Goal: Task Accomplishment & Management: Manage account settings

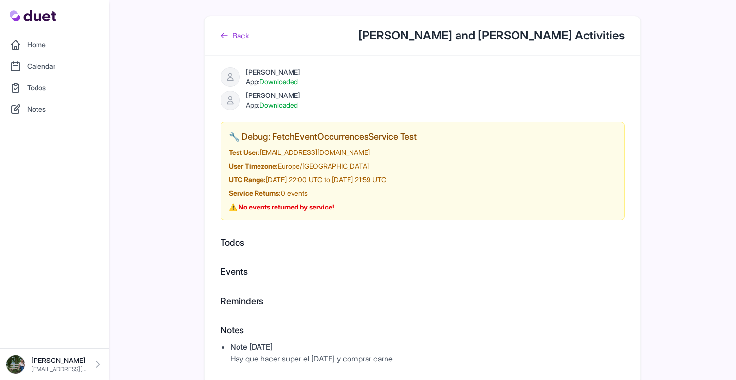
scroll to position [4, 0]
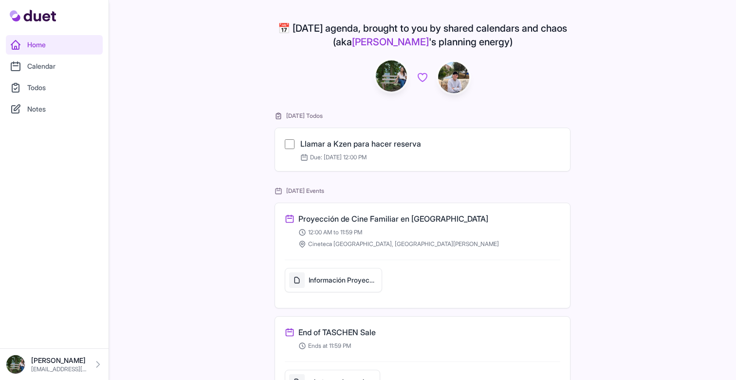
click at [377, 142] on link "Llamar a Kzen para hacer reserva" at bounding box center [360, 144] width 121 height 10
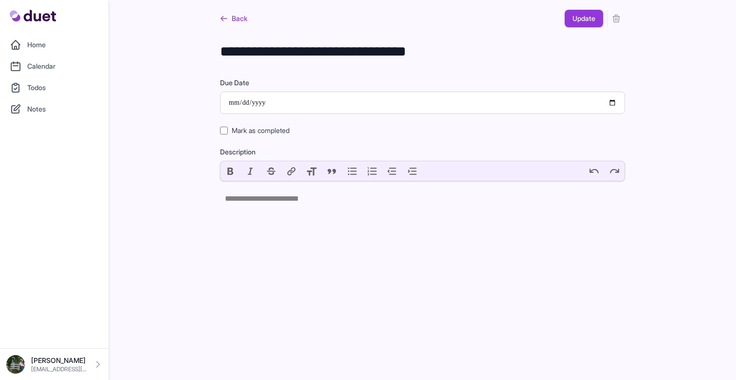
click at [240, 16] on link "Back" at bounding box center [233, 19] width 27 height 18
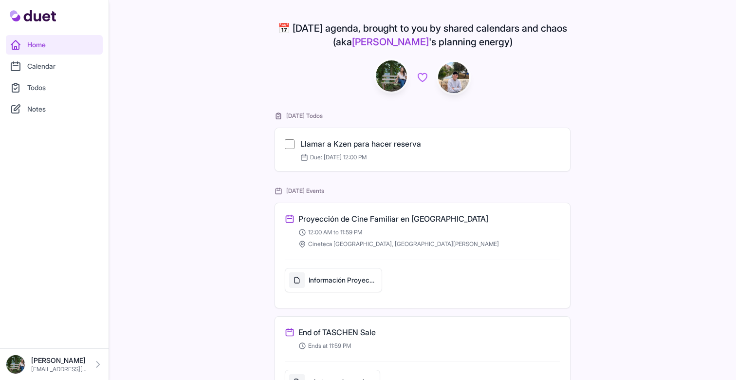
click at [420, 143] on link "Llamar a Kzen para hacer reserva" at bounding box center [360, 144] width 121 height 10
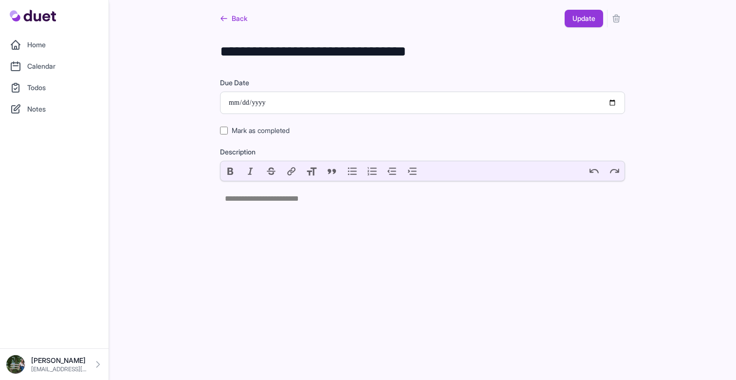
click at [621, 19] on button "submit" at bounding box center [616, 19] width 18 height 18
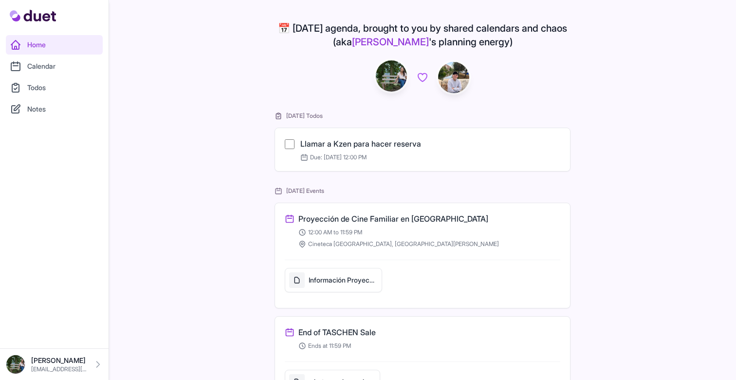
click at [46, 109] on link "Notes" at bounding box center [54, 108] width 97 height 19
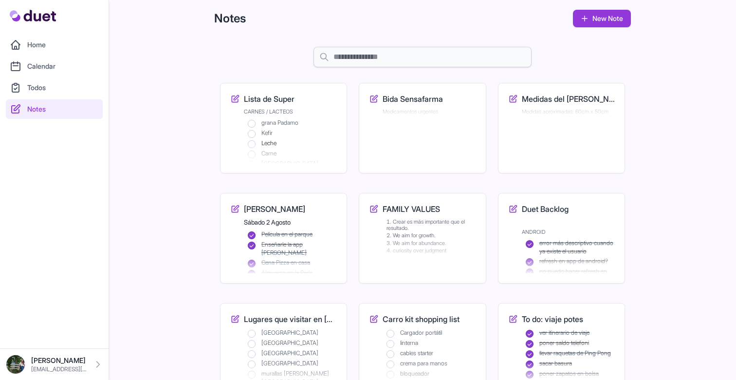
click at [291, 102] on h3 "Lista de Super" at bounding box center [269, 99] width 51 height 12
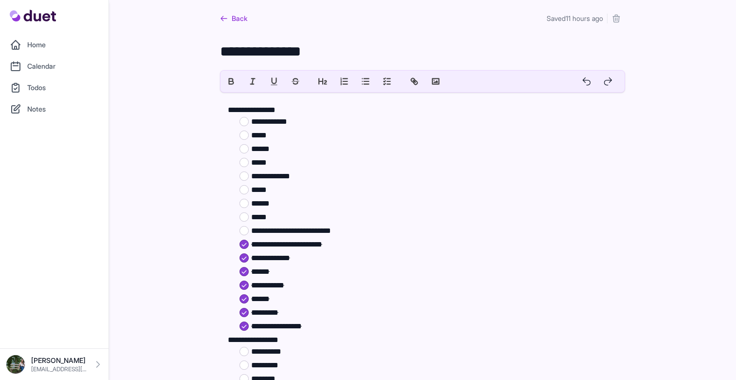
click at [284, 110] on p "**********" at bounding box center [422, 110] width 389 height 12
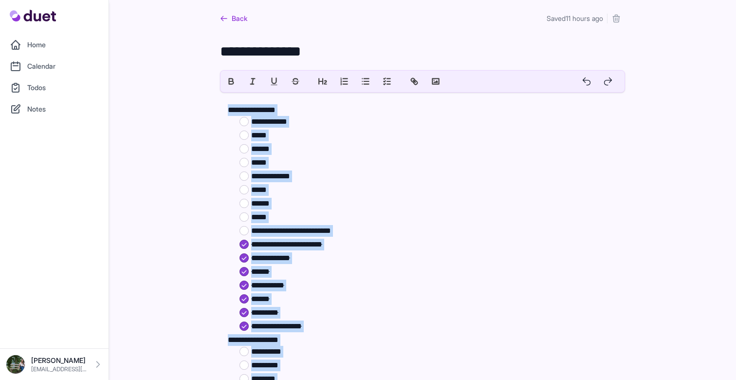
copy div "**********"
click at [271, 104] on p "**********" at bounding box center [422, 110] width 389 height 12
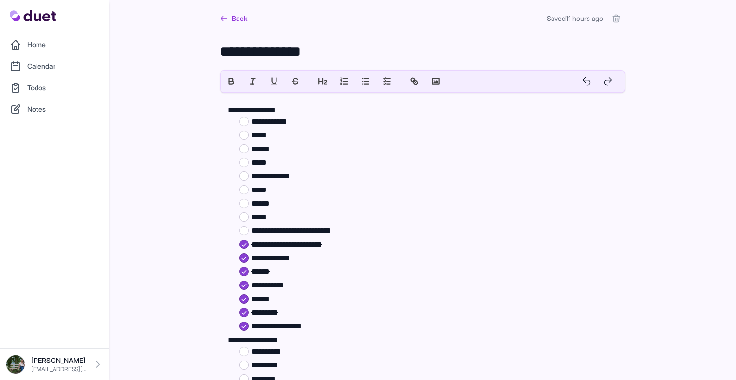
click at [279, 54] on textarea "**********" at bounding box center [422, 54] width 405 height 23
click at [245, 21] on link "Back" at bounding box center [233, 19] width 27 height 18
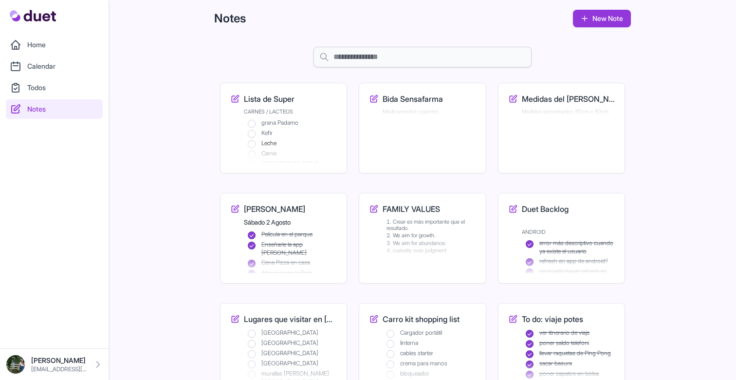
scroll to position [0, 0]
click at [274, 101] on h3 "Lista de Super" at bounding box center [269, 98] width 51 height 12
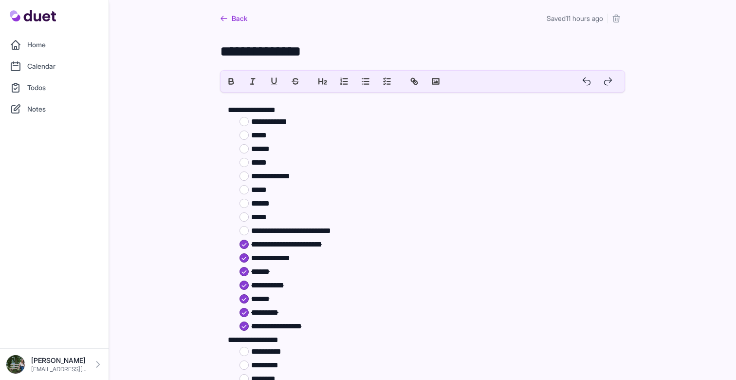
click at [248, 20] on div "Back Saved 11 hours ago" at bounding box center [422, 15] width 405 height 31
click at [238, 16] on link "Back" at bounding box center [233, 19] width 27 height 18
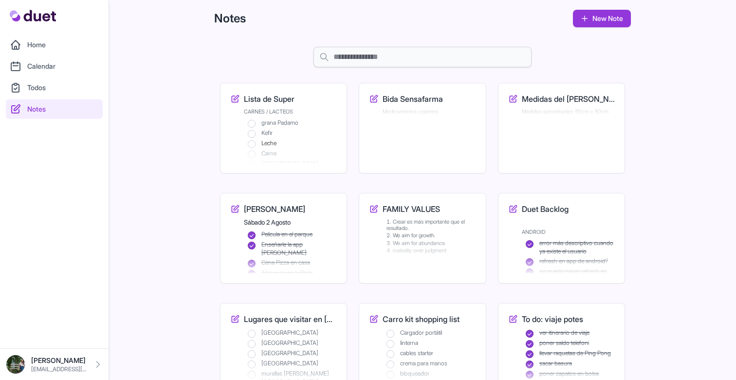
click at [42, 83] on link "Todos" at bounding box center [54, 87] width 97 height 19
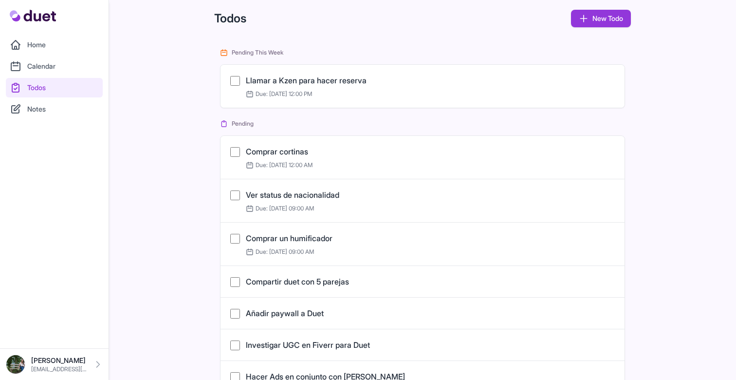
click at [63, 38] on link "Home" at bounding box center [54, 44] width 97 height 19
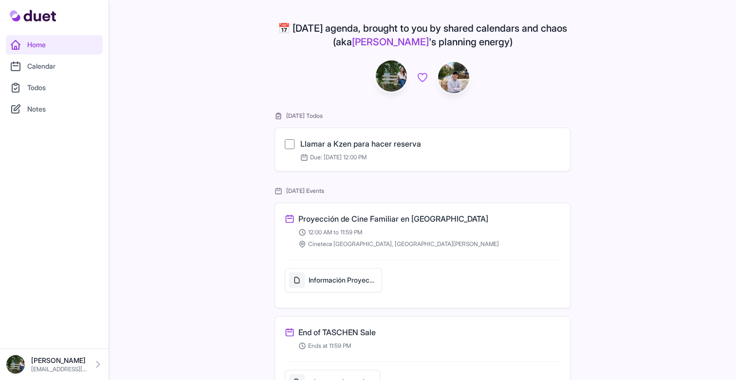
click at [38, 48] on link "Home" at bounding box center [54, 44] width 97 height 19
click at [46, 70] on link "Calendar" at bounding box center [54, 65] width 97 height 19
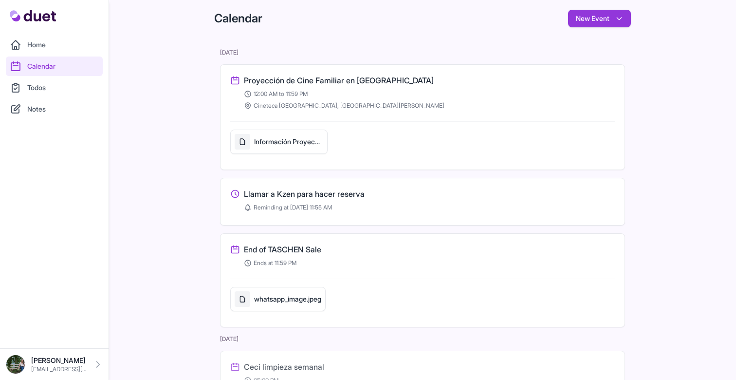
click at [76, 42] on link "Home" at bounding box center [54, 44] width 97 height 19
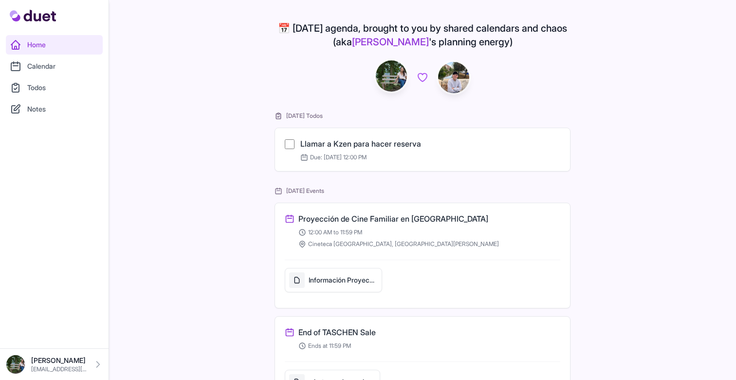
click at [76, 42] on link "Home" at bounding box center [54, 44] width 97 height 19
click at [40, 110] on link "Notes" at bounding box center [54, 108] width 97 height 19
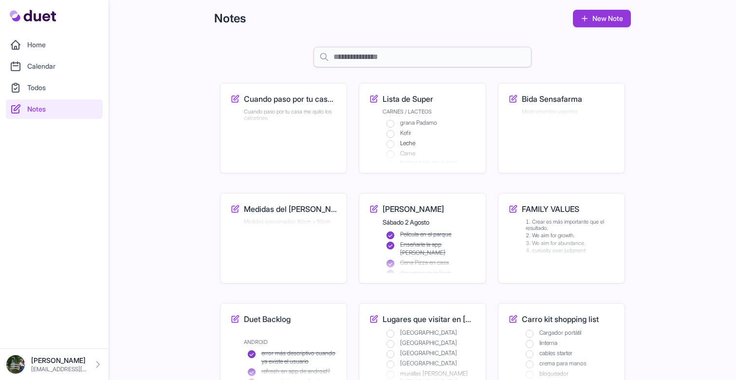
click at [275, 122] on div "Edit Cuando paso por tu casa me quito los calcetines." at bounding box center [290, 115] width 93 height 23
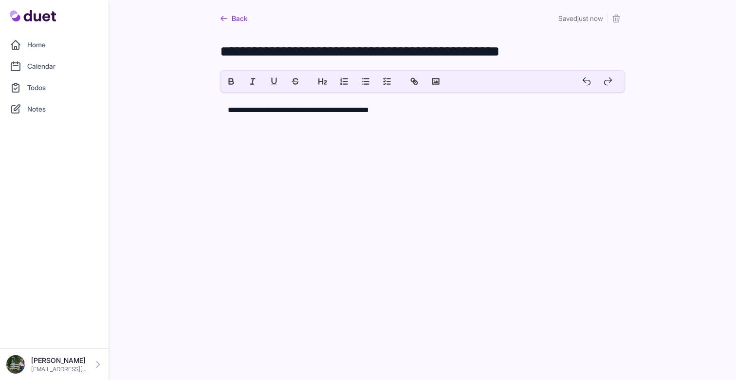
click at [614, 21] on icon "submit" at bounding box center [616, 18] width 6 height 7
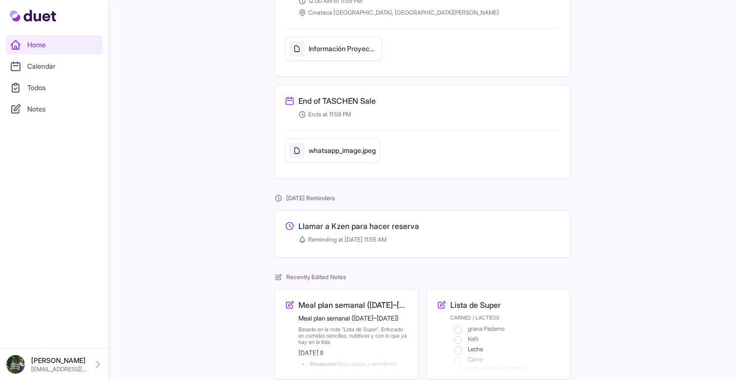
scroll to position [260, 0]
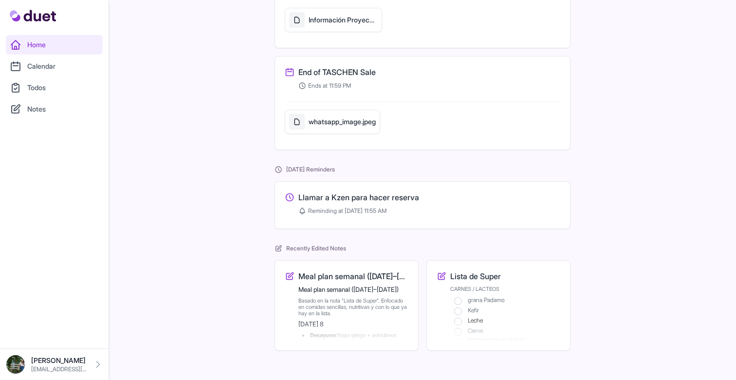
click at [370, 286] on h2 "Meal plan semanal (8–14 septiembre 2025)" at bounding box center [353, 290] width 110 height 8
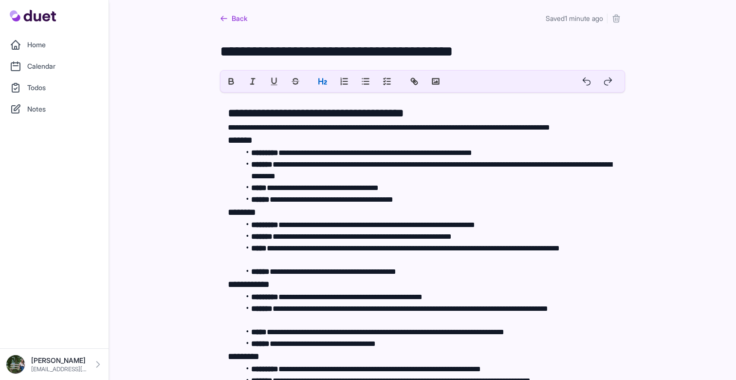
click at [242, 23] on link "Back" at bounding box center [233, 19] width 27 height 18
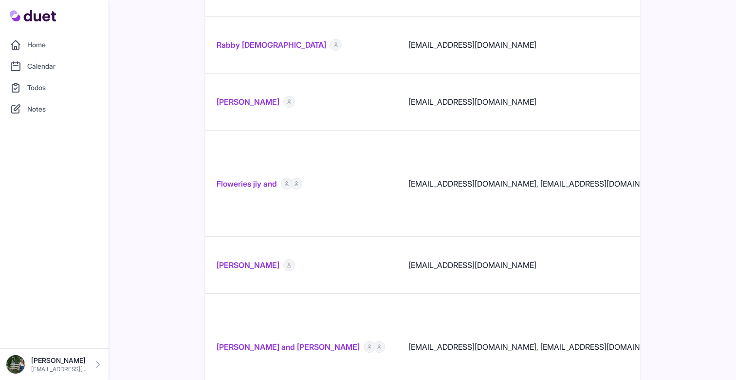
click at [293, 341] on link "Fallon Williams and Cassell King" at bounding box center [288, 347] width 143 height 12
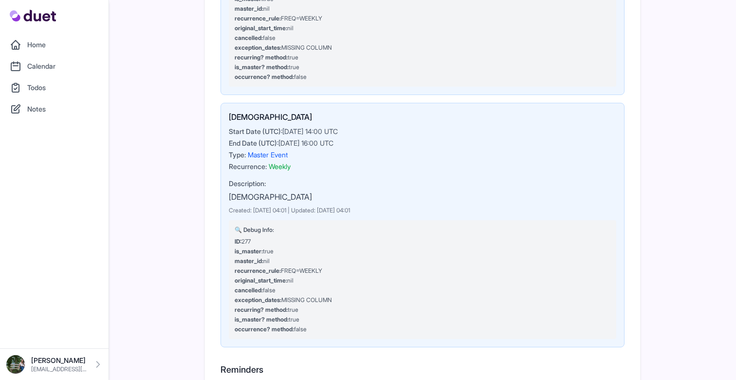
scroll to position [761, 0]
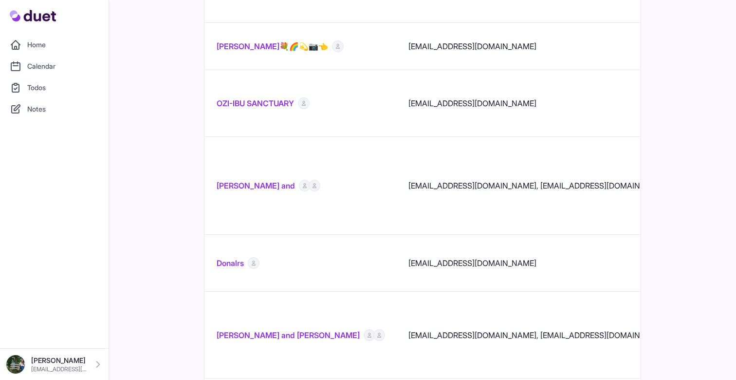
click at [295, 329] on link "Joshua McKenzie and Mike Jo" at bounding box center [288, 335] width 143 height 12
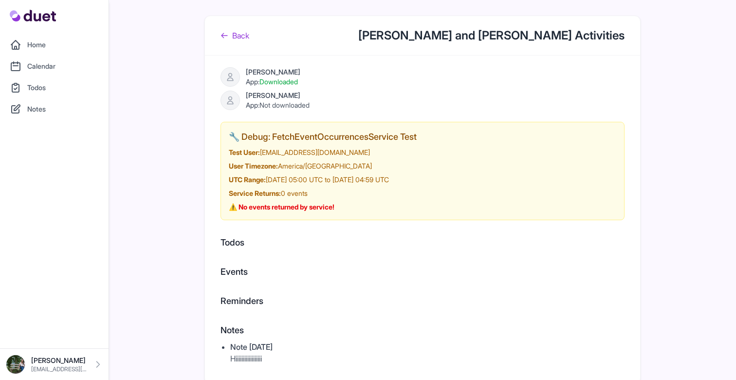
scroll to position [4, 0]
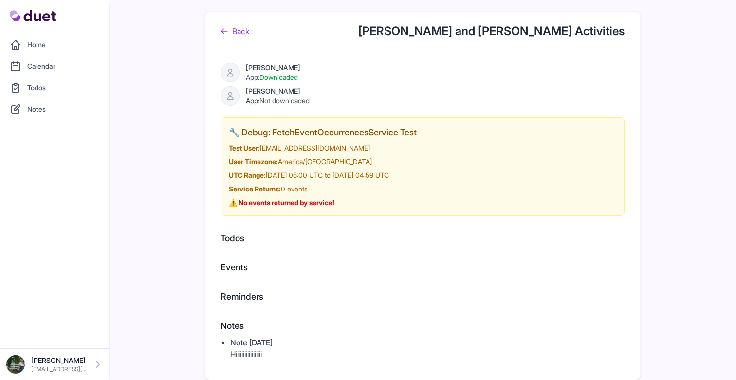
click at [239, 30] on link "Back" at bounding box center [234, 31] width 29 height 12
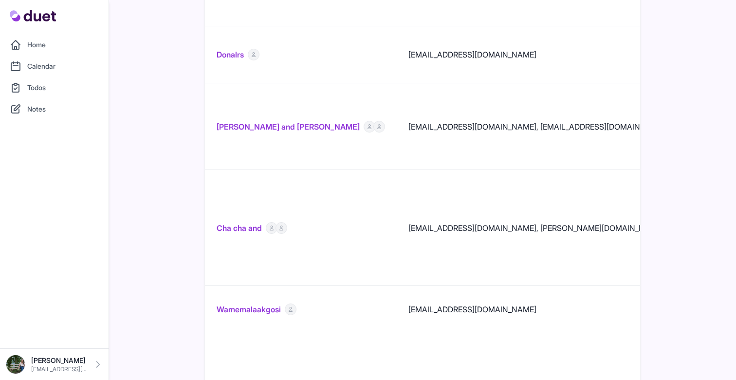
scroll to position [1231, 0]
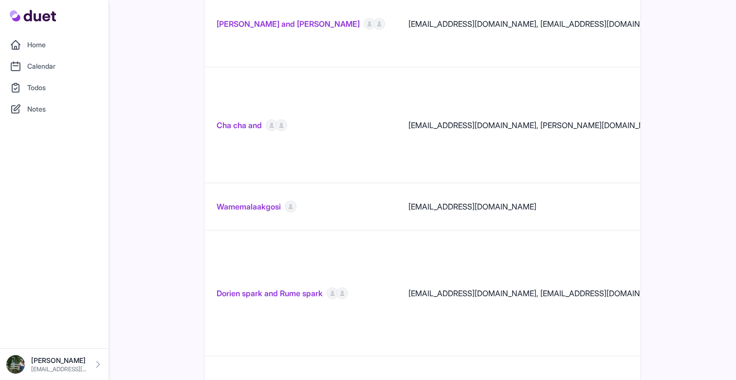
click at [22, 110] on link "Notes" at bounding box center [54, 108] width 97 height 19
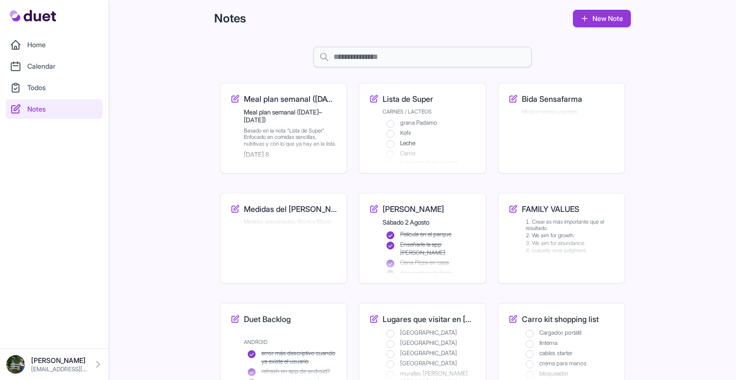
click at [316, 120] on h2 "Meal plan semanal (8–14 septiembre 2025)" at bounding box center [290, 116] width 93 height 15
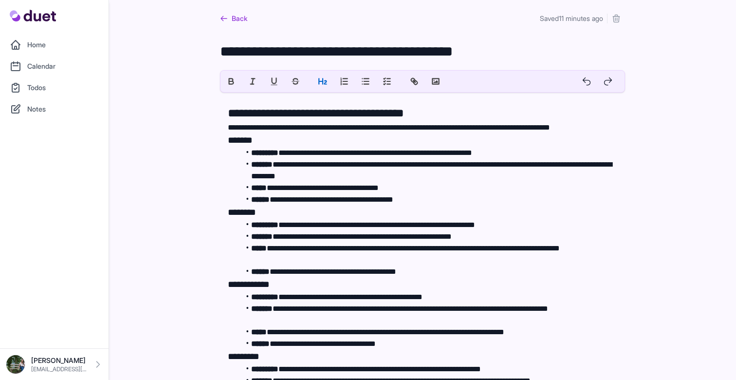
click at [240, 20] on link "Back" at bounding box center [233, 19] width 27 height 18
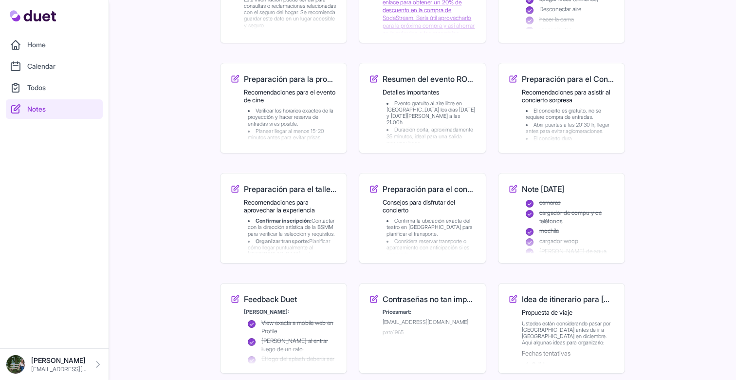
scroll to position [921, 0]
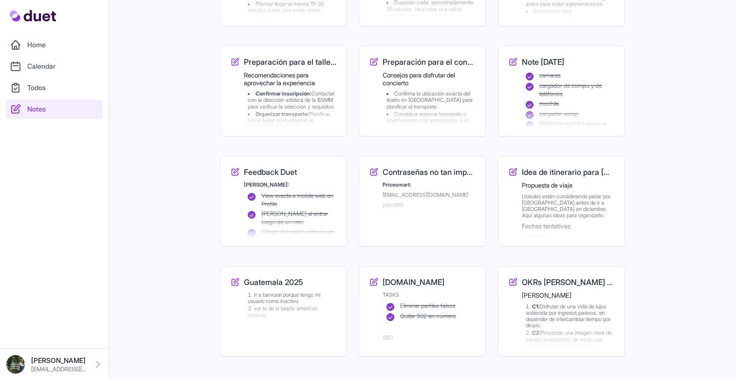
click at [53, 66] on link "Calendar" at bounding box center [54, 65] width 97 height 19
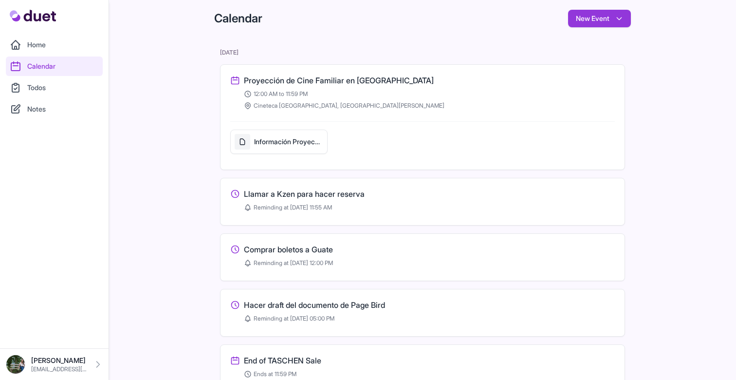
click at [51, 41] on link "Home" at bounding box center [54, 44] width 97 height 19
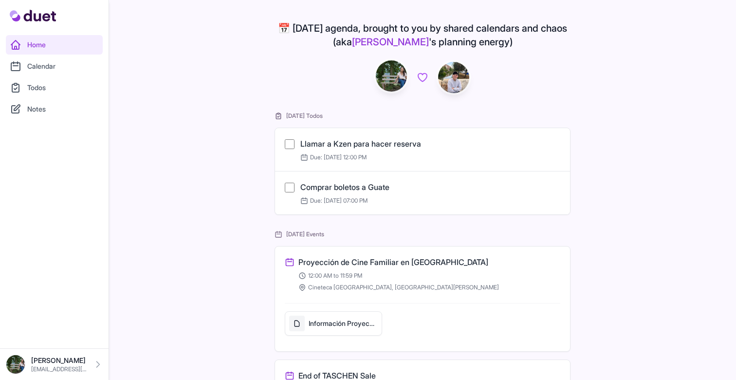
click at [45, 64] on link "Calendar" at bounding box center [54, 65] width 97 height 19
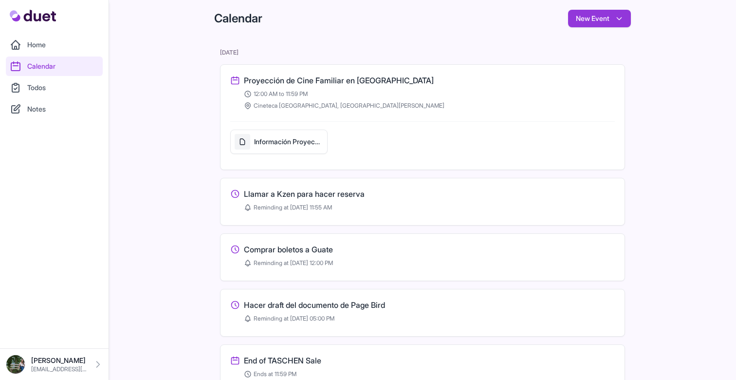
click at [60, 116] on link "Notes" at bounding box center [54, 108] width 97 height 19
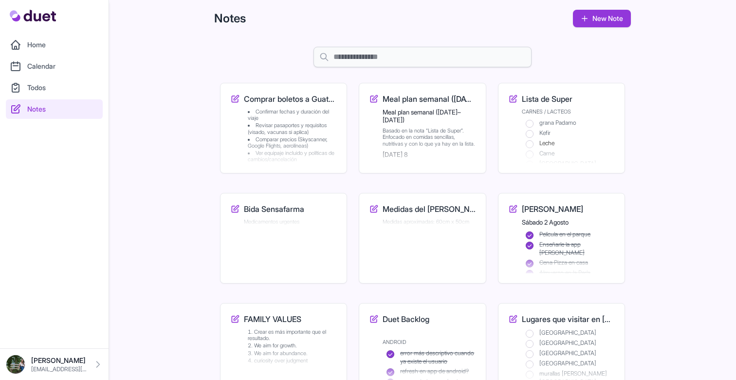
click at [274, 117] on li "Confirmar fechas y duración del viaje" at bounding box center [292, 115] width 89 height 13
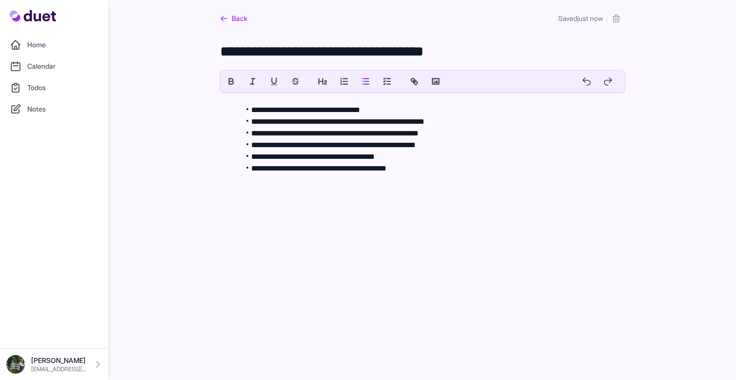
click at [231, 15] on link "Back" at bounding box center [233, 19] width 27 height 18
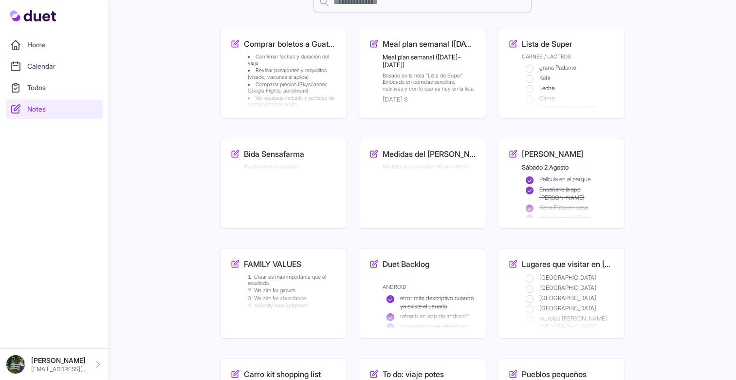
scroll to position [60, 0]
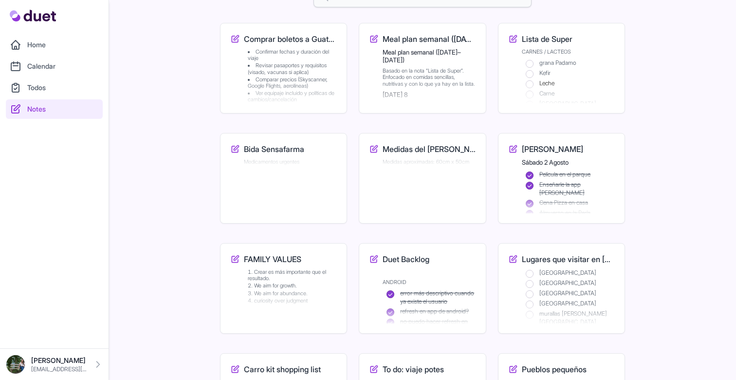
click at [51, 92] on link "Todos" at bounding box center [54, 87] width 97 height 19
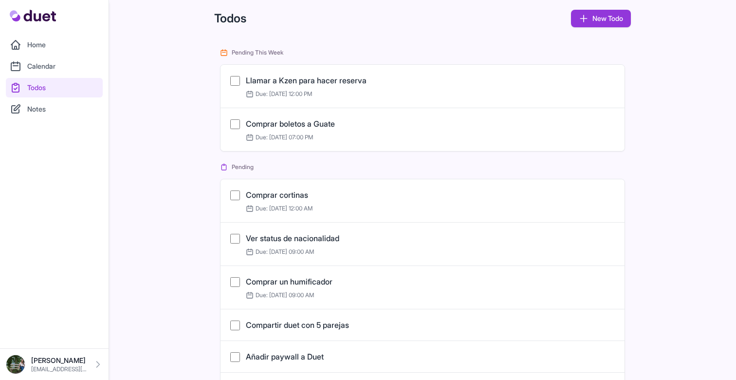
click at [274, 122] on link "Comprar boletos a Guate" at bounding box center [290, 124] width 89 height 10
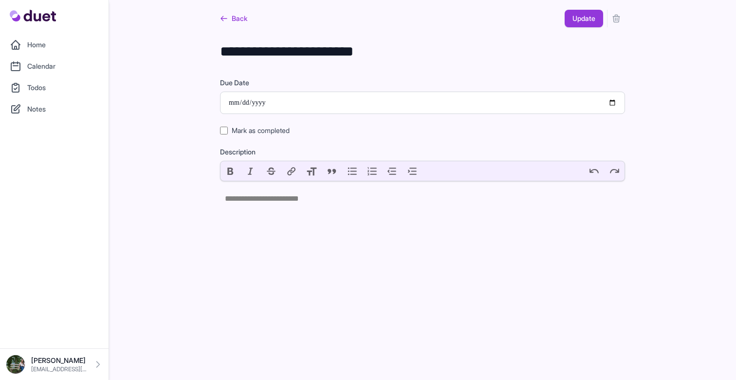
click at [290, 208] on trix-editor at bounding box center [422, 200] width 405 height 39
click at [237, 19] on link "Back" at bounding box center [233, 19] width 27 height 18
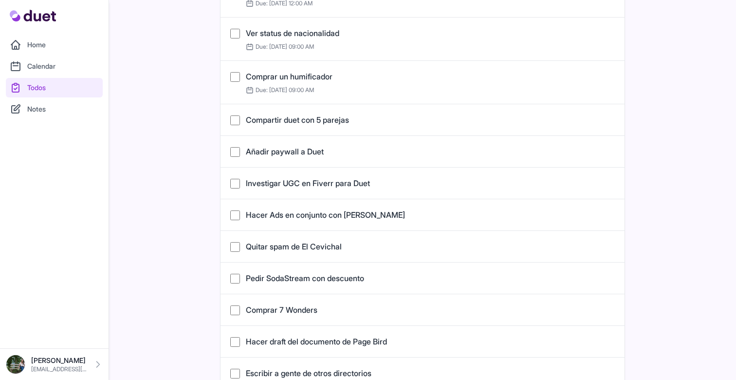
click at [72, 69] on link "Calendar" at bounding box center [54, 65] width 97 height 19
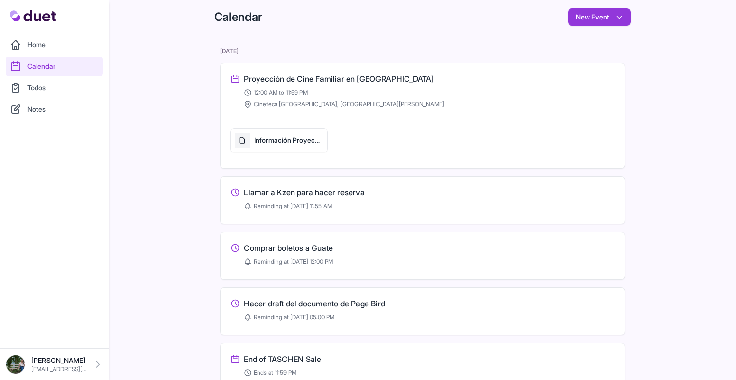
click at [397, 80] on h3 "Proyección de Cine Familiar en [GEOGRAPHIC_DATA]" at bounding box center [339, 79] width 190 height 12
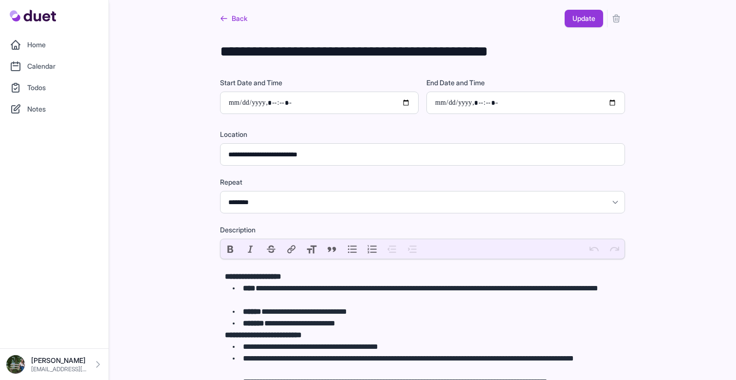
click at [230, 18] on link "Back" at bounding box center [233, 19] width 27 height 18
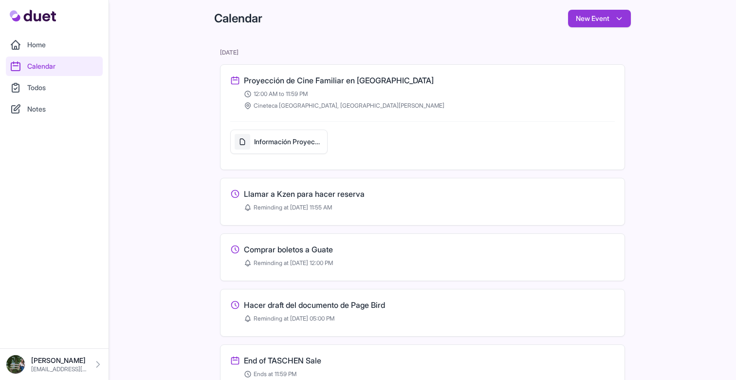
click at [54, 101] on link "Notes" at bounding box center [54, 108] width 97 height 19
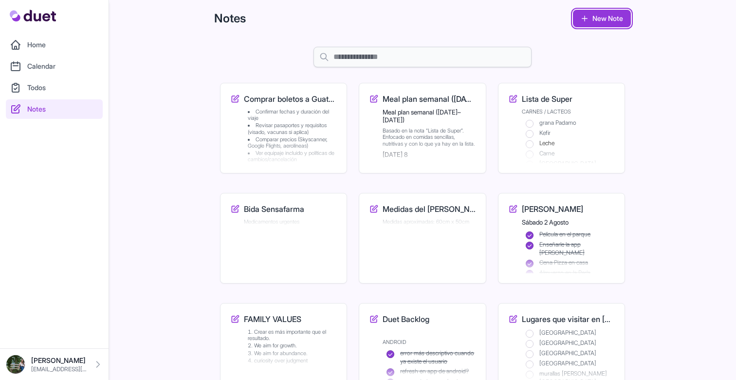
click at [587, 26] on link "New Note" at bounding box center [602, 19] width 58 height 18
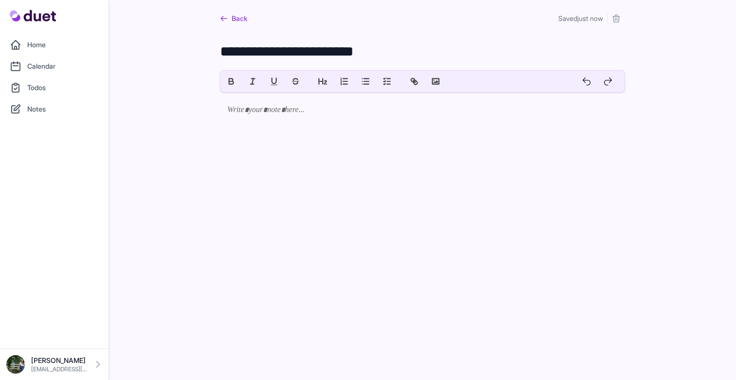
click at [293, 54] on textarea "**********" at bounding box center [422, 54] width 405 height 23
type textarea "****"
drag, startPoint x: 271, startPoint y: 130, endPoint x: 342, endPoint y: 86, distance: 83.7
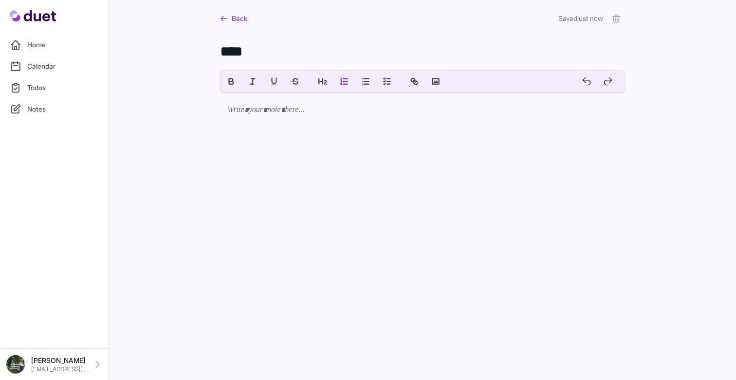
click at [271, 130] on div at bounding box center [422, 140] width 405 height 97
click at [379, 77] on button "list: check" at bounding box center [386, 81] width 21 height 21
click at [387, 78] on line "list: check" at bounding box center [388, 78] width 3 height 0
click at [251, 118] on span at bounding box center [251, 118] width 0 height 0
click at [614, 18] on icon "submit" at bounding box center [616, 19] width 10 height 10
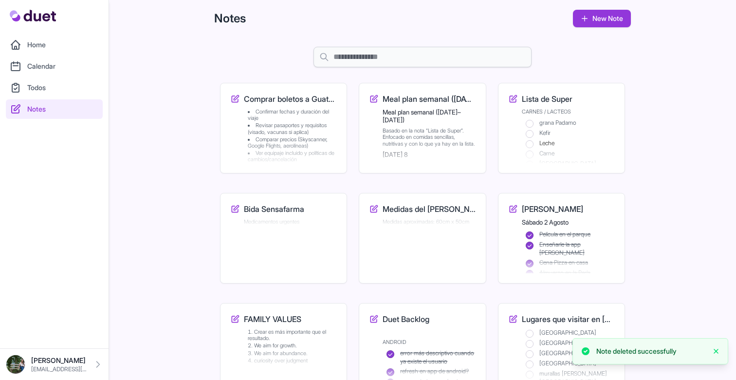
click at [299, 96] on h3 "Comprar boletos a Guate - checklist" at bounding box center [290, 99] width 93 height 12
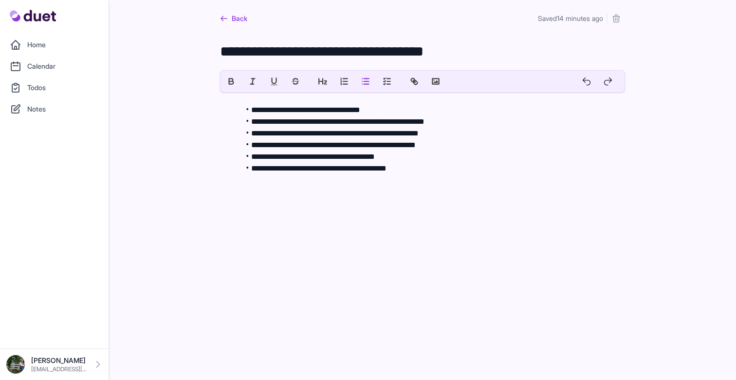
click at [617, 20] on icon "submit" at bounding box center [616, 19] width 10 height 10
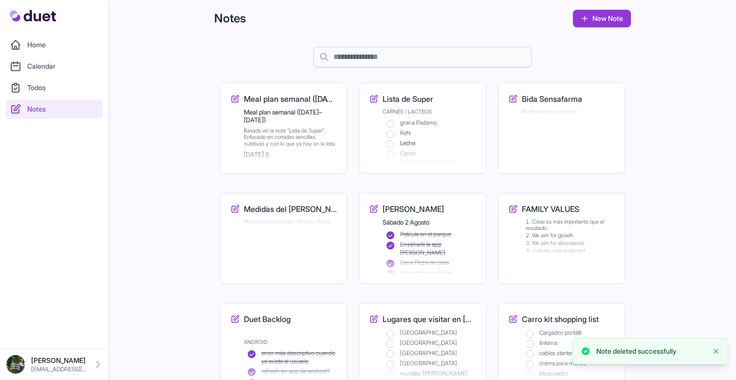
click at [32, 98] on nav "Home Calendar Todos Notes" at bounding box center [54, 187] width 105 height 305
click at [33, 105] on link "Notes" at bounding box center [54, 108] width 97 height 19
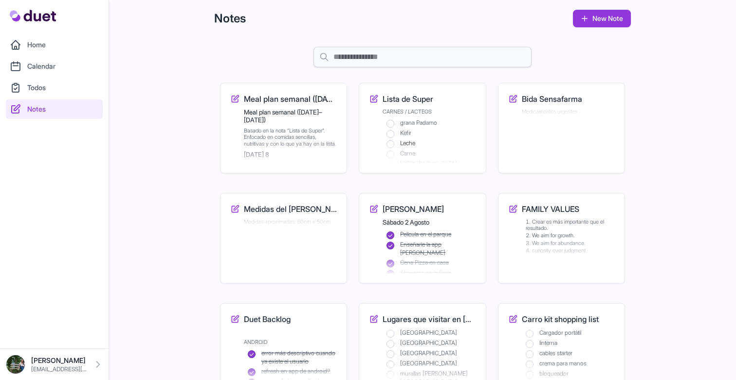
click at [41, 90] on link "Todos" at bounding box center [54, 87] width 97 height 19
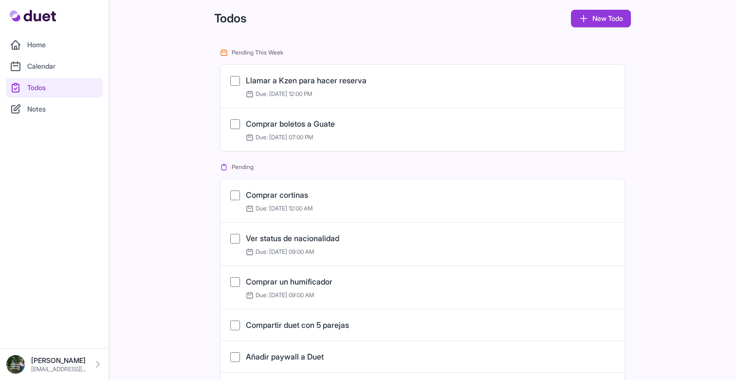
click at [312, 125] on link "Comprar boletos a Guate" at bounding box center [290, 124] width 89 height 10
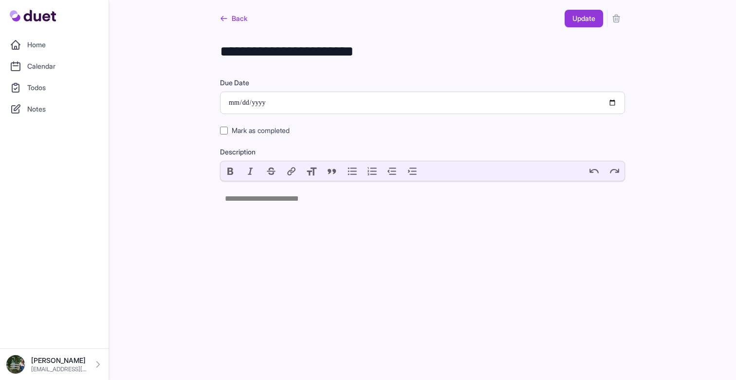
click at [617, 19] on icon "submit" at bounding box center [616, 18] width 6 height 7
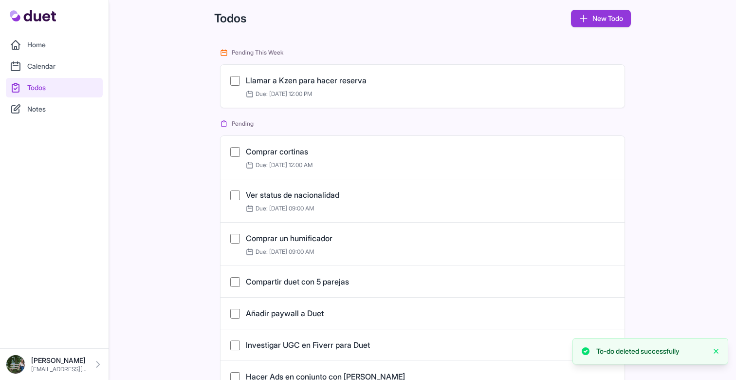
click at [45, 91] on link "Todos" at bounding box center [54, 87] width 97 height 19
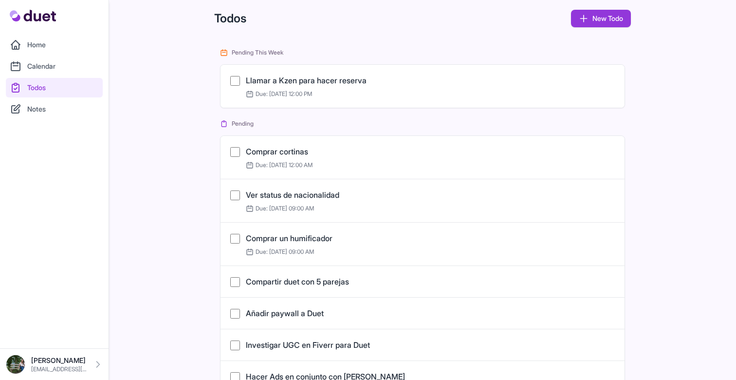
click at [45, 67] on link "Calendar" at bounding box center [54, 65] width 97 height 19
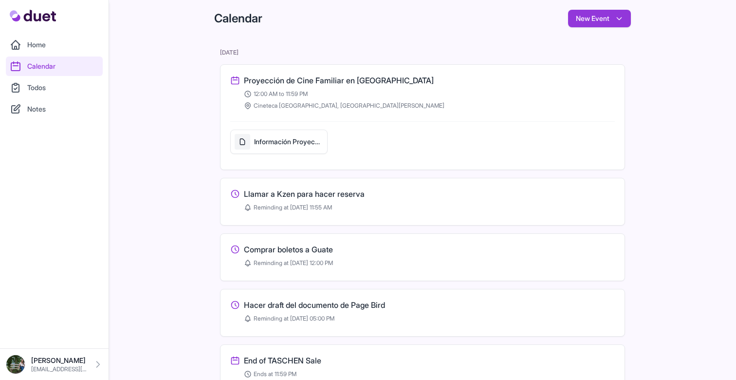
click at [303, 248] on h3 "Comprar boletos a Guate" at bounding box center [288, 249] width 89 height 12
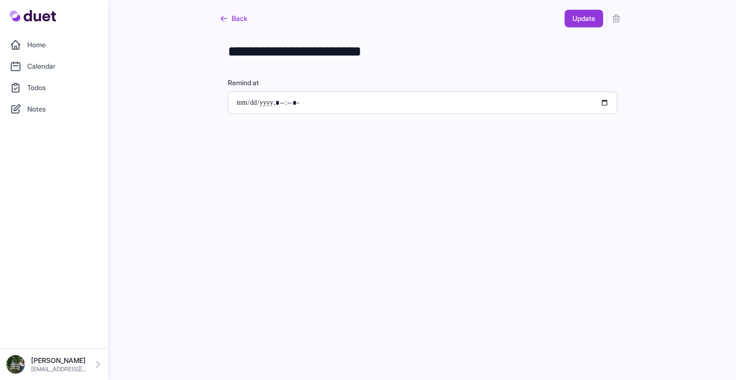
click at [617, 21] on icon "submit" at bounding box center [616, 19] width 10 height 10
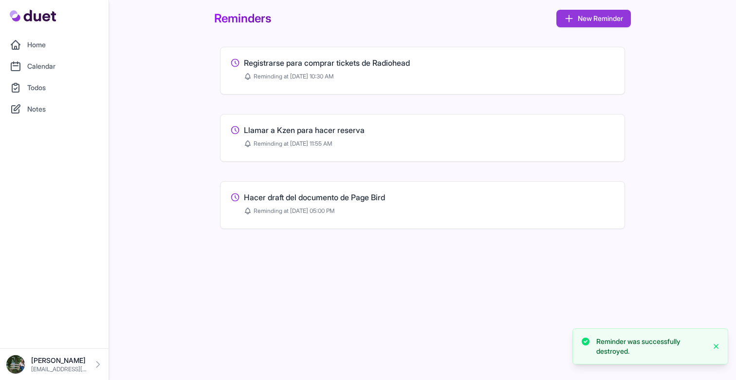
click at [47, 72] on link "Calendar" at bounding box center [54, 65] width 97 height 19
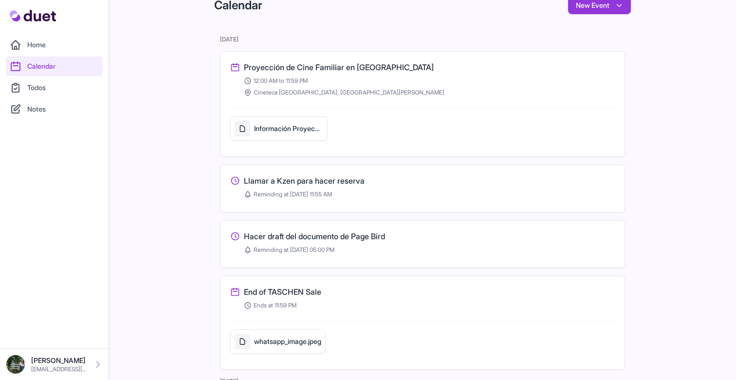
scroll to position [13, 0]
click at [295, 238] on h3 "Hacer draft del documento de Page Bird" at bounding box center [314, 237] width 141 height 12
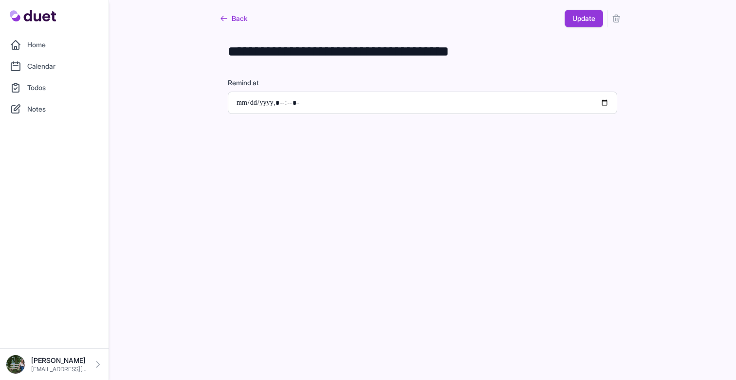
click at [614, 17] on icon "submit" at bounding box center [616, 18] width 6 height 7
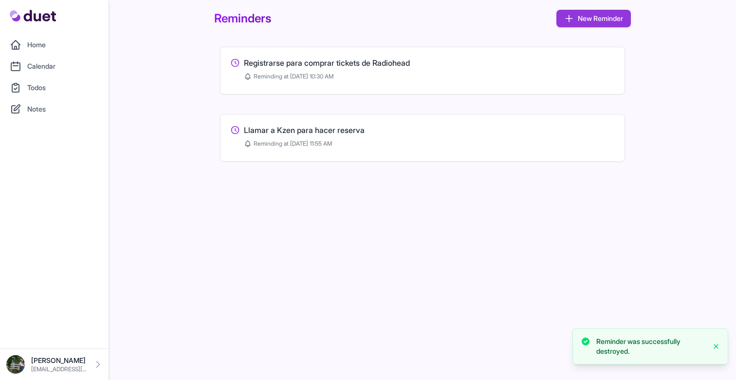
click at [29, 93] on link "Todos" at bounding box center [54, 87] width 97 height 19
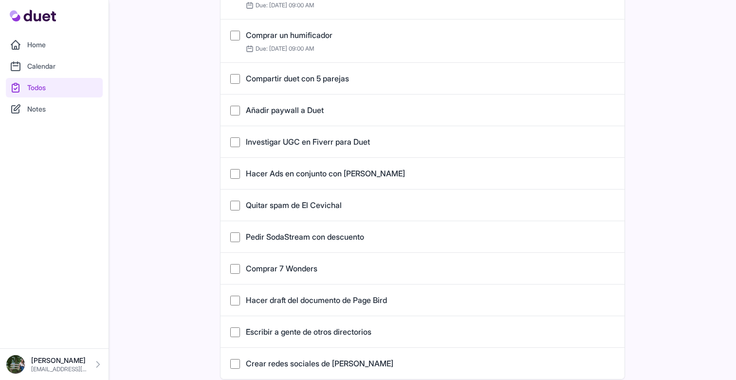
scroll to position [211, 0]
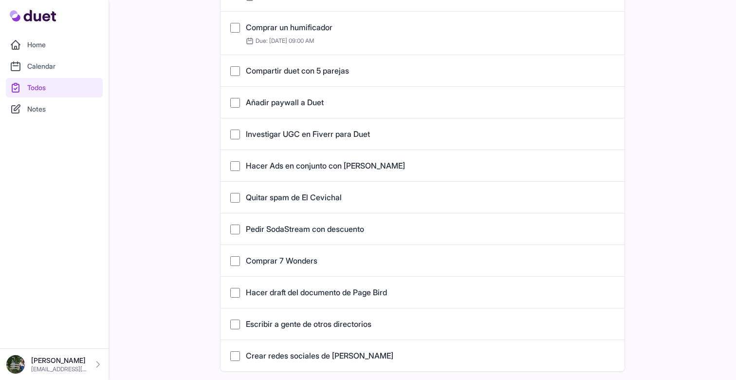
click at [360, 291] on link "Hacer draft del documento de Page Bird" at bounding box center [316, 292] width 141 height 10
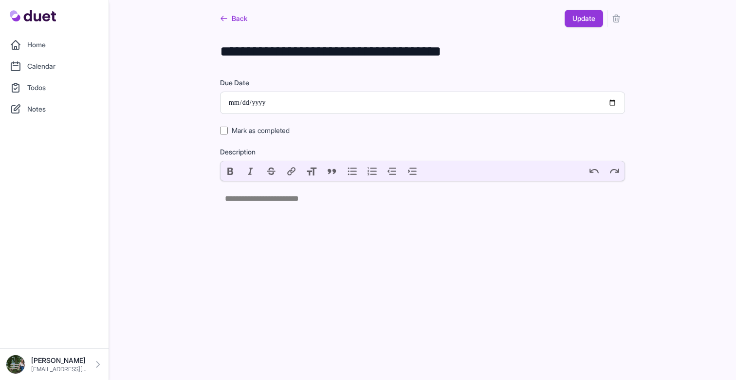
click at [618, 21] on icon "submit" at bounding box center [616, 19] width 10 height 10
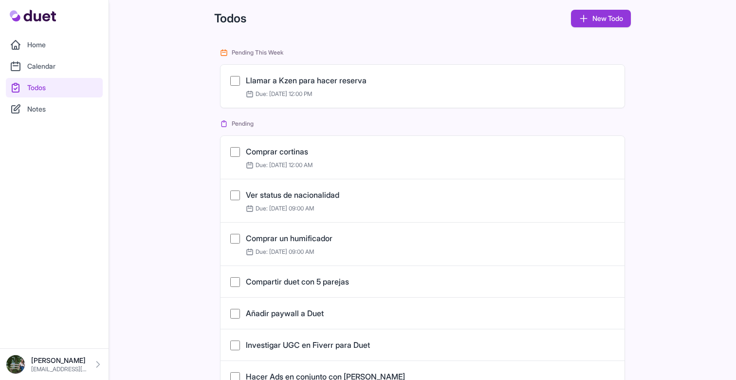
click at [65, 93] on link "Todos" at bounding box center [54, 87] width 97 height 19
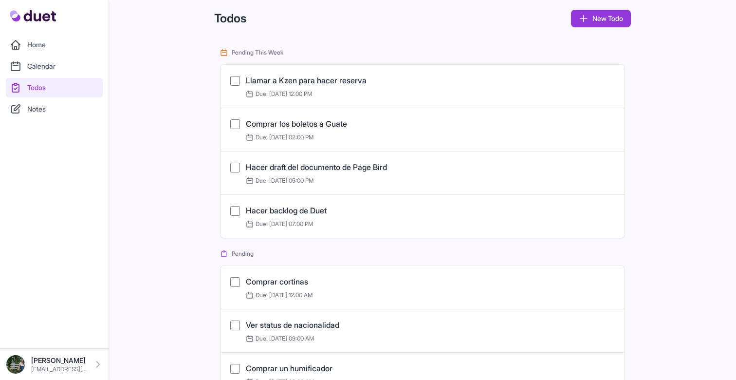
click at [334, 122] on link "Comprar los boletos a Guate" at bounding box center [296, 124] width 101 height 10
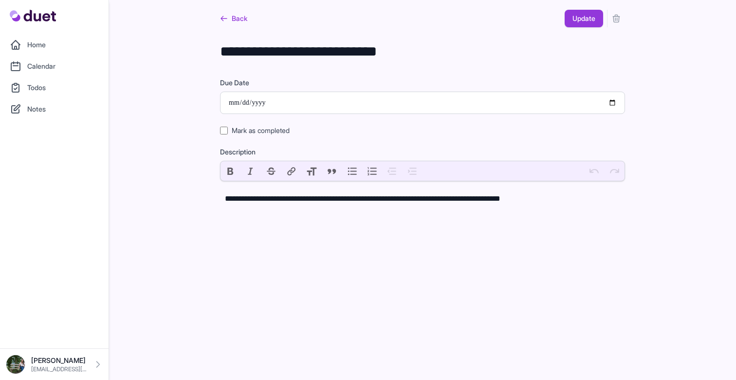
click at [238, 20] on link "Back" at bounding box center [233, 19] width 27 height 18
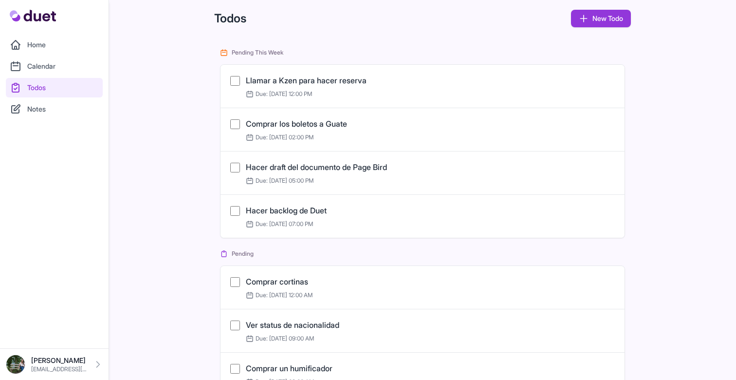
click at [298, 166] on link "Hacer draft del documento de Page Bird" at bounding box center [316, 167] width 141 height 10
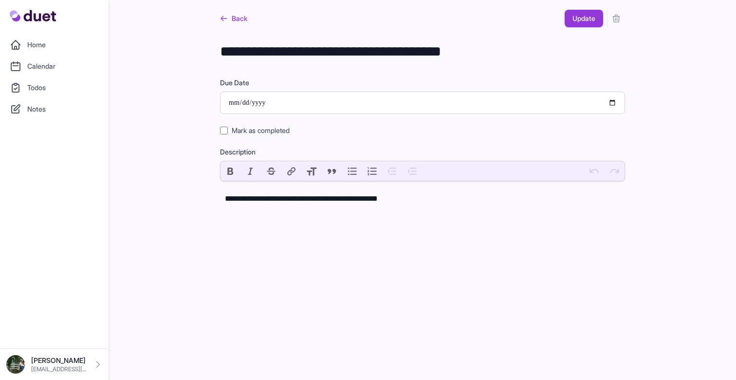
click at [240, 17] on link "Back" at bounding box center [233, 19] width 27 height 18
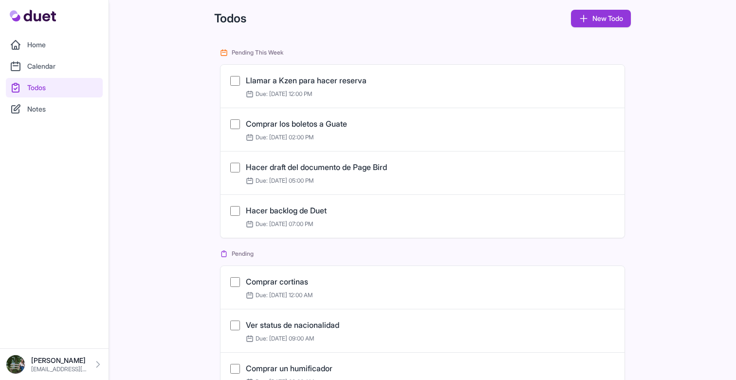
click at [289, 211] on link "Hacer backlog de Duet" at bounding box center [286, 210] width 81 height 10
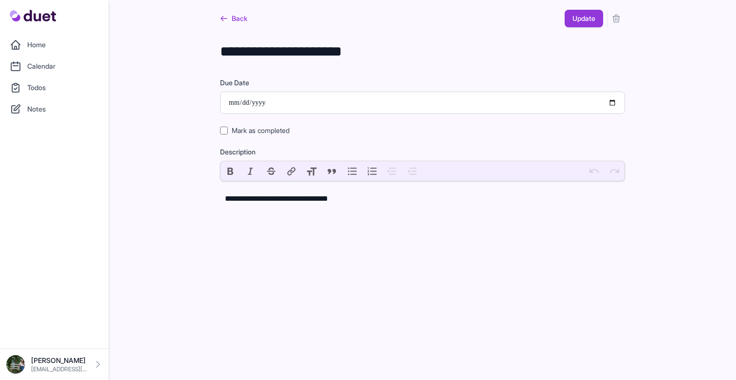
click at [238, 23] on link "Back" at bounding box center [233, 19] width 27 height 18
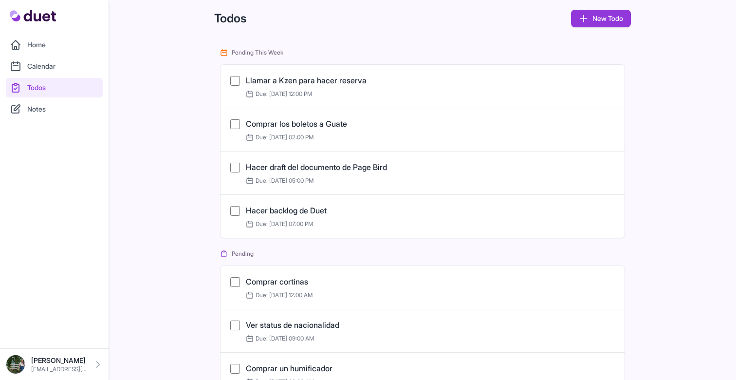
click at [58, 40] on link "Home" at bounding box center [54, 44] width 97 height 19
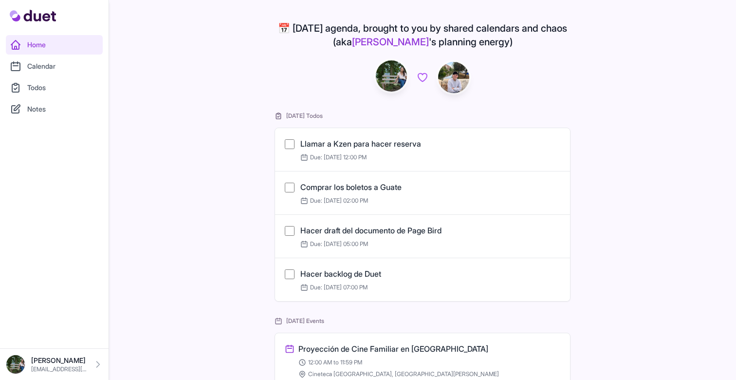
click at [71, 114] on link "Notes" at bounding box center [54, 108] width 97 height 19
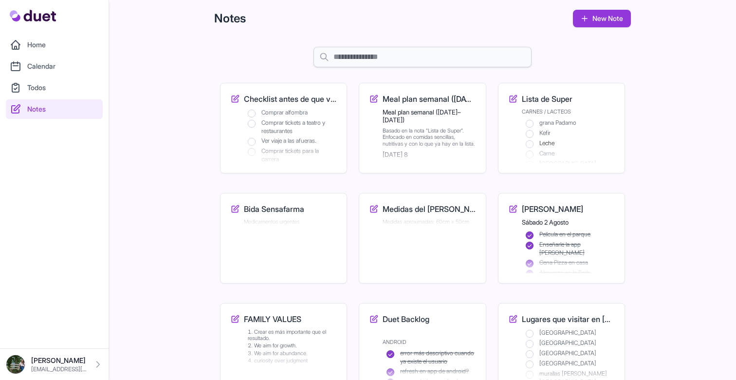
click at [275, 119] on li "Comprar tickets a teatro y restaurantes" at bounding box center [292, 127] width 89 height 16
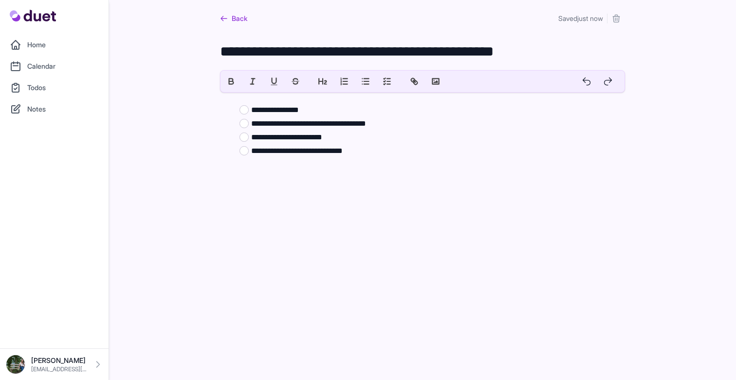
click at [246, 20] on link "Back" at bounding box center [233, 19] width 27 height 18
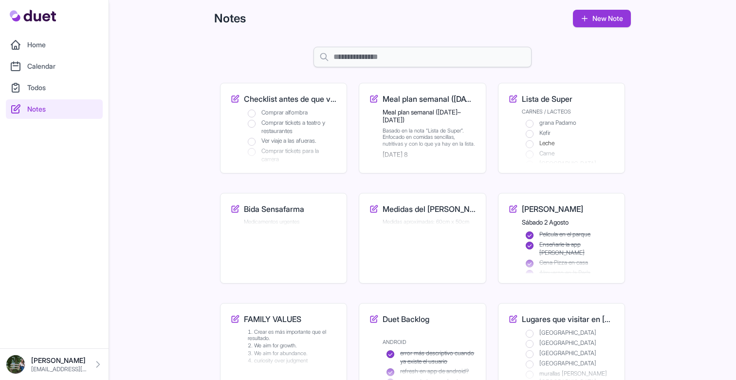
click at [304, 120] on li "Comprar tickets a teatro y restaurantes" at bounding box center [292, 127] width 89 height 16
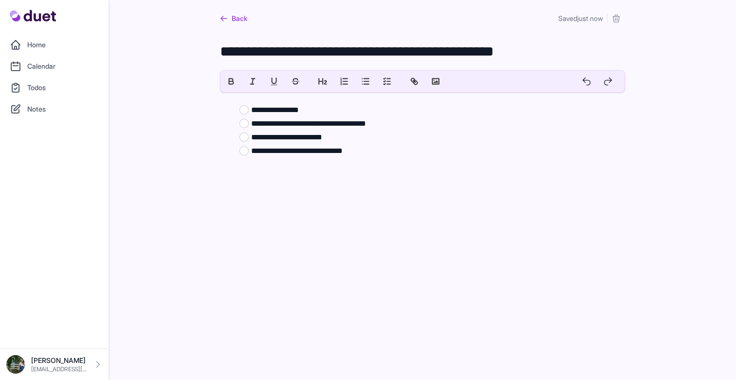
click at [236, 15] on link "Back" at bounding box center [233, 19] width 27 height 18
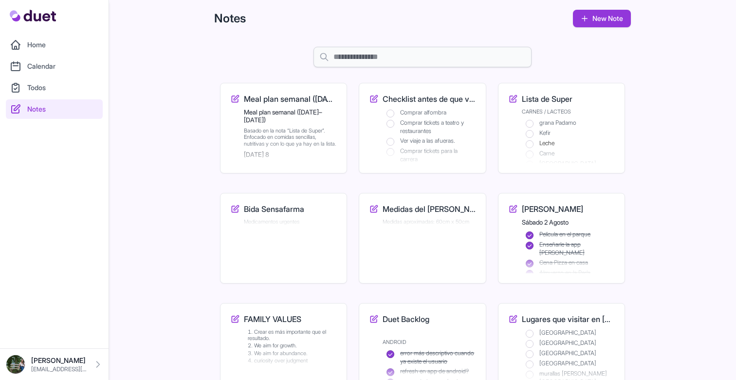
click at [294, 112] on h2 "Meal plan semanal (8–14 septiembre 2025)" at bounding box center [290, 116] width 93 height 15
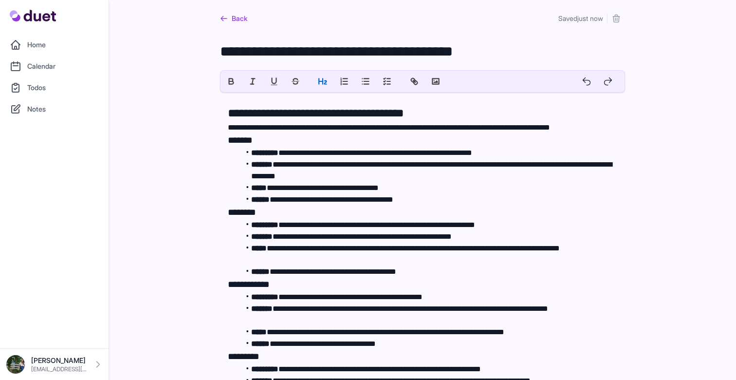
click at [620, 21] on icon "submit" at bounding box center [616, 19] width 10 height 10
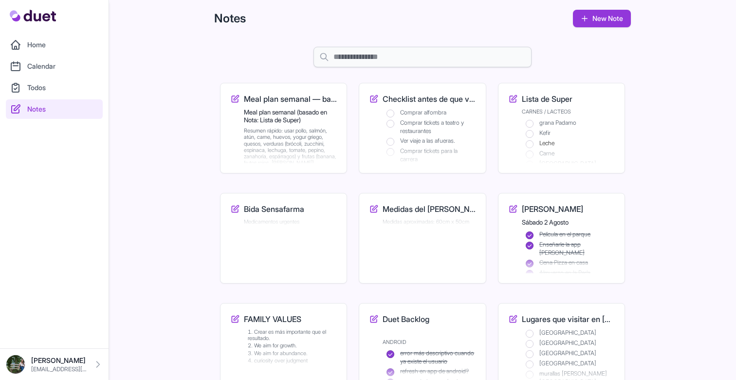
click at [289, 142] on div at bounding box center [290, 153] width 93 height 23
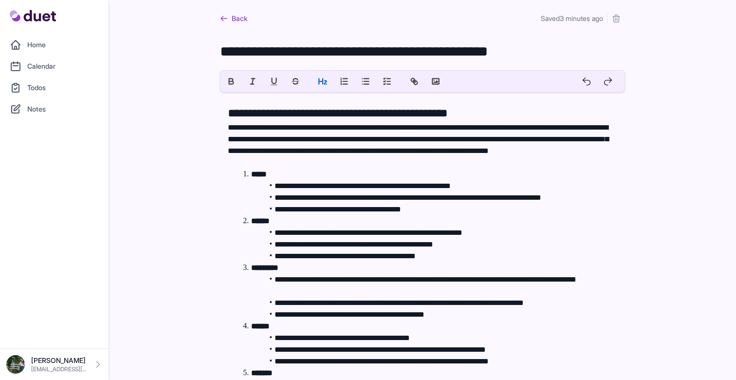
click at [623, 15] on button "submit" at bounding box center [616, 19] width 18 height 18
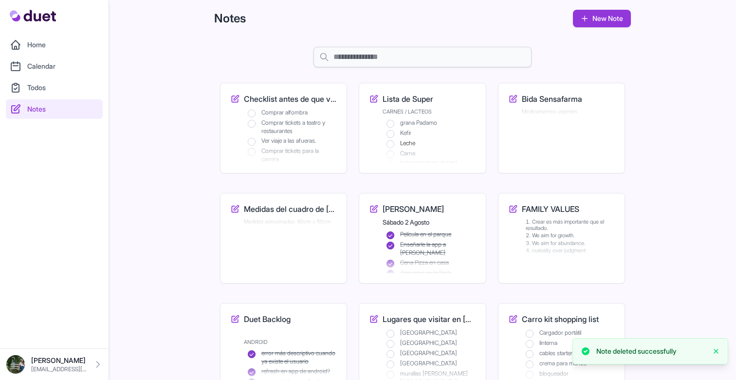
click at [46, 87] on link "Todos" at bounding box center [54, 87] width 97 height 19
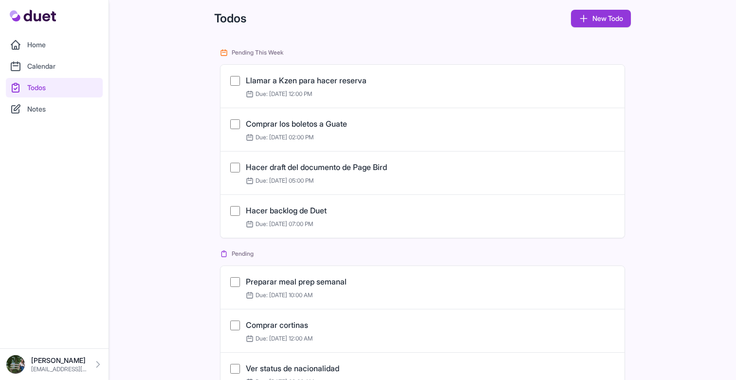
click at [297, 282] on link "Preparar meal prep semanal" at bounding box center [296, 281] width 101 height 10
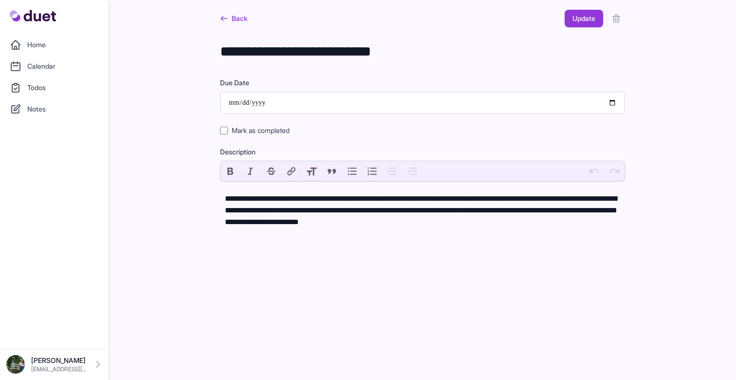
click at [620, 14] on icon "submit" at bounding box center [616, 19] width 10 height 10
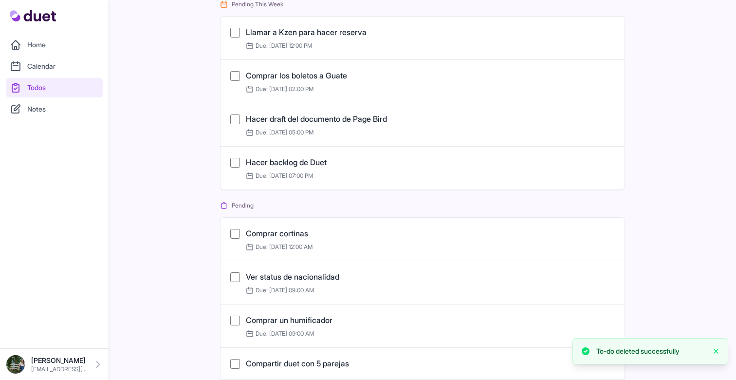
scroll to position [56, 0]
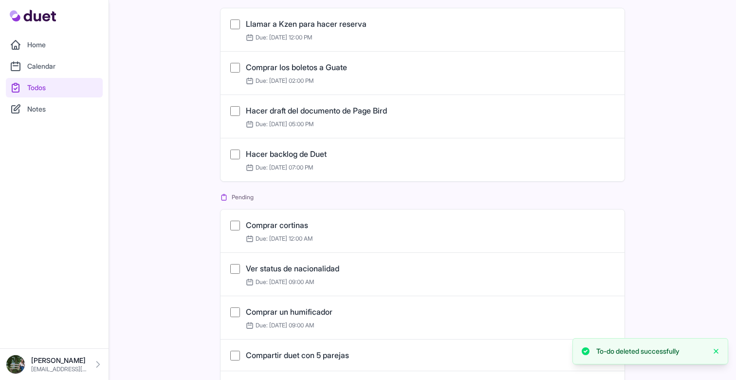
click at [47, 63] on link "Calendar" at bounding box center [54, 65] width 97 height 19
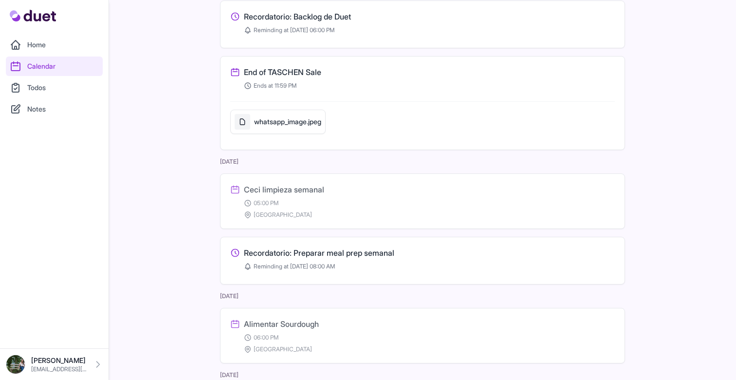
scroll to position [346, 0]
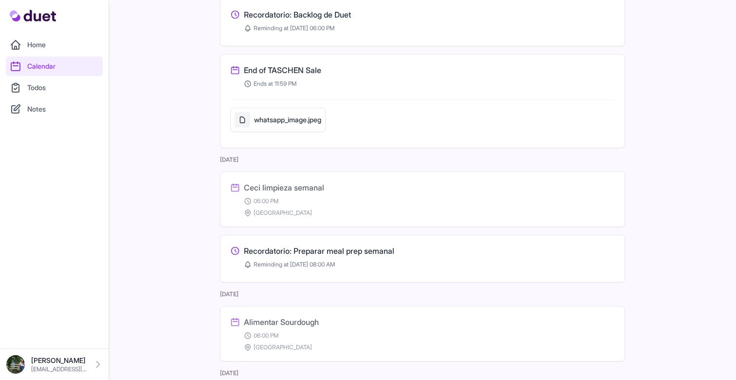
click at [369, 254] on h3 "Recordatorio: Preparar meal prep semanal" at bounding box center [319, 251] width 150 height 12
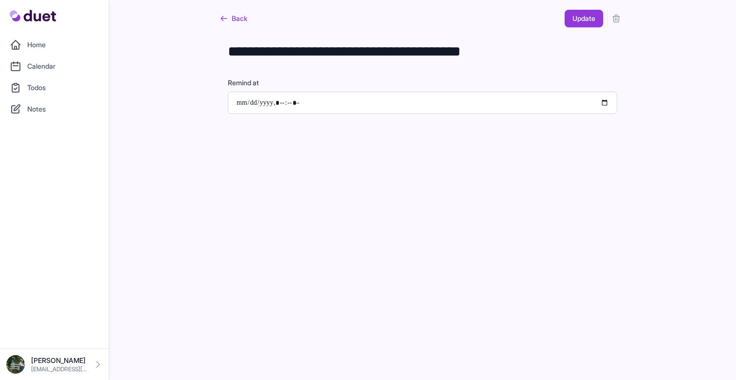
click at [616, 19] on icon "submit" at bounding box center [616, 19] width 10 height 10
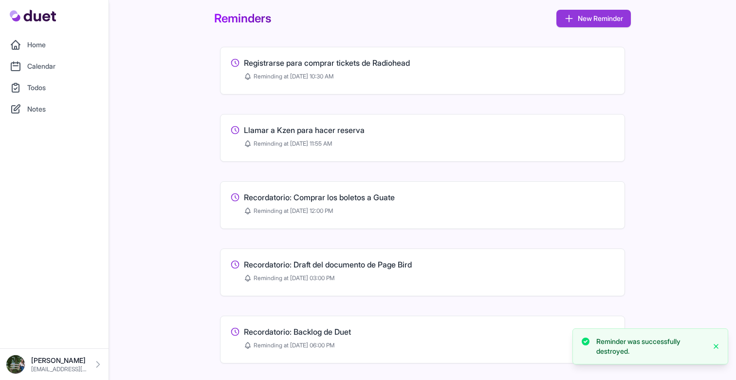
scroll to position [7, 0]
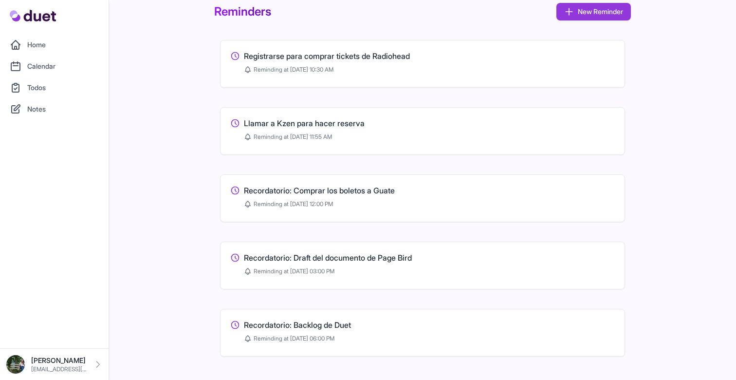
click at [64, 65] on link "Calendar" at bounding box center [54, 65] width 97 height 19
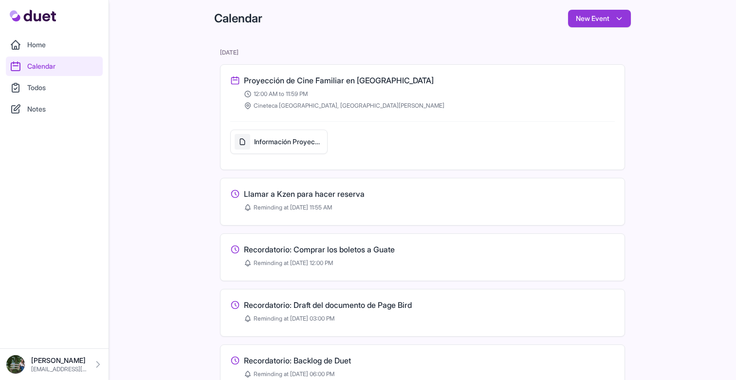
click at [18, 110] on icon at bounding box center [16, 109] width 12 height 12
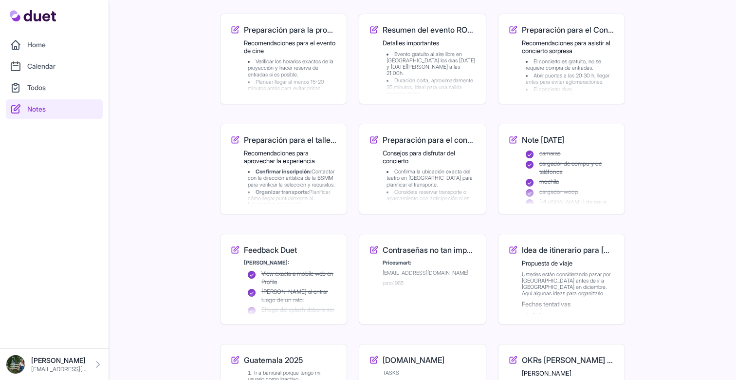
scroll to position [921, 0]
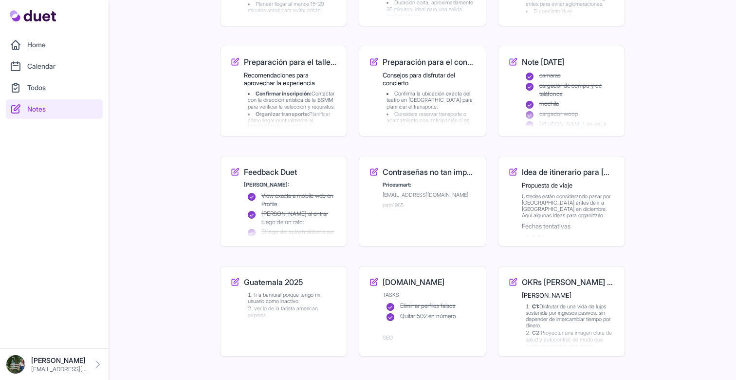
click at [64, 80] on link "Todos" at bounding box center [54, 87] width 97 height 19
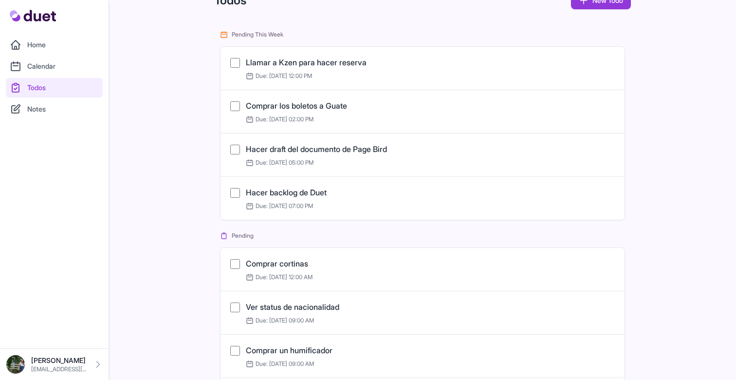
scroll to position [443, 0]
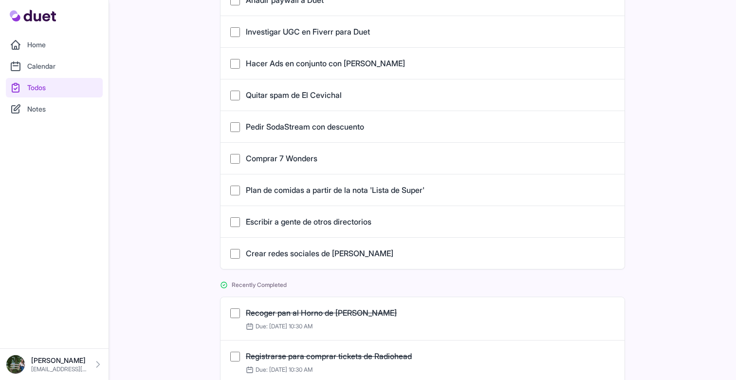
click at [314, 192] on link "Plan de comidas a partir de la nota 'Lista de Super'" at bounding box center [335, 190] width 179 height 10
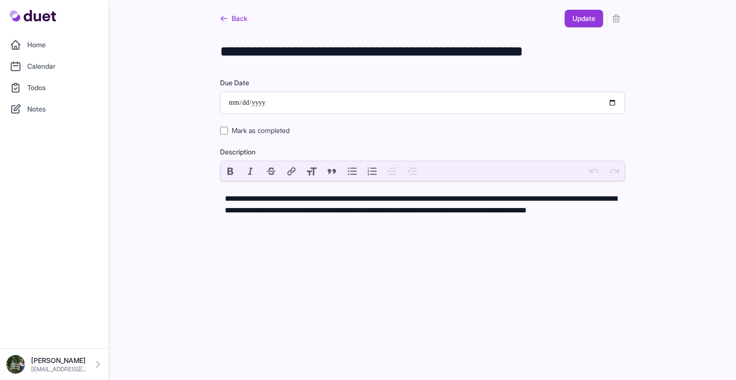
click at [617, 20] on icon "submit" at bounding box center [616, 18] width 6 height 7
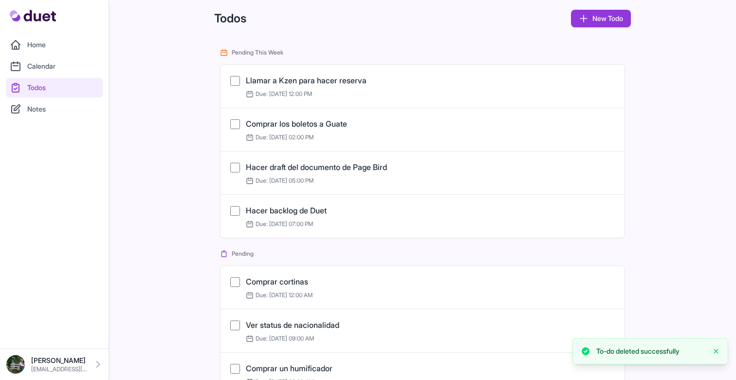
click at [60, 73] on link "Calendar" at bounding box center [54, 65] width 97 height 19
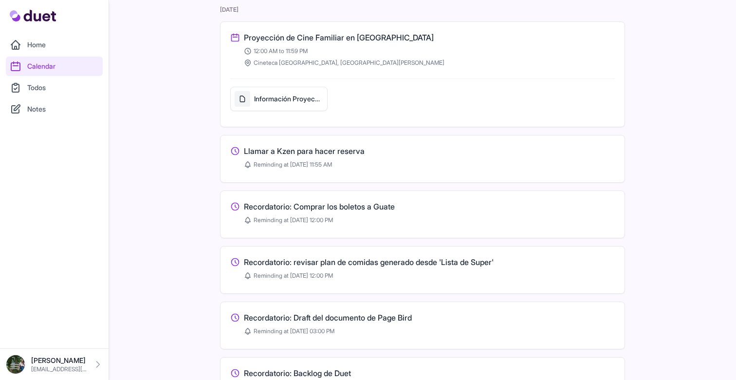
scroll to position [46, 0]
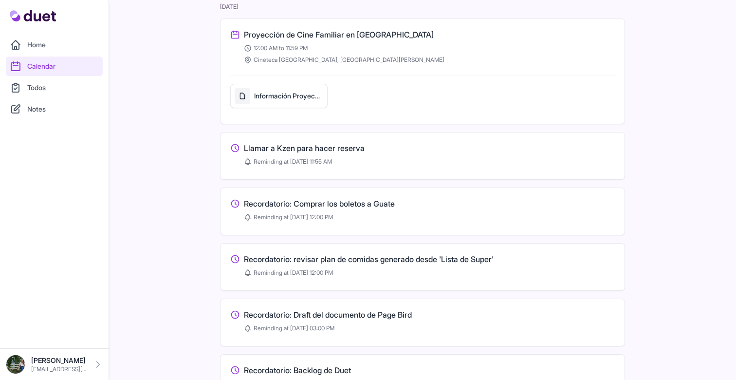
click at [439, 262] on h3 "Recordatorio: revisar plan de comidas generado desde 'Lista de Super'" at bounding box center [369, 259] width 250 height 12
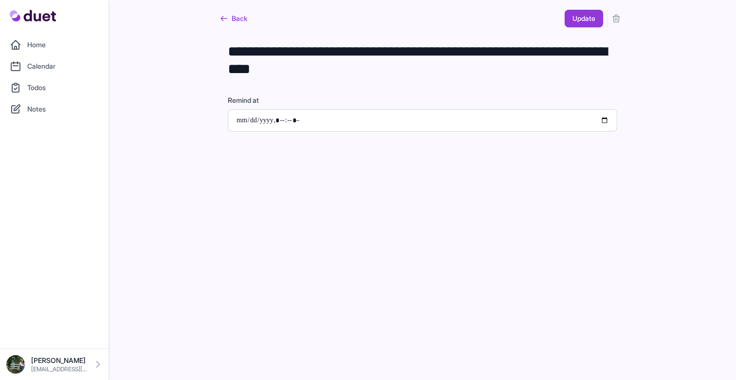
click at [612, 20] on icon "submit" at bounding box center [616, 19] width 10 height 10
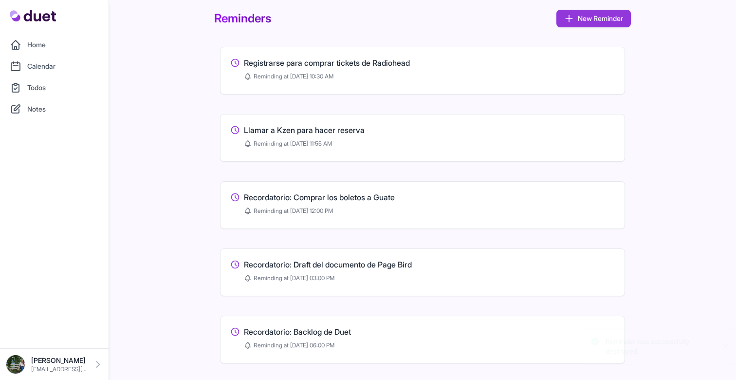
click at [27, 40] on link "Home" at bounding box center [54, 44] width 97 height 19
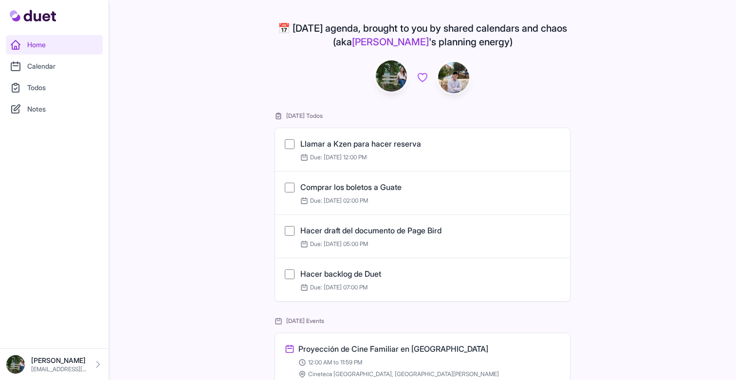
click at [61, 72] on link "Calendar" at bounding box center [54, 65] width 97 height 19
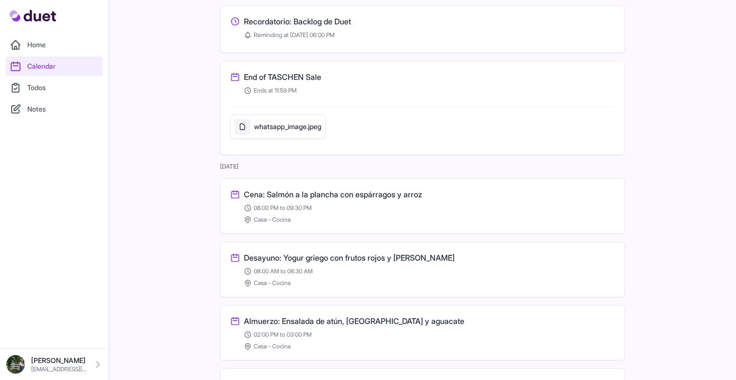
scroll to position [372, 0]
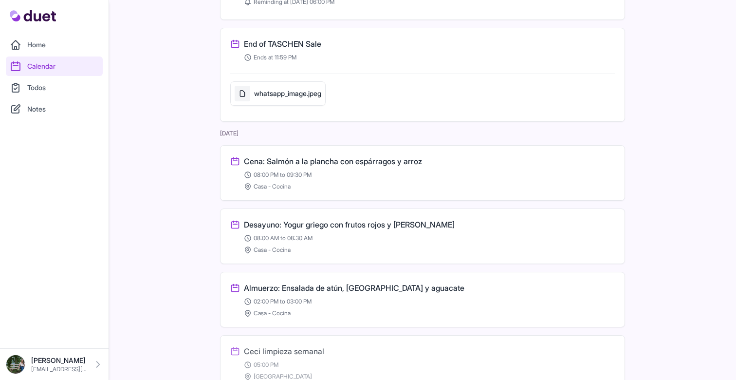
click at [296, 158] on h3 "Cena: Salmón a la plancha con espárragos y arroz" at bounding box center [333, 161] width 178 height 12
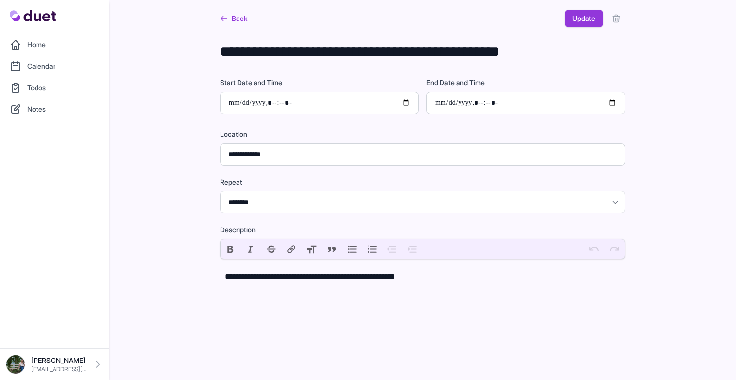
click at [238, 17] on link "Back" at bounding box center [233, 19] width 27 height 18
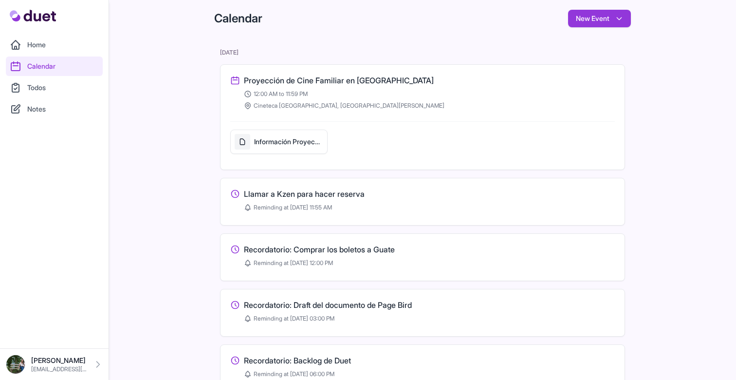
click at [43, 108] on link "Notes" at bounding box center [54, 108] width 97 height 19
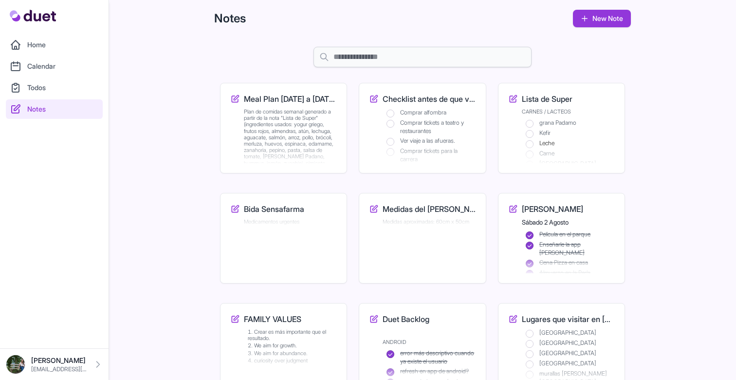
click at [280, 101] on h3 "Meal Plan [DATE] a [DATE] (desde 'Lista de Super')" at bounding box center [290, 99] width 93 height 12
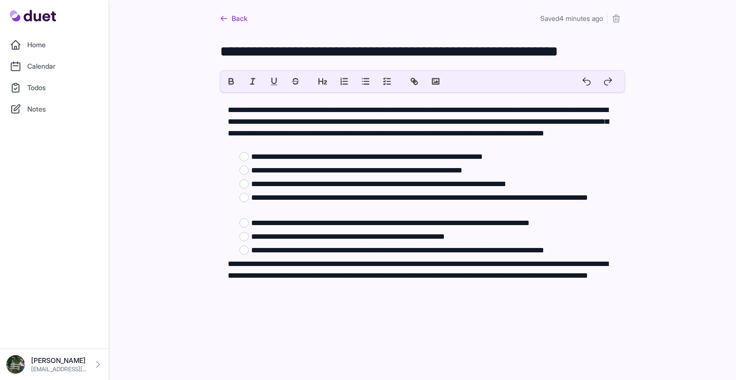
click at [238, 16] on link "Back" at bounding box center [233, 19] width 27 height 18
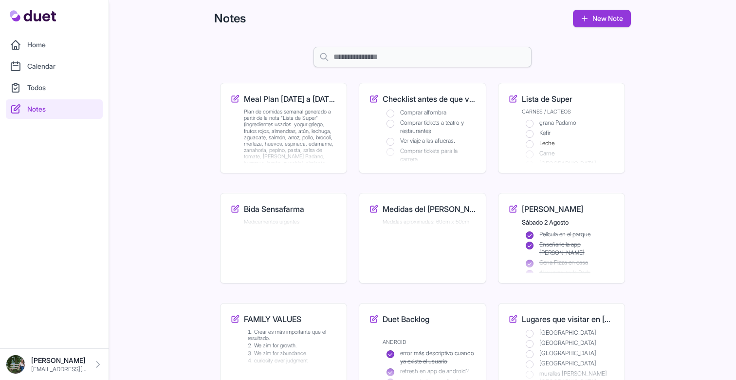
click at [253, 109] on p "Plan de comidas semanal generado a partir de la nota "Lista de Super" (ingredie…" at bounding box center [290, 144] width 93 height 71
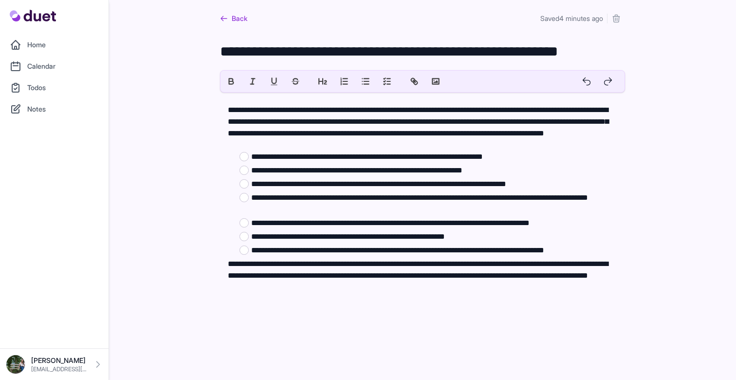
click at [616, 16] on icon "submit" at bounding box center [616, 18] width 6 height 7
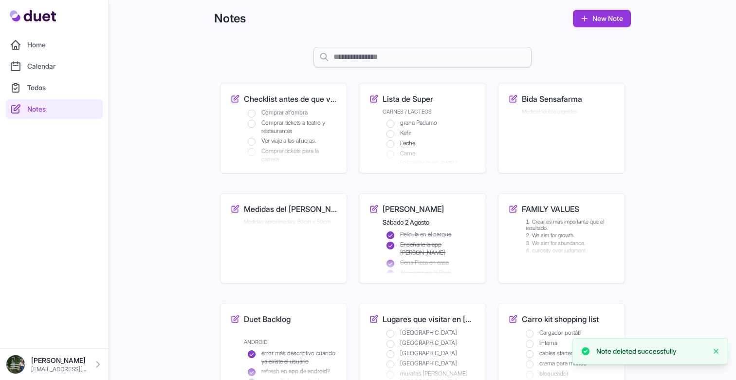
click at [48, 70] on link "Calendar" at bounding box center [54, 65] width 97 height 19
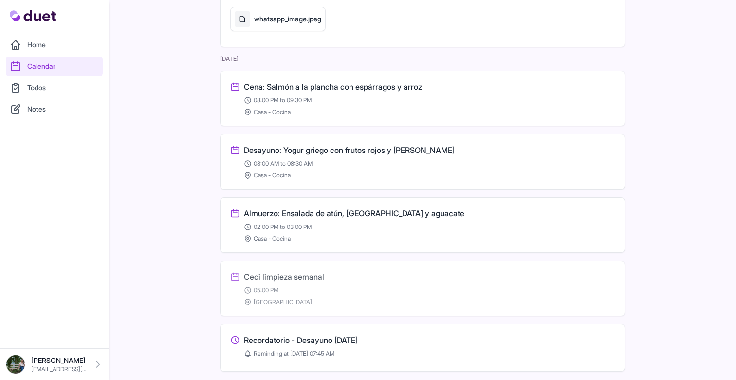
scroll to position [461, 0]
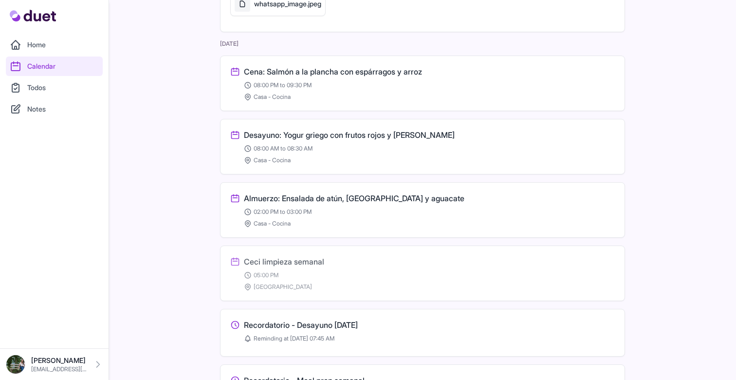
click at [317, 75] on h3 "Cena: Salmón a la plancha con espárragos y arroz" at bounding box center [333, 72] width 178 height 12
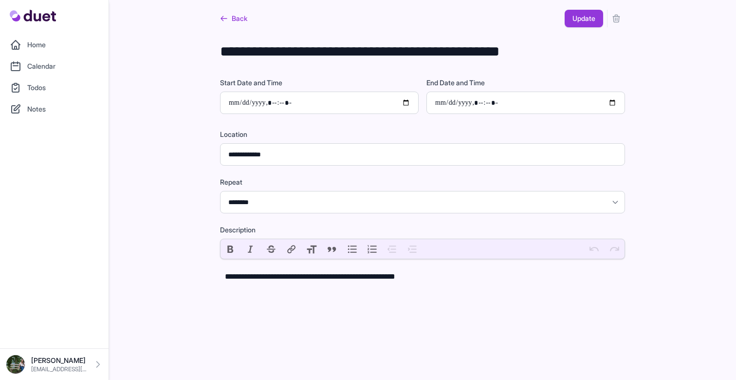
click at [618, 18] on icon "submit" at bounding box center [616, 19] width 10 height 10
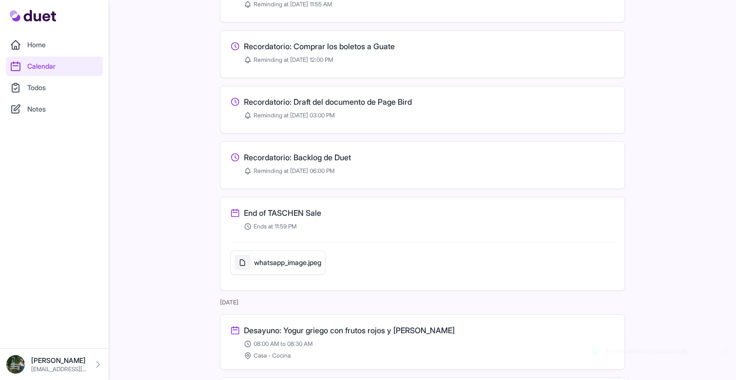
scroll to position [315, 0]
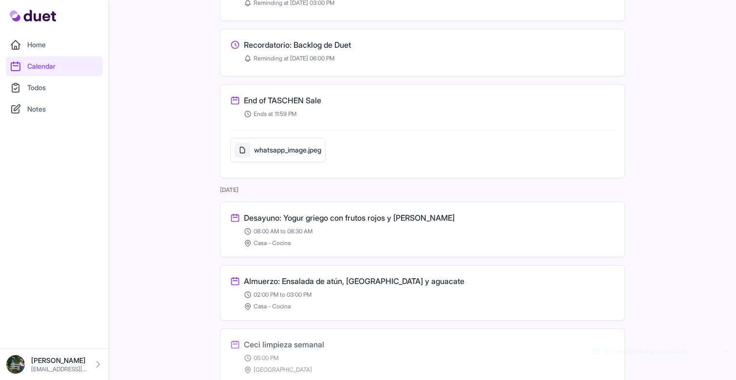
click at [352, 215] on h3 "Desayuno: Yogur griego con frutos rojos y [PERSON_NAME]" at bounding box center [349, 218] width 211 height 12
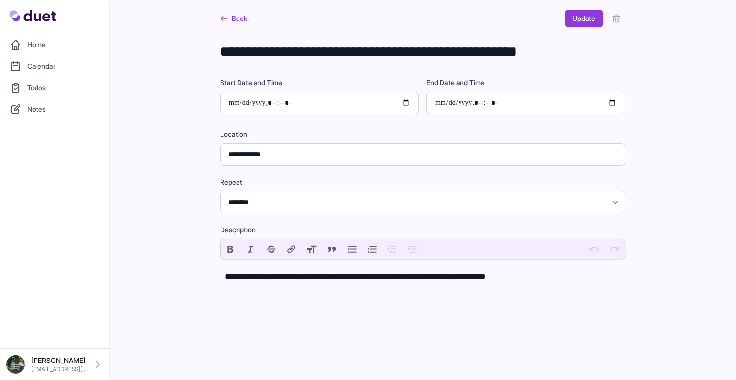
click at [618, 18] on icon "submit" at bounding box center [616, 19] width 10 height 10
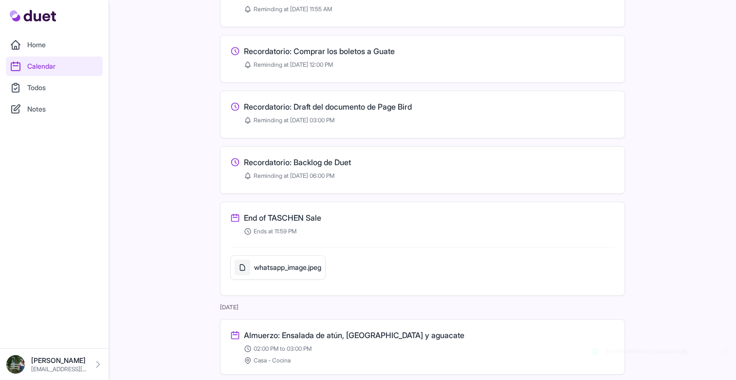
scroll to position [234, 0]
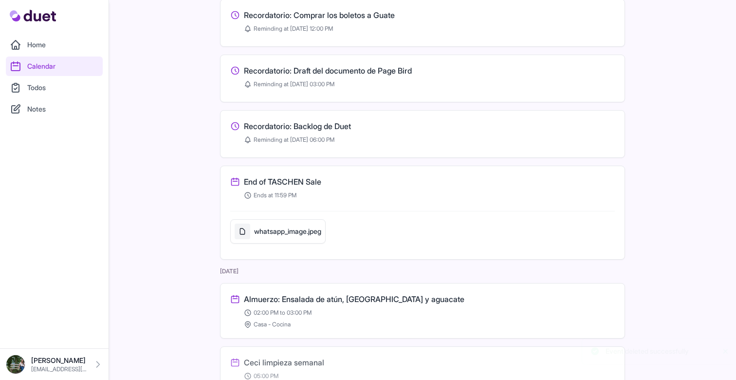
click at [378, 297] on h3 "Almuerzo: Ensalada de atún, [GEOGRAPHIC_DATA] y aguacate" at bounding box center [354, 299] width 220 height 12
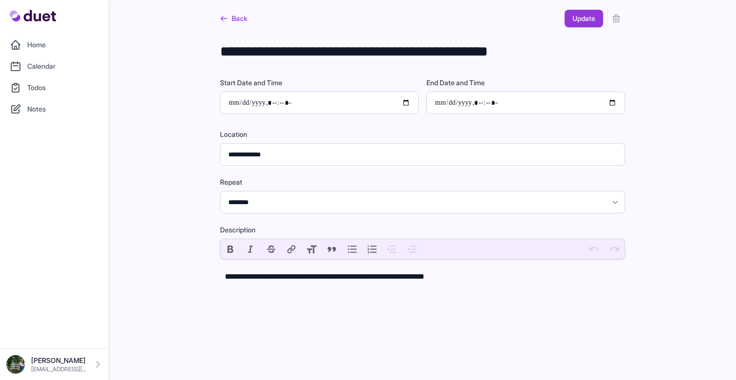
click at [615, 19] on icon "submit" at bounding box center [616, 19] width 10 height 10
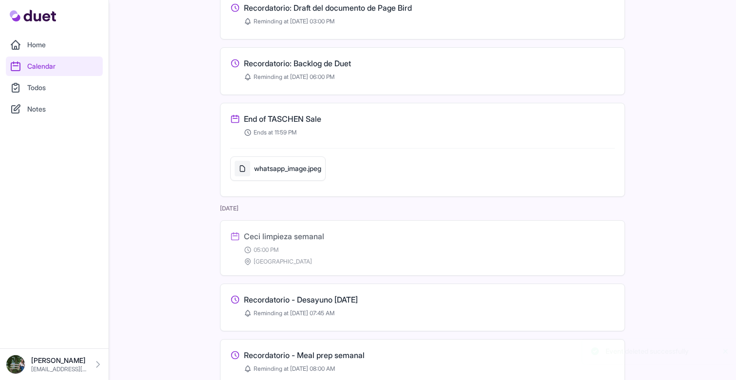
scroll to position [423, 0]
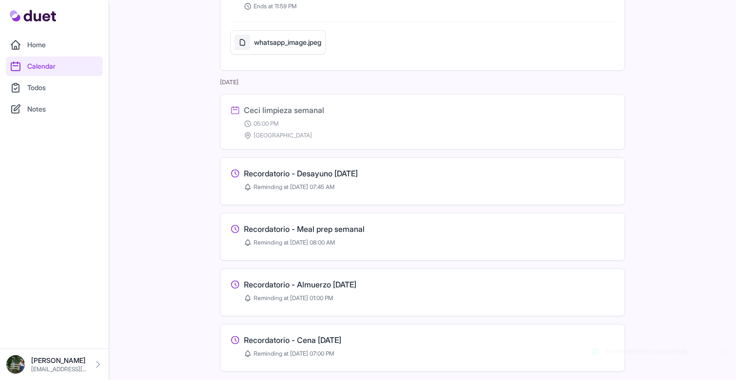
click at [358, 176] on h3 "Recordatorio - Desayuno [DATE]" at bounding box center [301, 173] width 114 height 12
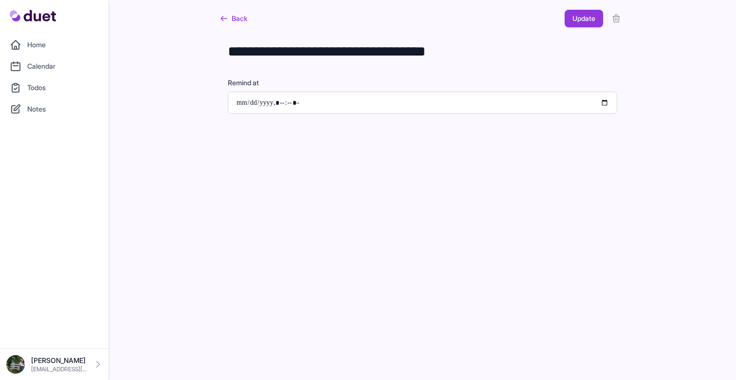
click at [615, 17] on icon "submit" at bounding box center [616, 18] width 6 height 7
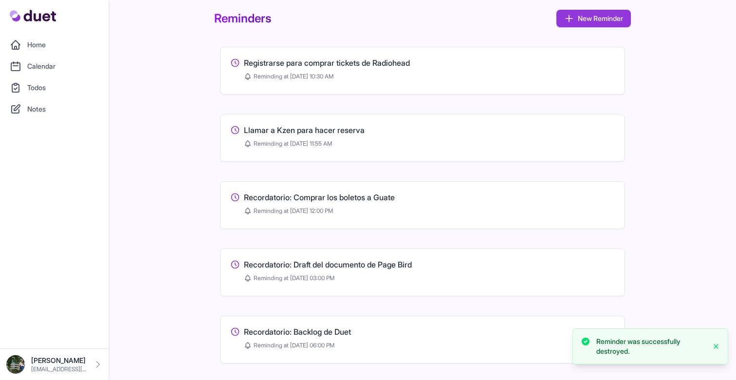
scroll to position [202, 0]
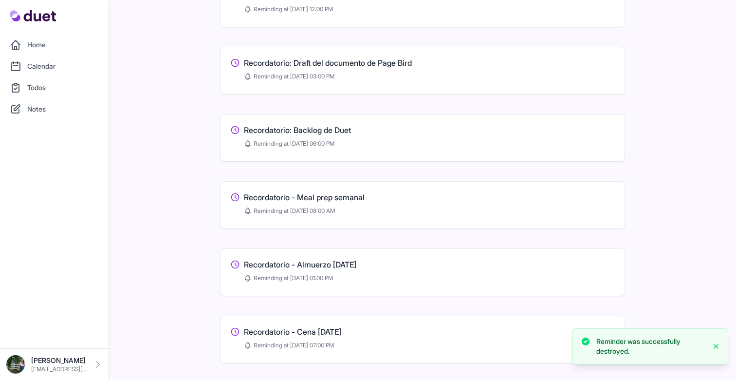
click at [349, 198] on h3 "Recordatorio - Meal prep semanal" at bounding box center [304, 197] width 121 height 12
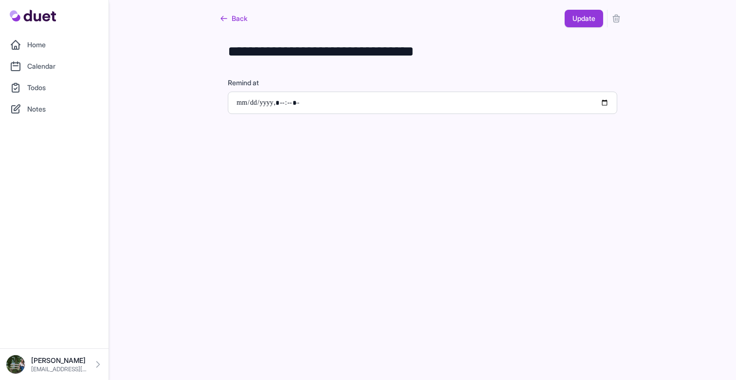
click at [616, 14] on icon "submit" at bounding box center [616, 19] width 10 height 10
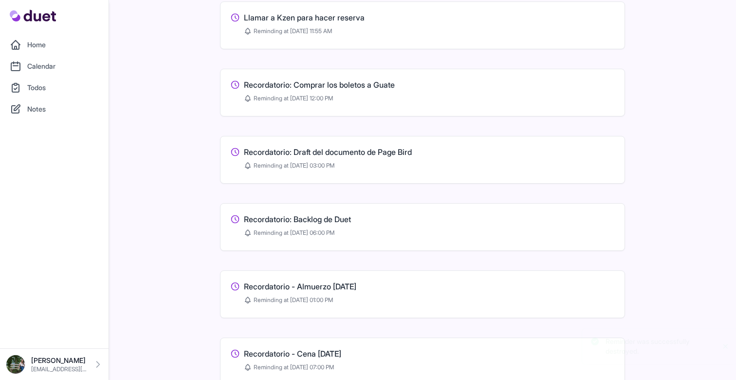
scroll to position [125, 0]
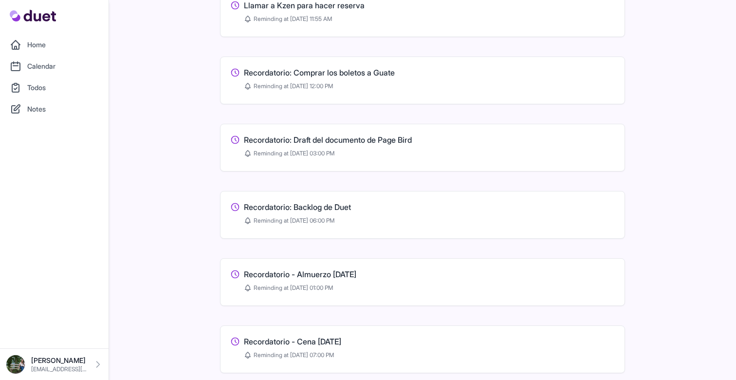
click at [356, 274] on h3 "Recordatorio - Almuerzo [DATE]" at bounding box center [300, 274] width 112 height 12
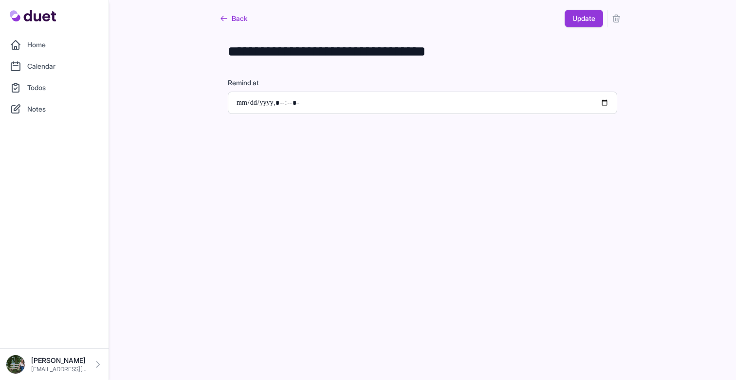
click at [621, 20] on button "submit" at bounding box center [616, 19] width 18 height 18
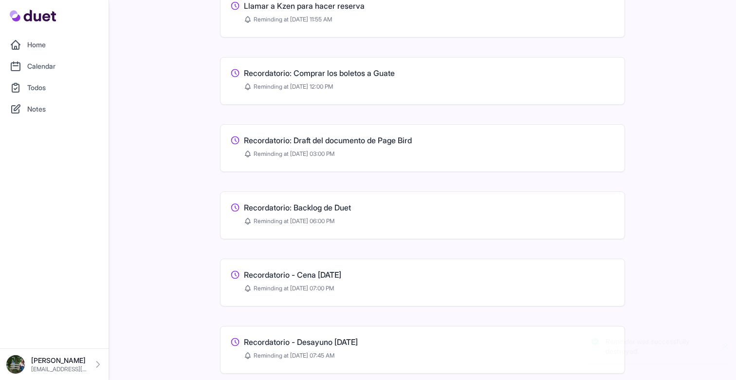
scroll to position [125, 0]
click at [341, 276] on h3 "Recordatorio - Cena [DATE]" at bounding box center [292, 274] width 97 height 12
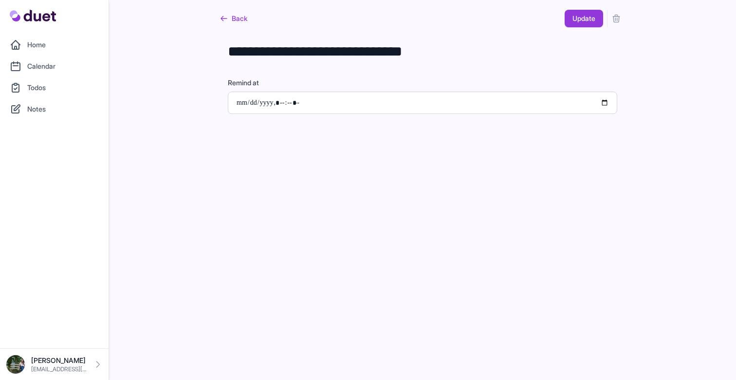
click at [614, 12] on button "submit" at bounding box center [616, 19] width 18 height 18
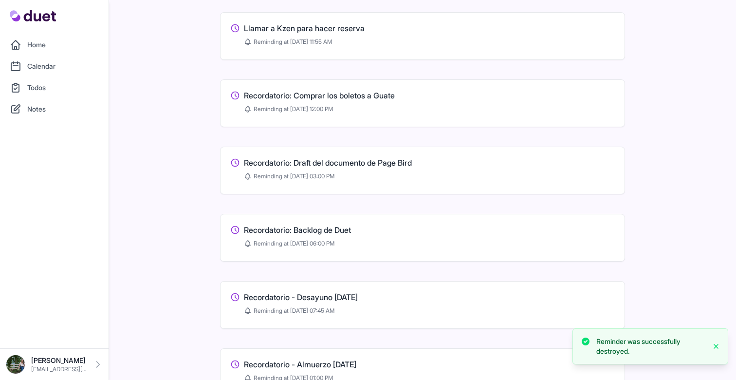
scroll to position [137, 0]
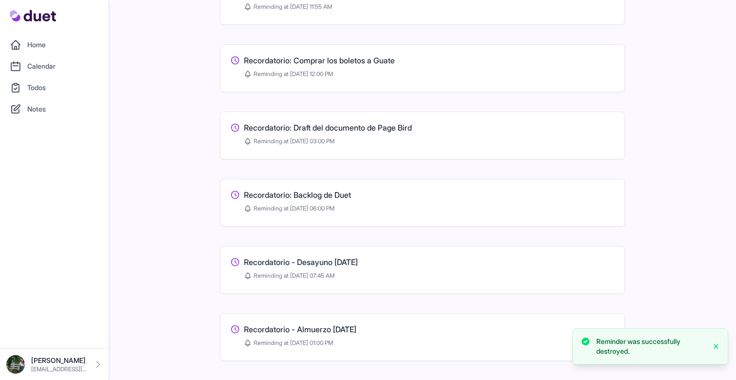
click at [350, 263] on h3 "Recordatorio - Desayuno [DATE]" at bounding box center [301, 262] width 114 height 12
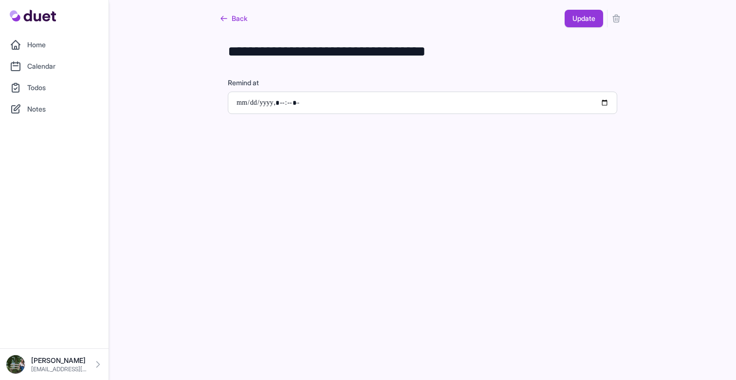
click at [619, 23] on button "submit" at bounding box center [616, 19] width 18 height 18
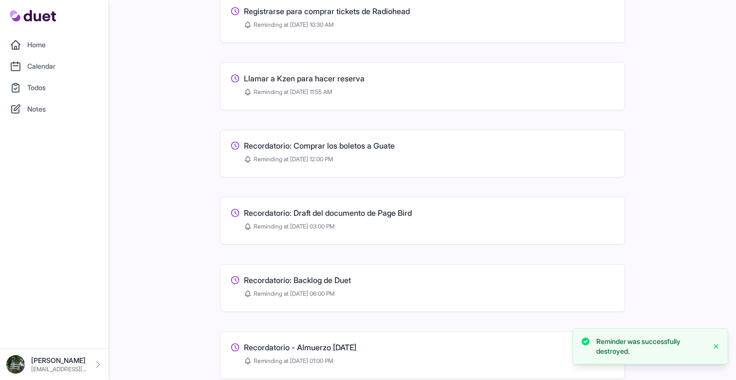
scroll to position [132, 0]
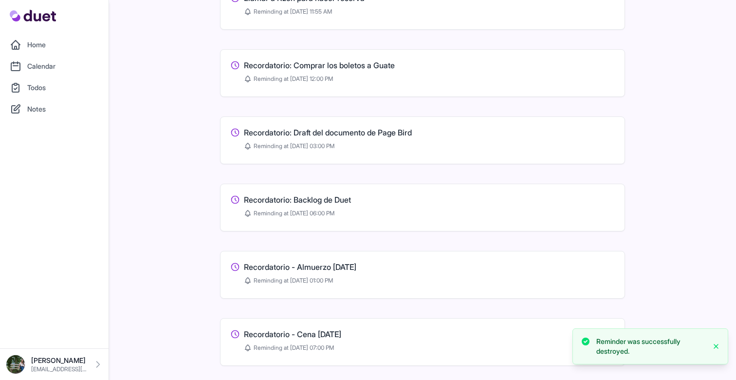
drag, startPoint x: 365, startPoint y: 268, endPoint x: 491, endPoint y: 186, distance: 150.0
click at [356, 268] on h3 "Recordatorio - Almuerzo [DATE]" at bounding box center [300, 267] width 112 height 12
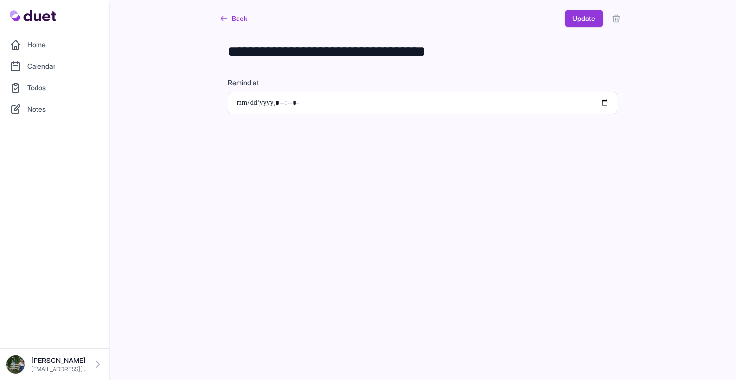
click at [613, 23] on button "submit" at bounding box center [616, 19] width 18 height 18
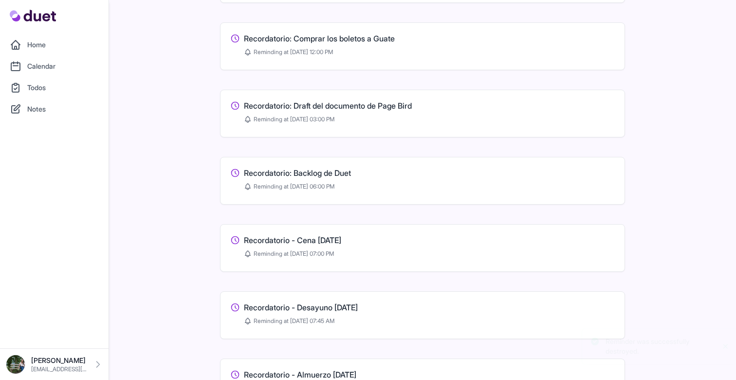
scroll to position [160, 0]
click at [341, 241] on h3 "Recordatorio - Cena [DATE]" at bounding box center [292, 239] width 97 height 12
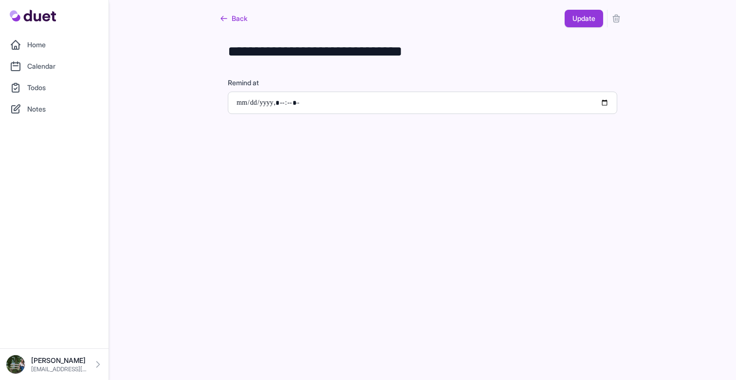
click at [613, 17] on icon "submit" at bounding box center [616, 18] width 6 height 7
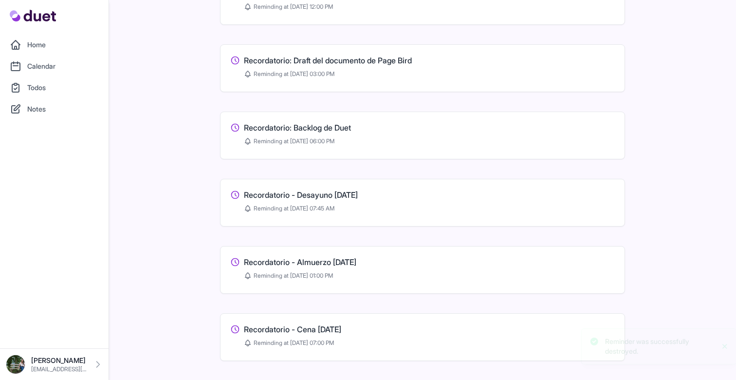
scroll to position [220, 0]
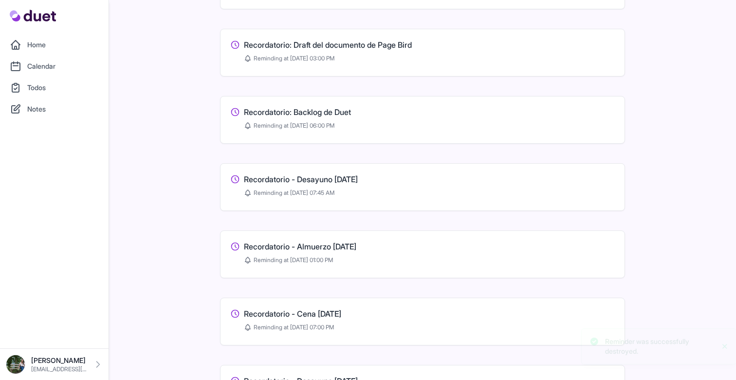
click at [358, 177] on h3 "Recordatorio - Desayuno [DATE]" at bounding box center [301, 179] width 114 height 12
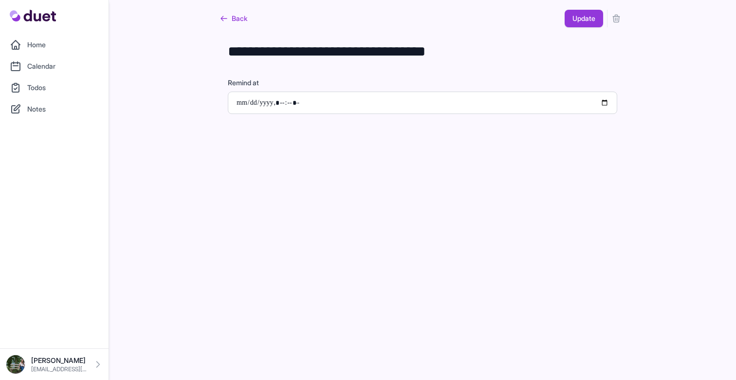
click at [626, 21] on div "**********" at bounding box center [422, 57] width 436 height 114
click at [615, 22] on icon "submit" at bounding box center [616, 18] width 6 height 7
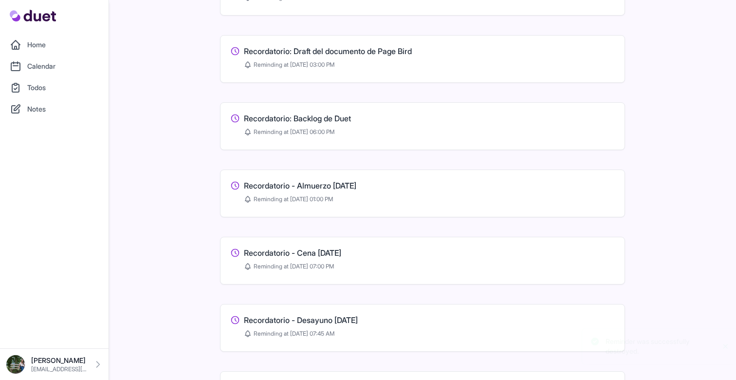
scroll to position [214, 0]
click at [356, 184] on h3 "Recordatorio - Almuerzo [DATE]" at bounding box center [300, 185] width 112 height 12
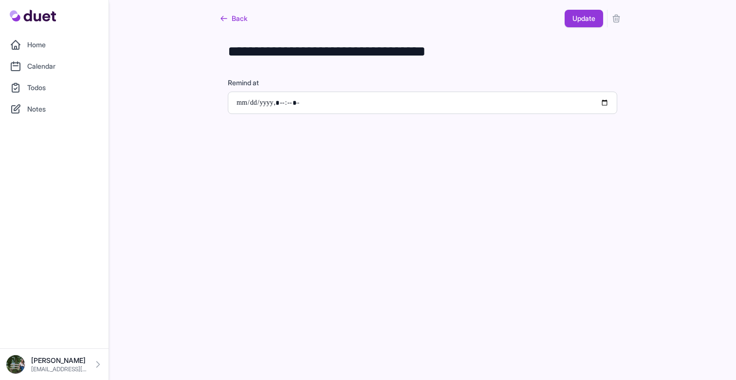
click at [617, 20] on icon "submit" at bounding box center [616, 18] width 6 height 7
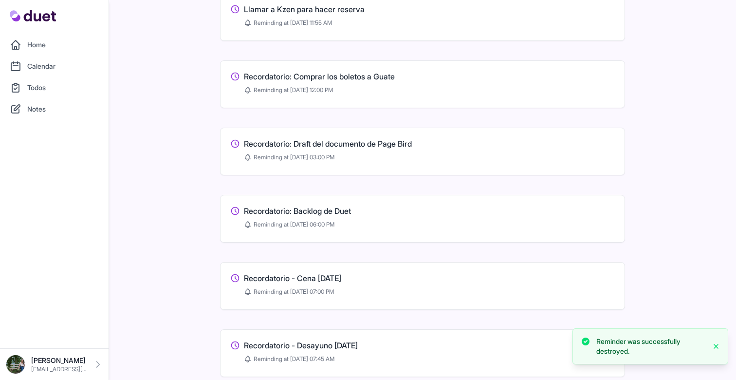
scroll to position [135, 0]
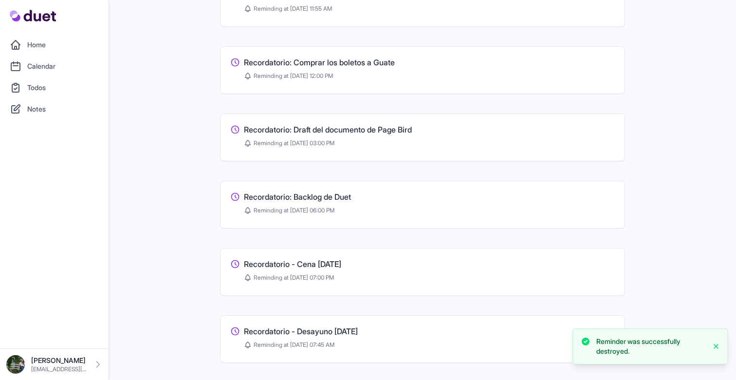
click at [341, 261] on h3 "Recordatorio - Cena [DATE]" at bounding box center [292, 264] width 97 height 12
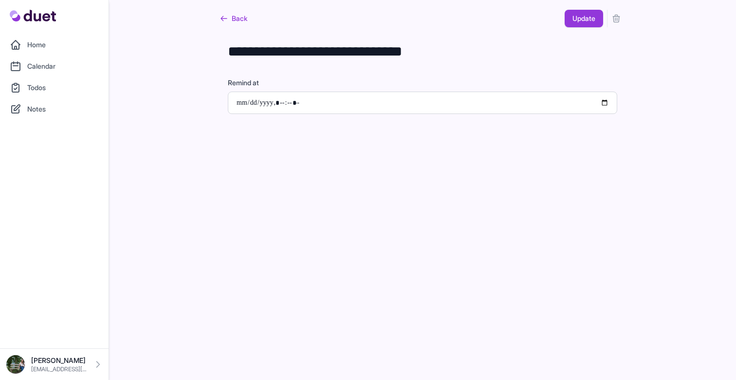
click at [607, 22] on button "submit" at bounding box center [616, 19] width 18 height 18
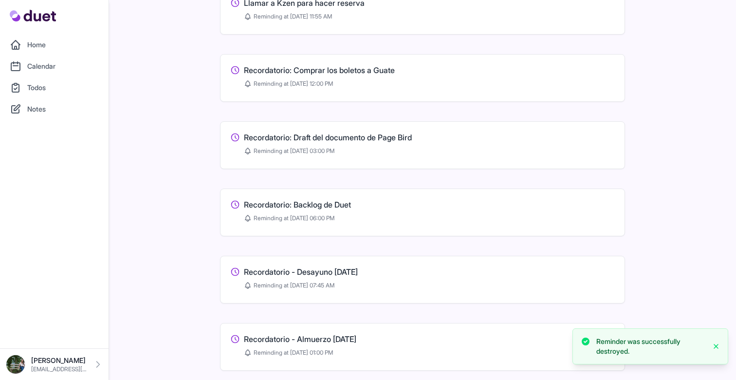
scroll to position [158, 0]
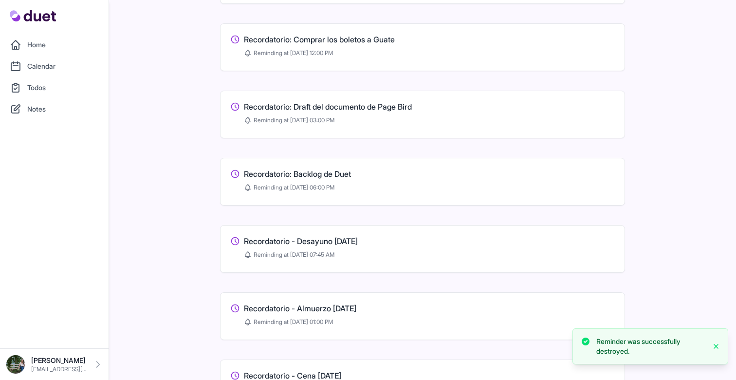
click at [358, 241] on h3 "Recordatorio - Desayuno [DATE]" at bounding box center [301, 241] width 114 height 12
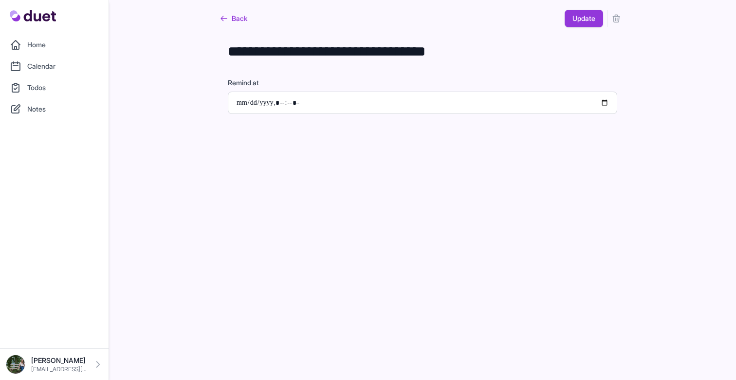
click at [619, 20] on icon "submit" at bounding box center [616, 18] width 6 height 7
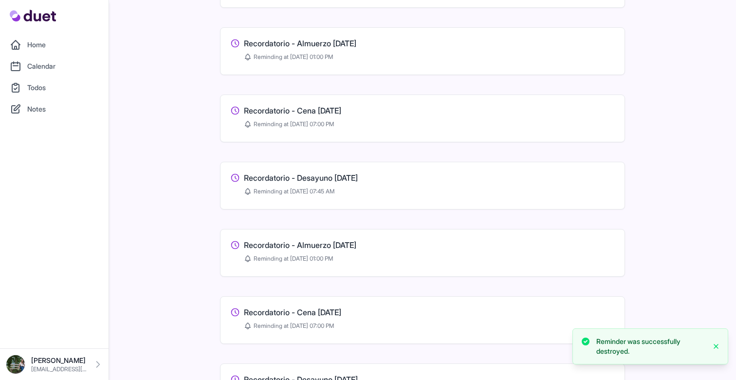
scroll to position [356, 0]
click at [356, 41] on h3 "Recordatorio - Almuerzo [DATE]" at bounding box center [300, 43] width 112 height 12
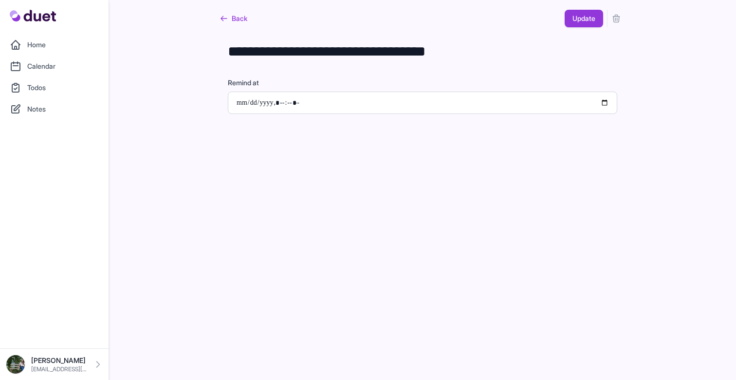
click at [613, 15] on icon "submit" at bounding box center [616, 19] width 10 height 10
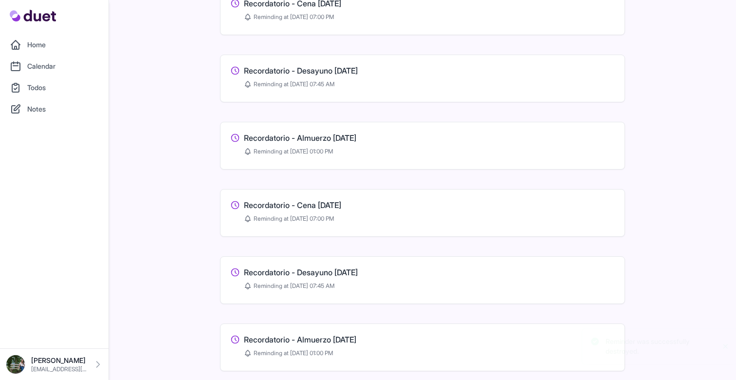
scroll to position [399, 0]
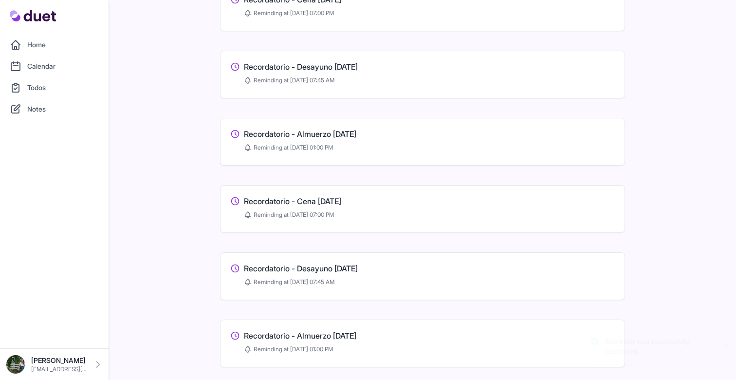
click at [358, 67] on h3 "Recordatorio - Desayuno [DATE]" at bounding box center [301, 67] width 114 height 12
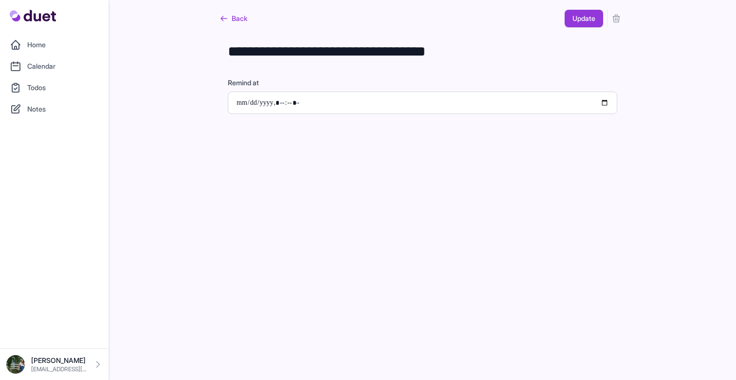
click at [614, 18] on icon "submit" at bounding box center [616, 19] width 10 height 10
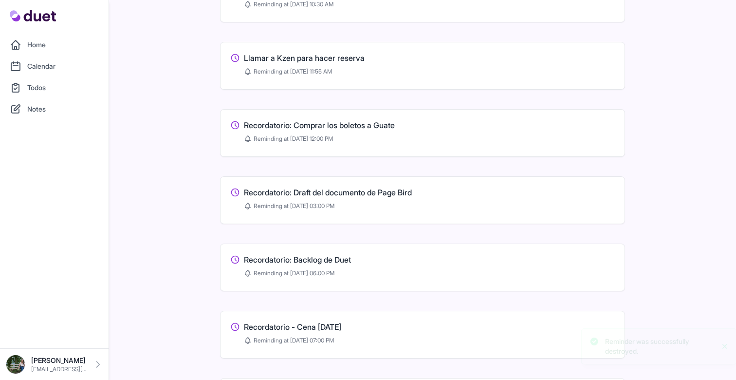
click at [336, 326] on h3 "Recordatorio - Cena [DATE]" at bounding box center [292, 327] width 97 height 12
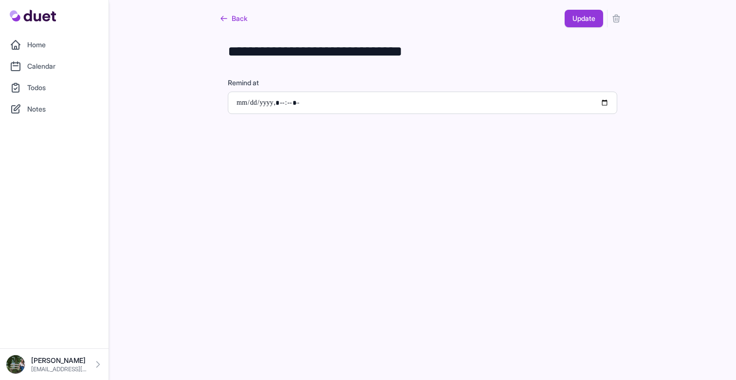
click at [622, 17] on button "submit" at bounding box center [616, 19] width 18 height 18
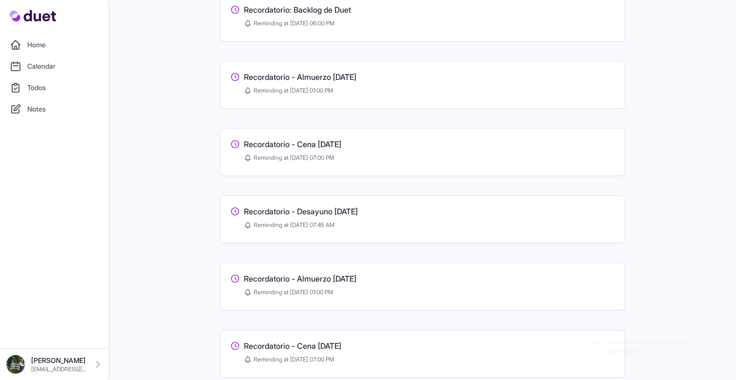
scroll to position [323, 0]
click at [353, 76] on h3 "Recordatorio - Almuerzo [DATE]" at bounding box center [300, 76] width 112 height 12
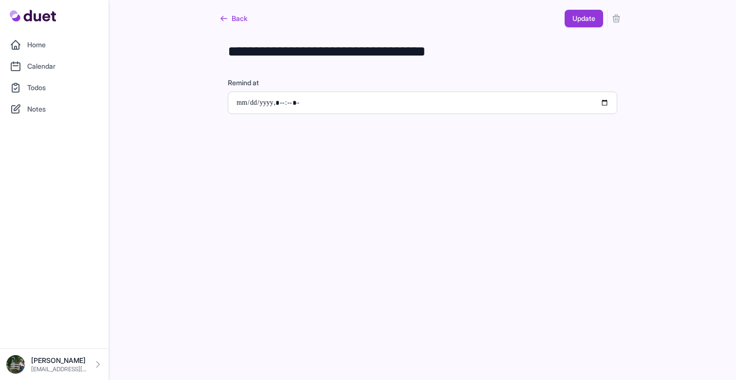
click at [614, 15] on icon "submit" at bounding box center [616, 19] width 10 height 10
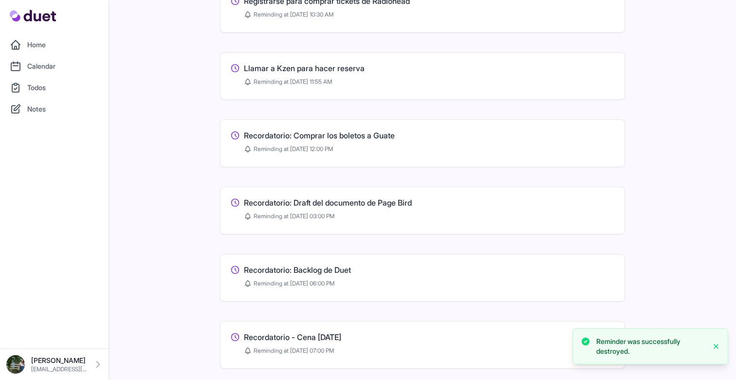
scroll to position [223, 0]
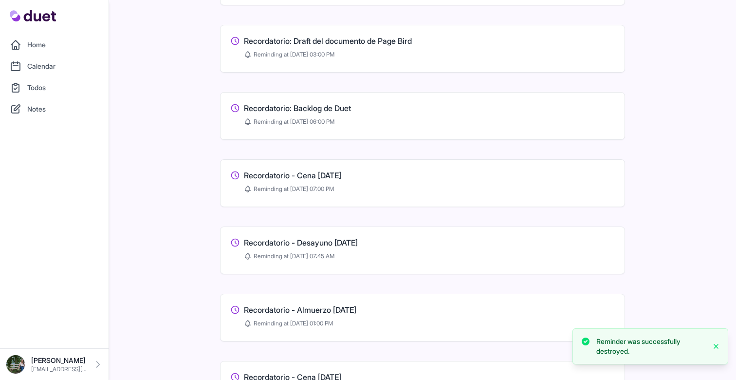
click at [327, 175] on h3 "Recordatorio - Cena [DATE]" at bounding box center [292, 175] width 97 height 12
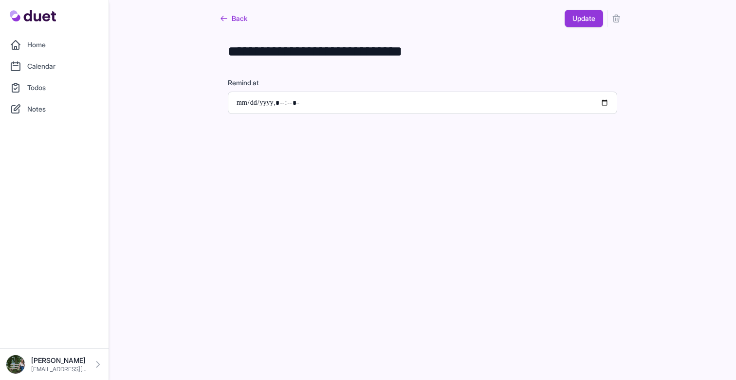
click at [618, 19] on icon "submit" at bounding box center [616, 19] width 10 height 10
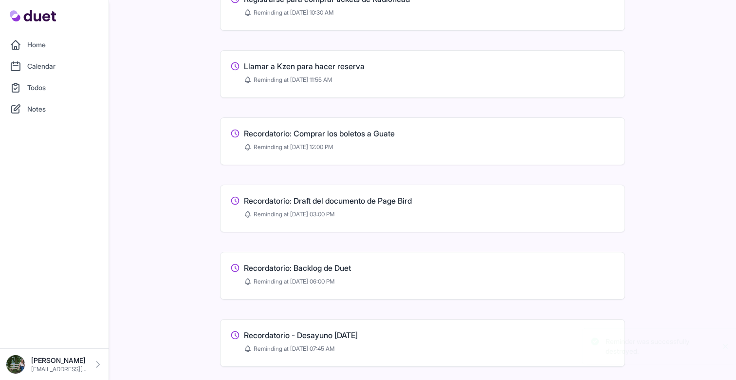
scroll to position [65, 0]
click at [338, 335] on h3 "Recordatorio - Desayuno [DATE]" at bounding box center [301, 334] width 114 height 12
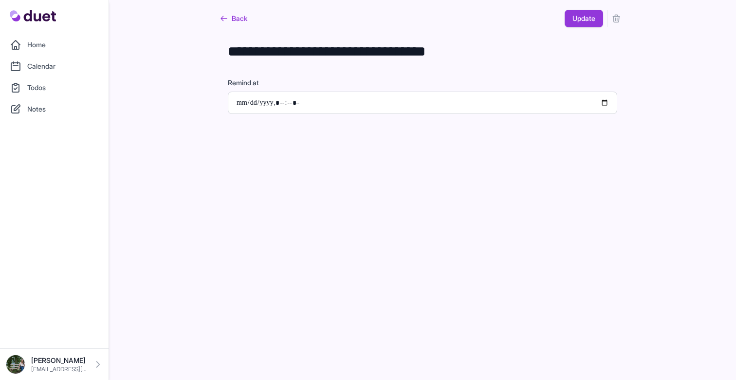
click at [613, 16] on icon "submit" at bounding box center [616, 19] width 10 height 10
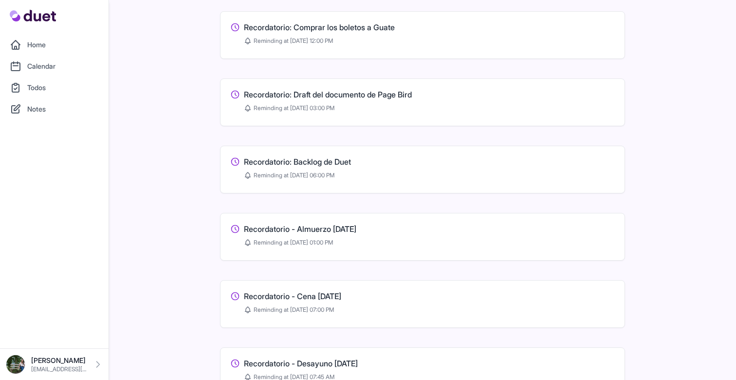
click at [285, 231] on h3 "Recordatorio - Almuerzo [DATE]" at bounding box center [300, 229] width 112 height 12
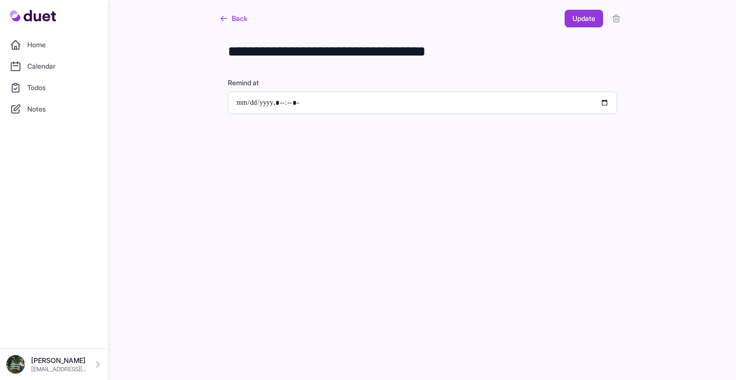
click at [621, 21] on button "submit" at bounding box center [616, 19] width 18 height 18
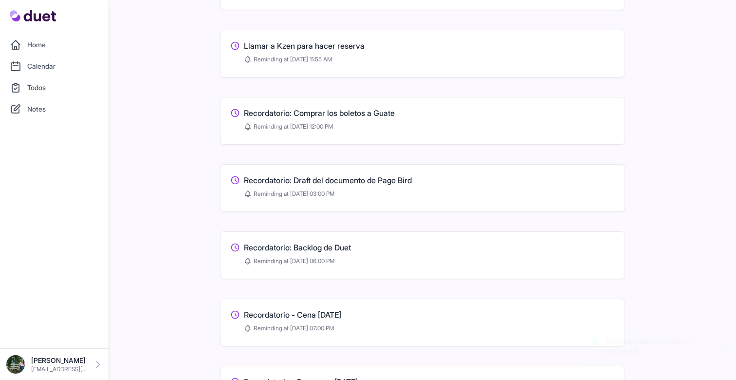
scroll to position [117, 0]
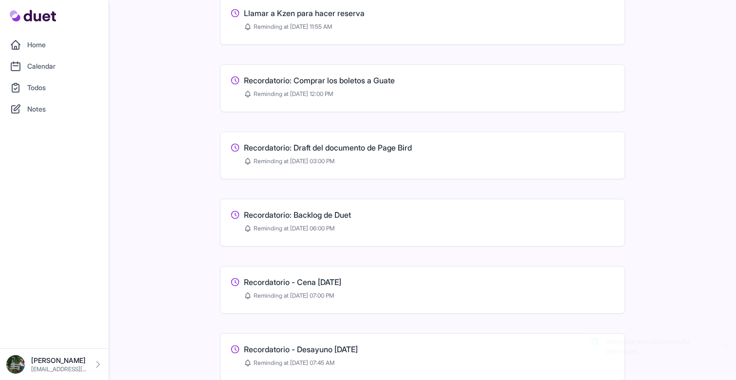
click at [341, 277] on h3 "Recordatorio - Cena [DATE]" at bounding box center [292, 282] width 97 height 12
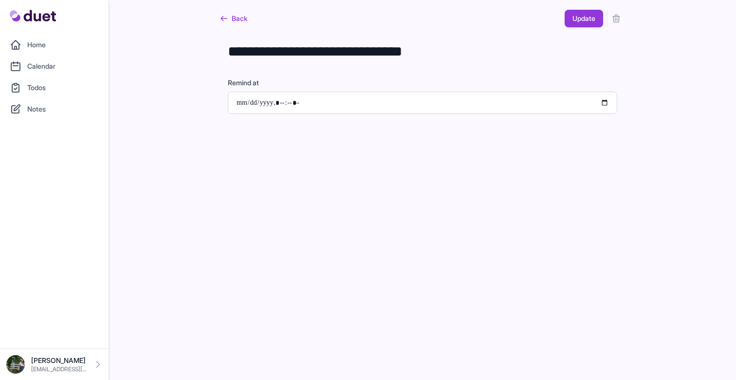
click at [615, 20] on icon "submit" at bounding box center [616, 19] width 10 height 10
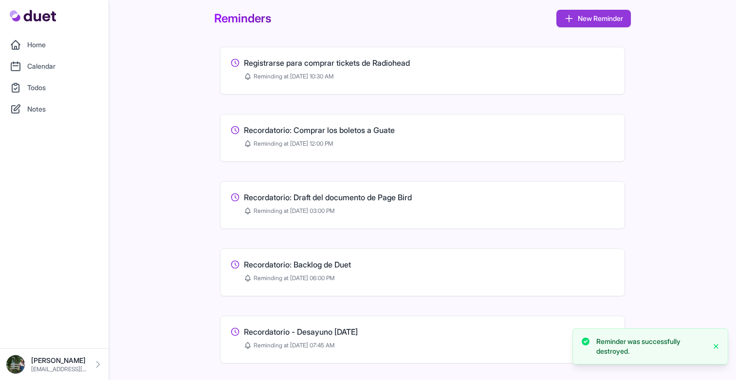
scroll to position [141, 0]
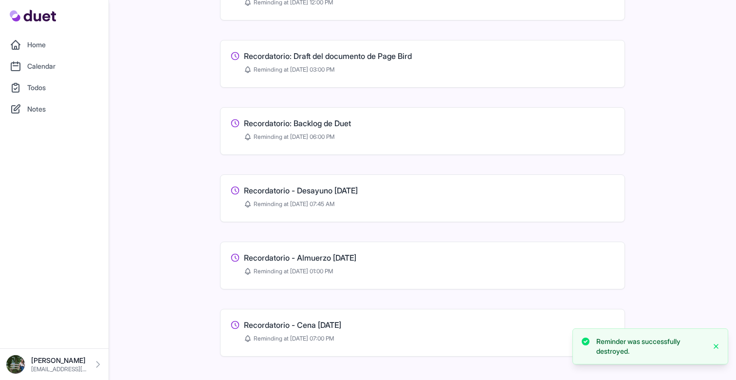
click at [358, 185] on h3 "Recordatorio - Desayuno [DATE]" at bounding box center [301, 190] width 114 height 12
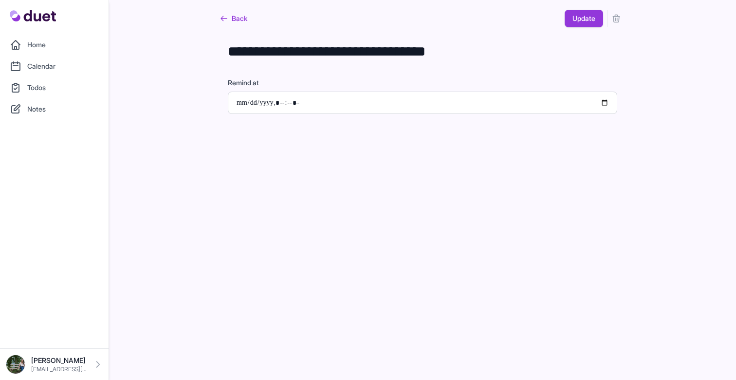
click at [613, 22] on icon "submit" at bounding box center [616, 19] width 10 height 10
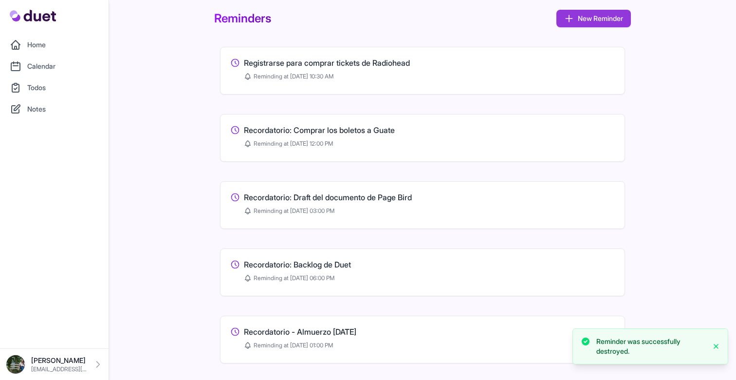
scroll to position [74, 0]
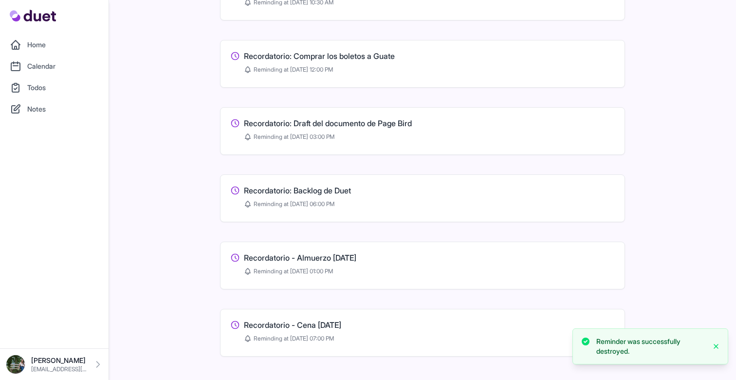
click at [337, 324] on h3 "Recordatorio - Cena [DATE]" at bounding box center [292, 325] width 97 height 12
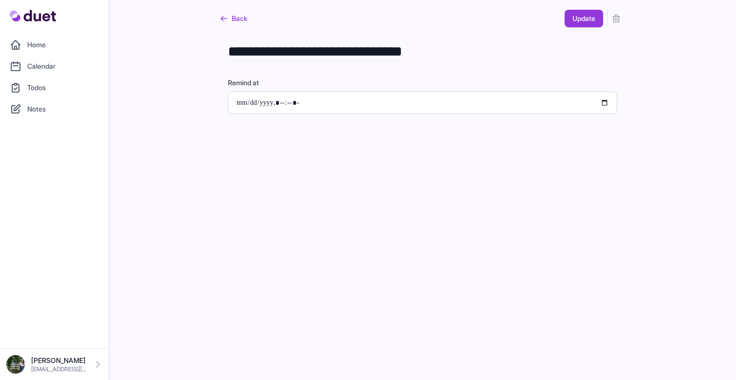
click at [620, 14] on icon "submit" at bounding box center [616, 19] width 10 height 10
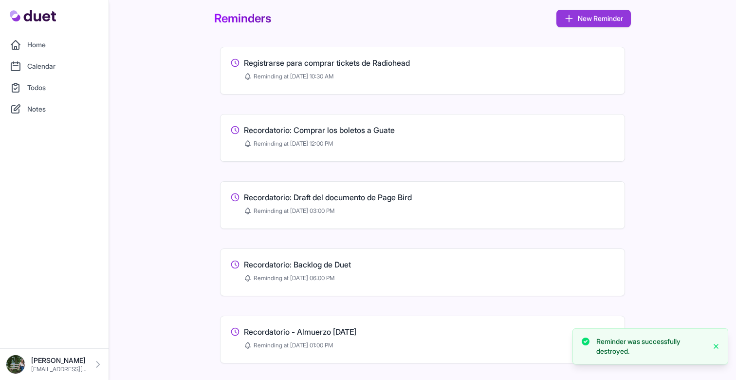
scroll to position [7, 0]
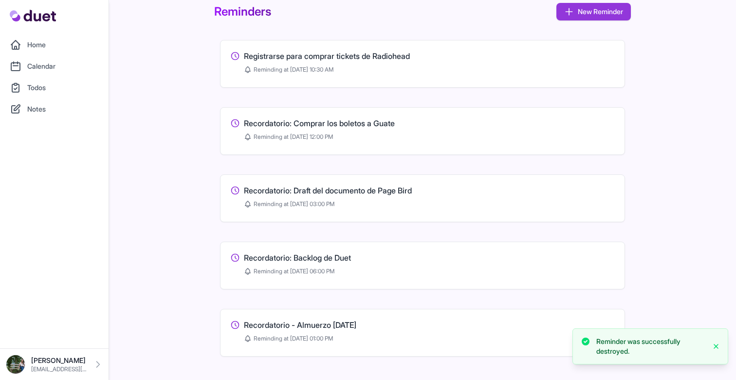
click at [274, 322] on h3 "Recordatorio - Almuerzo [DATE]" at bounding box center [300, 325] width 112 height 12
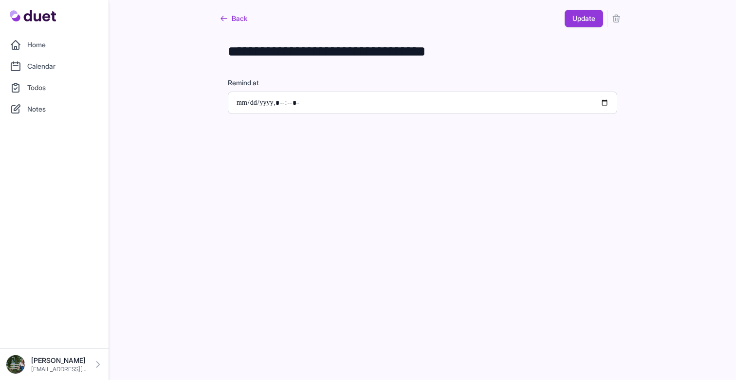
click at [607, 23] on button "submit" at bounding box center [616, 19] width 18 height 18
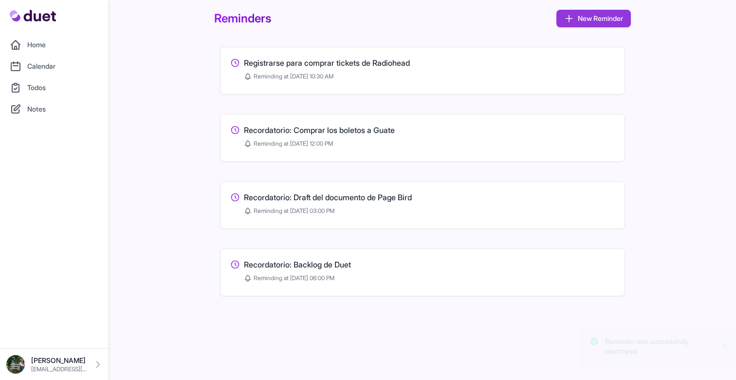
click at [57, 67] on link "Calendar" at bounding box center [54, 65] width 97 height 19
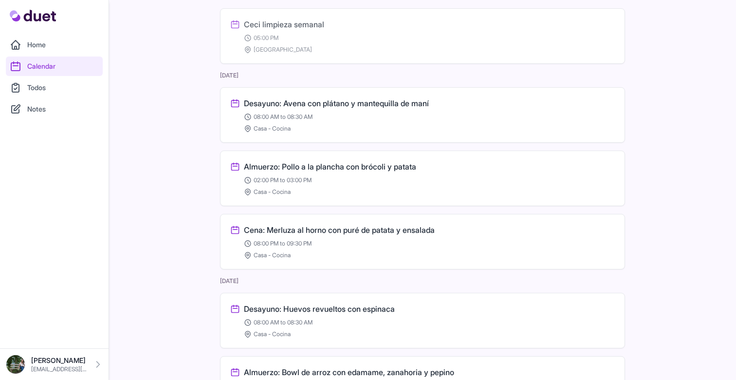
scroll to position [509, 0]
click at [401, 102] on h3 "Desayuno: Avena con plátano y mantequilla de maní" at bounding box center [336, 103] width 185 height 12
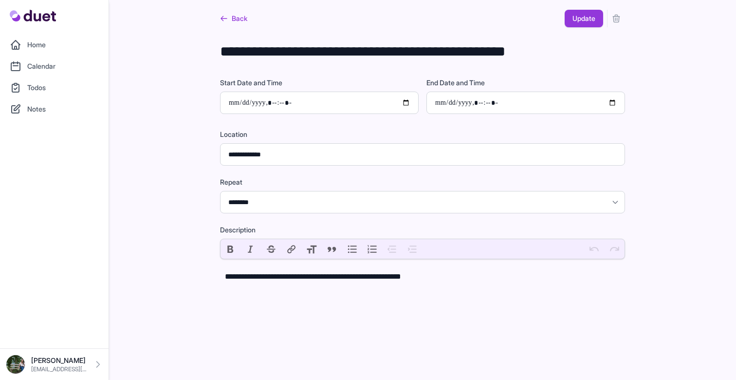
click at [624, 25] on button "submit" at bounding box center [616, 19] width 18 height 18
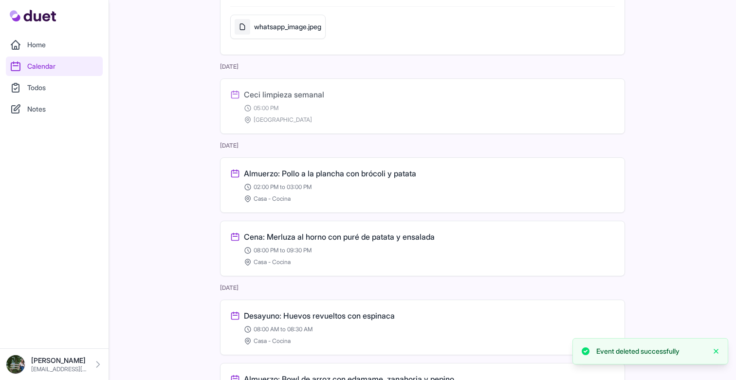
scroll to position [443, 0]
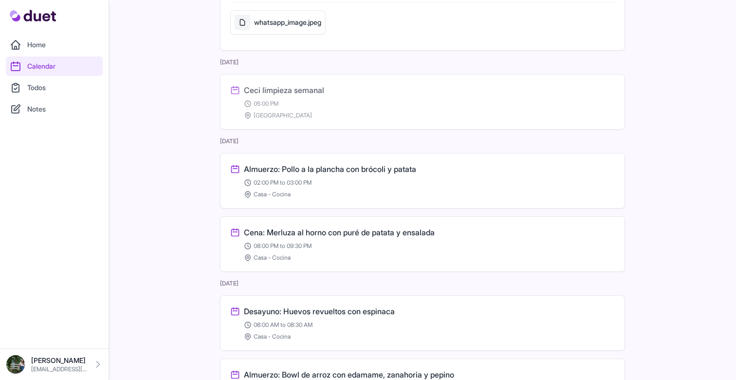
click at [341, 172] on h3 "Almuerzo: Pollo a la plancha con brócoli y patata" at bounding box center [330, 169] width 172 height 12
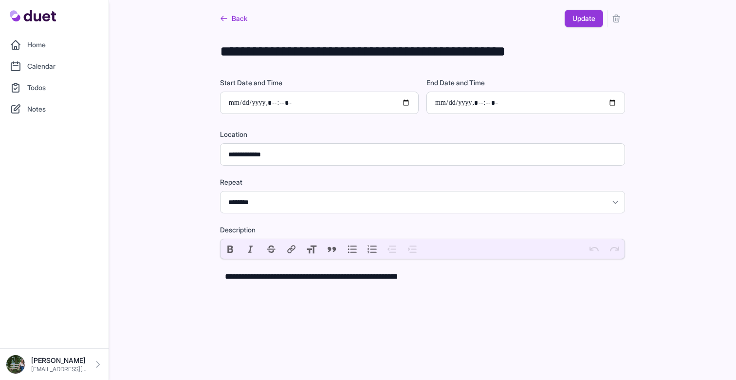
click at [614, 20] on icon "submit" at bounding box center [616, 19] width 10 height 10
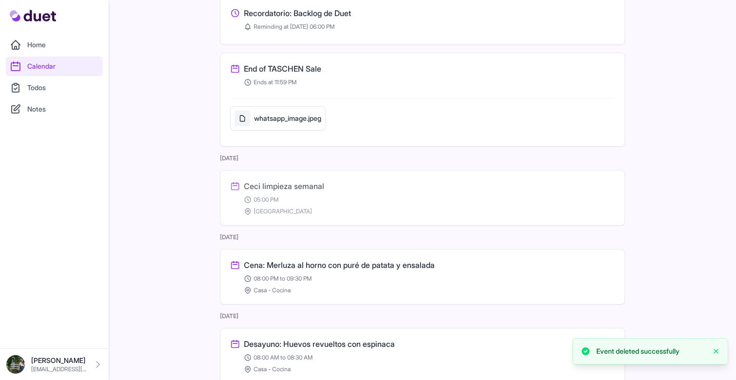
scroll to position [377, 0]
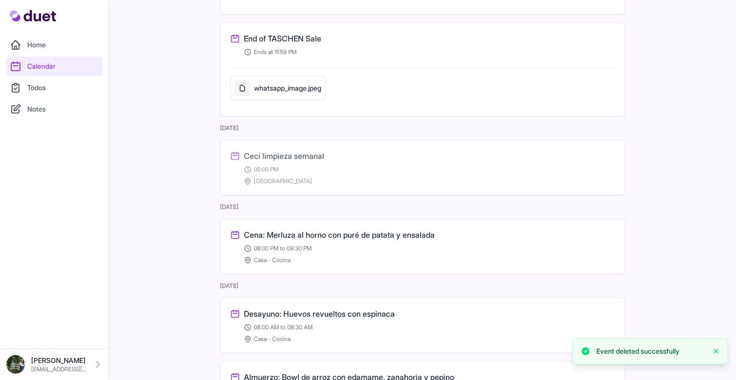
click at [313, 235] on h3 "Cena: Merluza al horno con puré de patata y ensalada" at bounding box center [339, 235] width 191 height 12
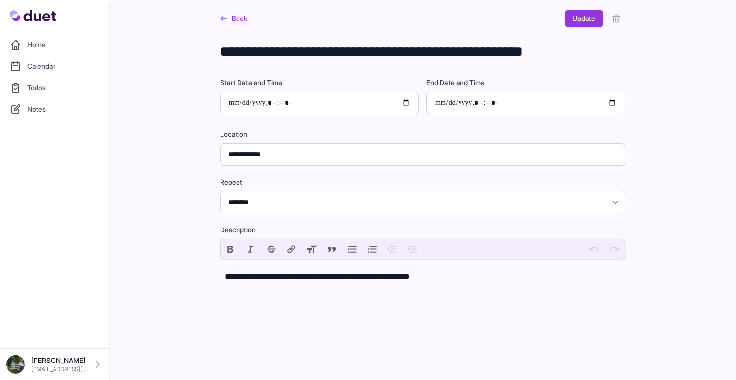
click at [622, 22] on button "submit" at bounding box center [616, 19] width 18 height 18
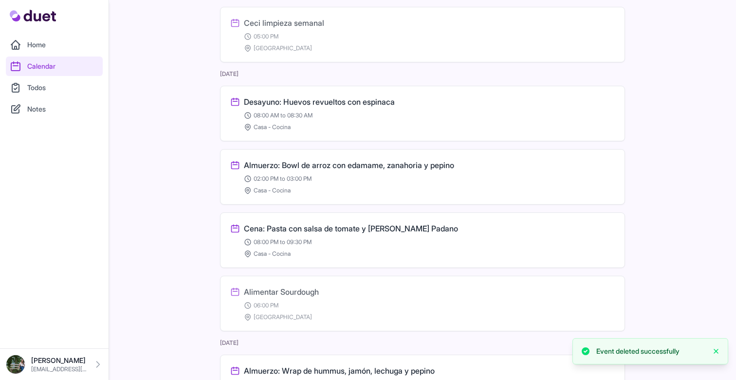
scroll to position [525, 0]
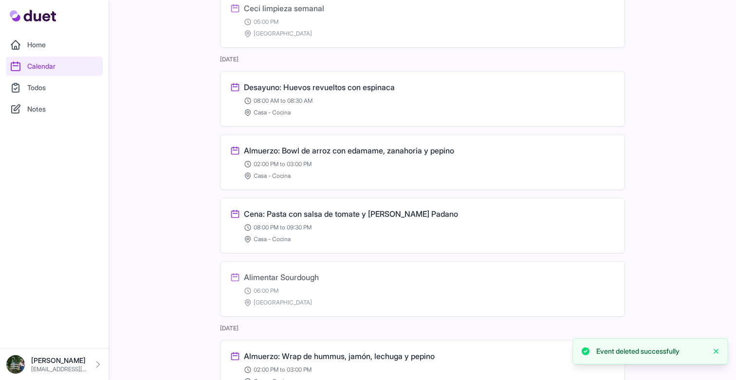
click at [353, 213] on h3 "Cena: Pasta con salsa de tomate y [PERSON_NAME] Padano" at bounding box center [351, 214] width 214 height 12
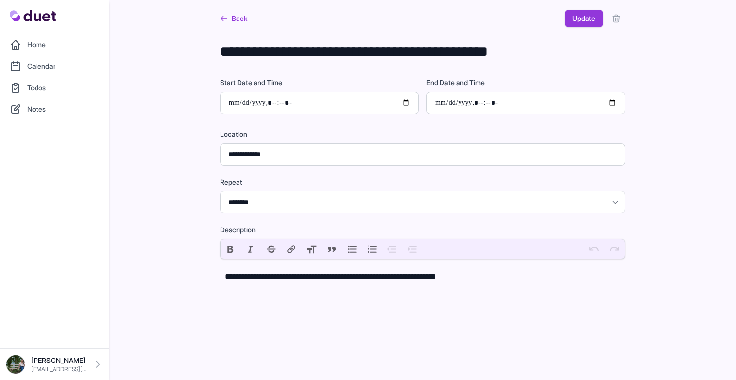
click at [621, 16] on button "submit" at bounding box center [616, 19] width 18 height 18
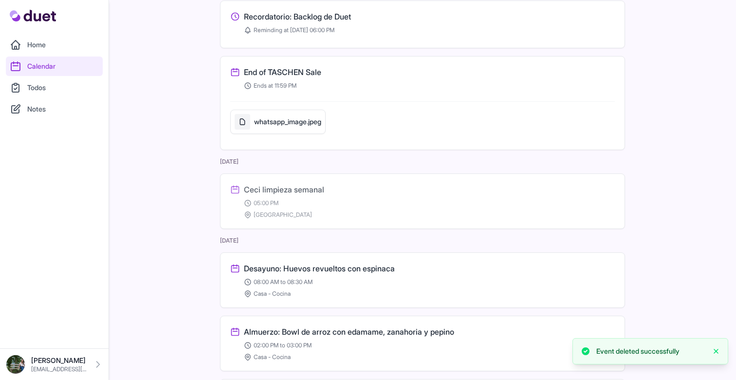
scroll to position [372, 0]
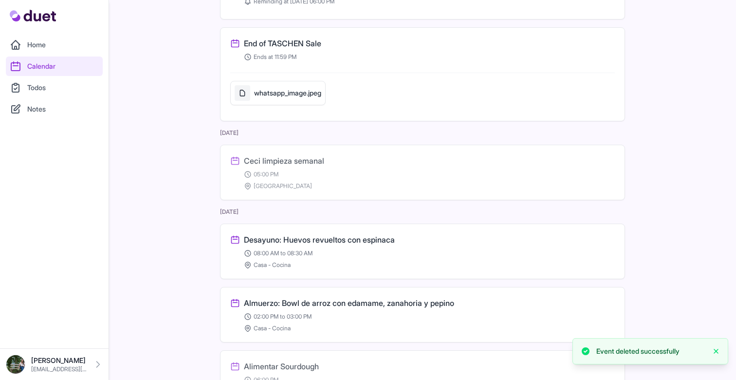
click at [341, 243] on h3 "Desayuno: Huevos revueltos con espinaca" at bounding box center [319, 240] width 151 height 12
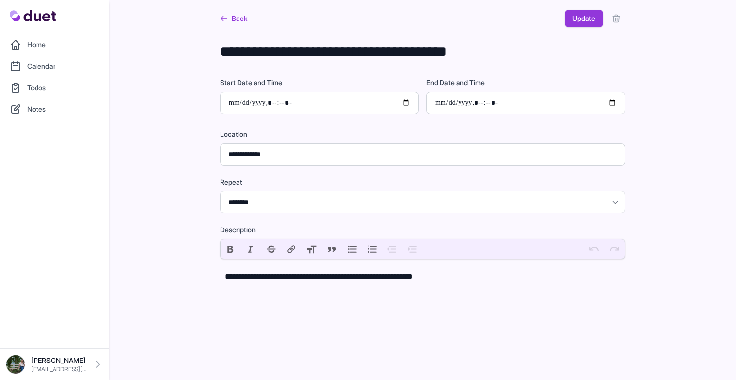
click at [621, 21] on icon "submit" at bounding box center [616, 19] width 10 height 10
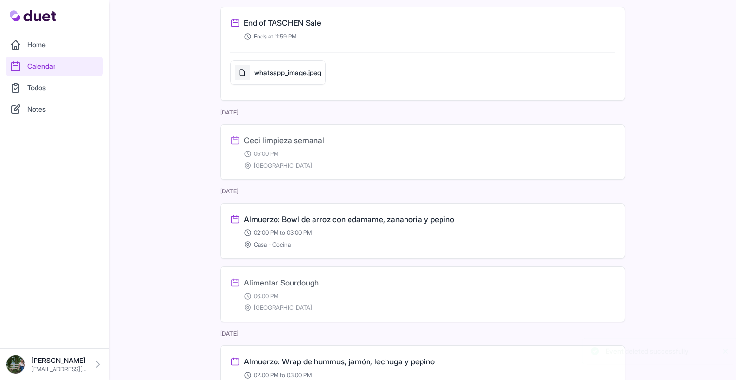
scroll to position [430, 0]
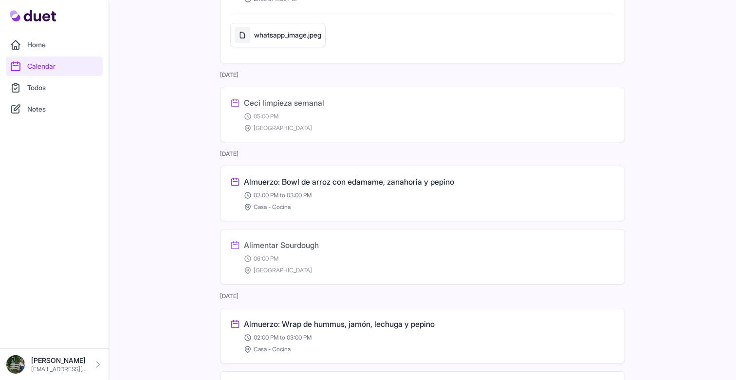
click at [381, 186] on h3 "Almuerzo: Bowl de arroz con edamame, zanahoria y pepino" at bounding box center [349, 182] width 210 height 12
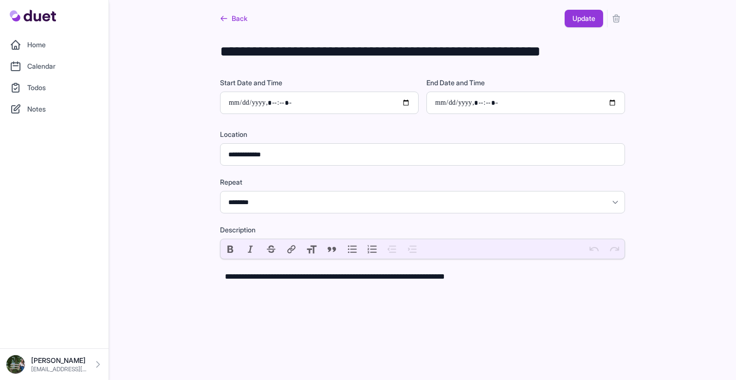
click at [615, 23] on icon "submit" at bounding box center [616, 19] width 10 height 10
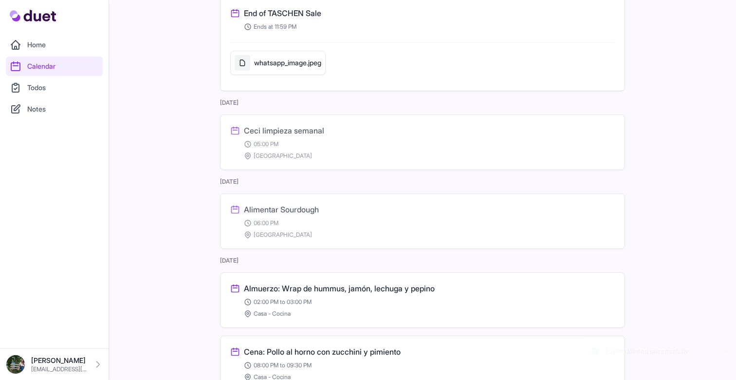
scroll to position [435, 0]
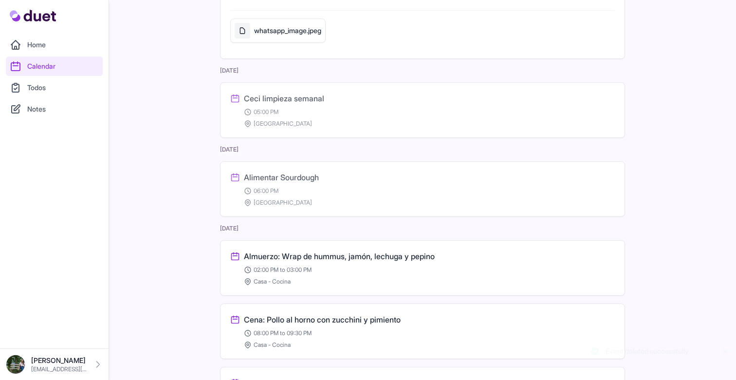
click at [357, 259] on h3 "Almuerzo: Wrap de hummus, jamón, lechuga y pepino" at bounding box center [339, 256] width 191 height 12
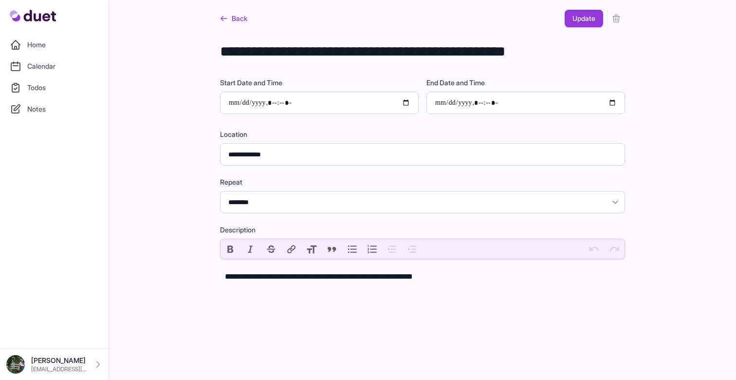
click at [619, 19] on icon "submit" at bounding box center [616, 19] width 10 height 10
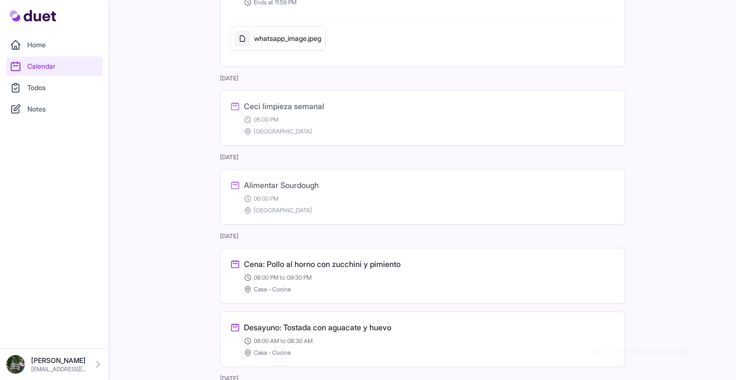
scroll to position [436, 0]
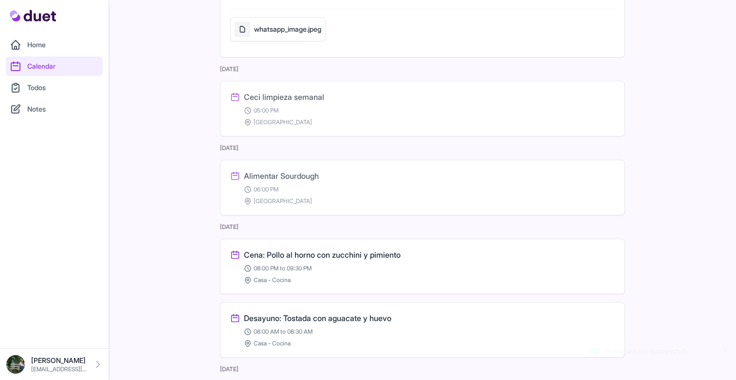
click at [346, 256] on h3 "Cena: Pollo al horno con zucchini y pimiento" at bounding box center [322, 255] width 157 height 12
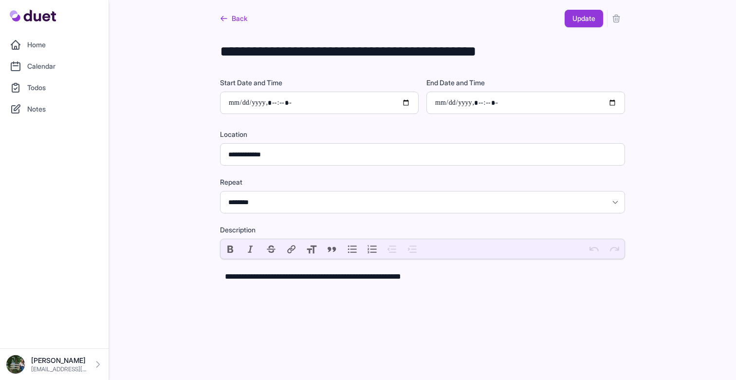
click at [619, 19] on icon "submit" at bounding box center [616, 18] width 6 height 7
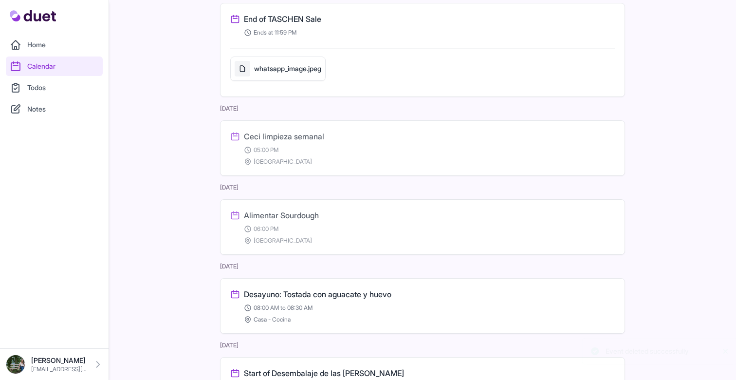
scroll to position [397, 0]
click at [375, 292] on h3 "Desayuno: Tostada con aguacate y huevo" at bounding box center [317, 294] width 147 height 12
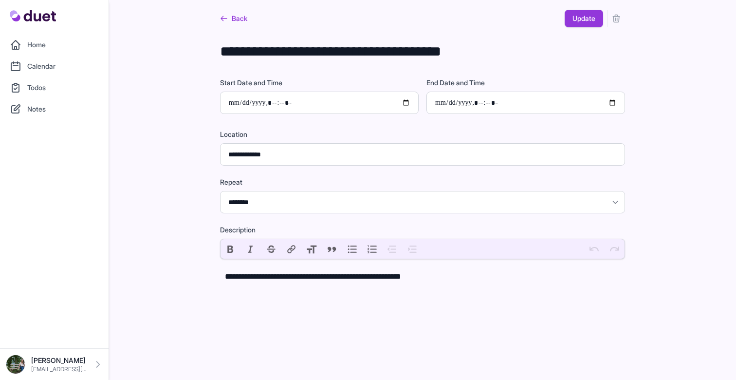
click at [624, 21] on button "submit" at bounding box center [616, 19] width 18 height 18
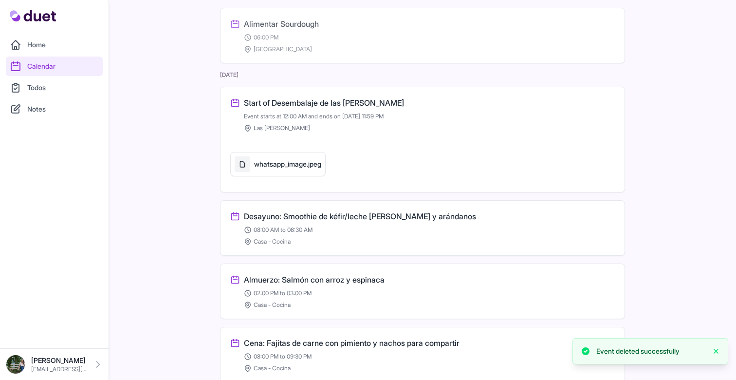
scroll to position [589, 0]
click at [403, 213] on h3 "Desayuno: Smoothie de kéfir/leche [PERSON_NAME] y arándanos" at bounding box center [360, 215] width 232 height 12
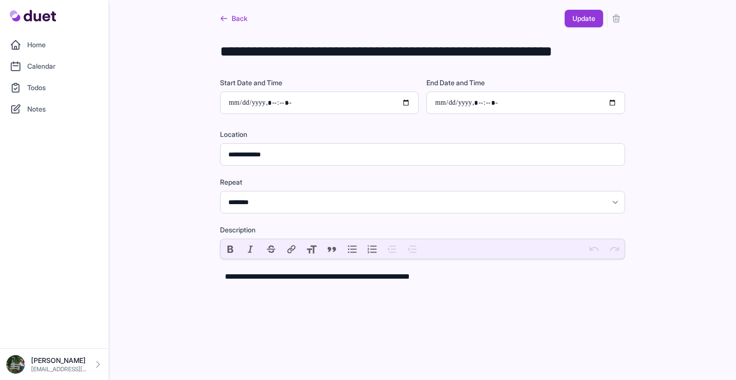
click at [611, 23] on button "submit" at bounding box center [616, 19] width 18 height 18
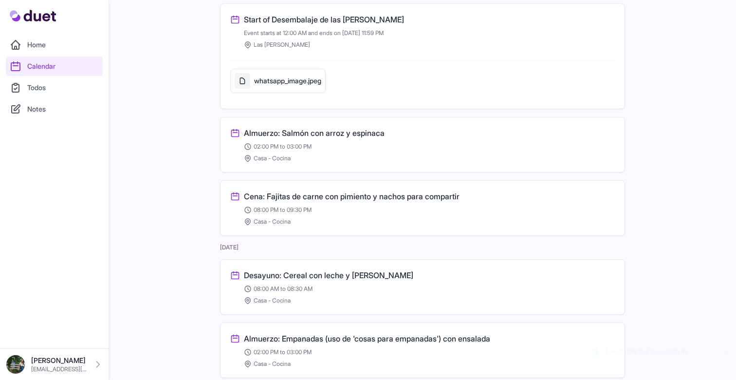
scroll to position [673, 0]
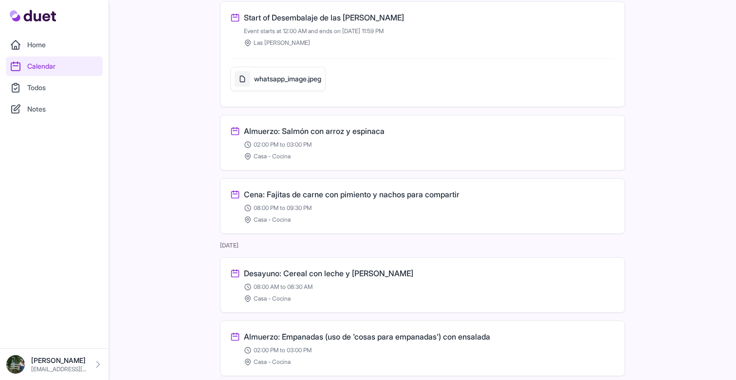
click at [379, 129] on h3 "Almuerzo: Salmón con arroz y espinaca" at bounding box center [314, 131] width 141 height 12
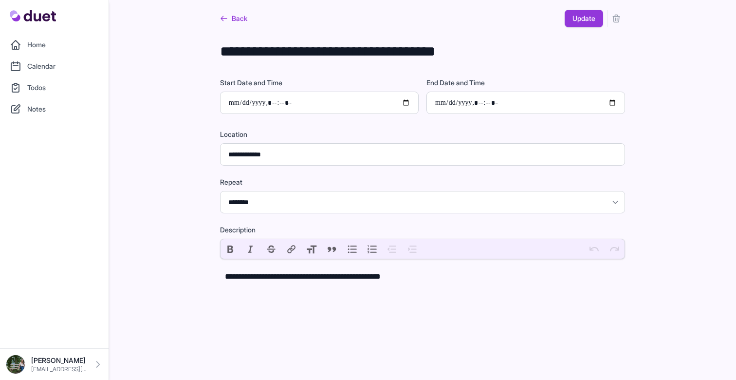
click at [611, 16] on icon "submit" at bounding box center [616, 19] width 10 height 10
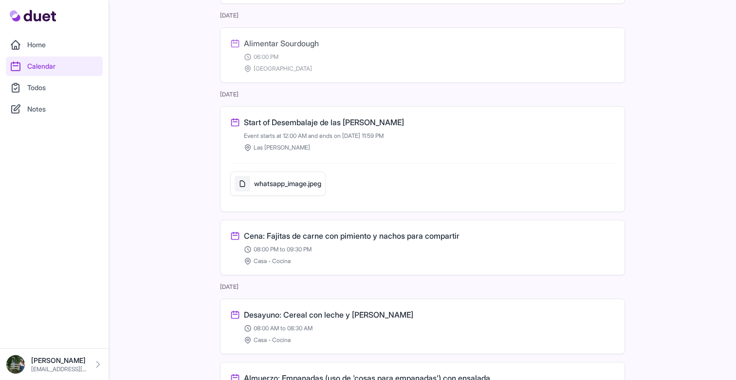
scroll to position [573, 0]
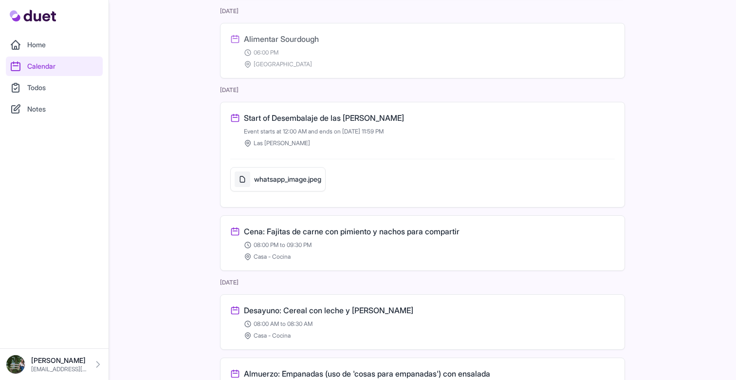
click at [334, 228] on h3 "Cena: Fajitas de carne con pimiento y nachos para compartir" at bounding box center [352, 231] width 216 height 12
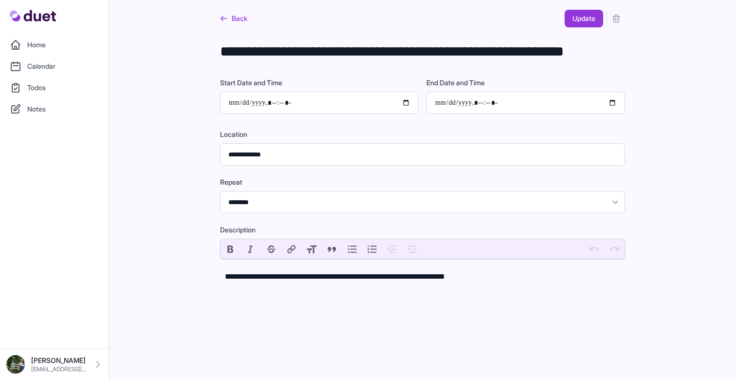
click at [615, 22] on icon "submit" at bounding box center [616, 18] width 6 height 7
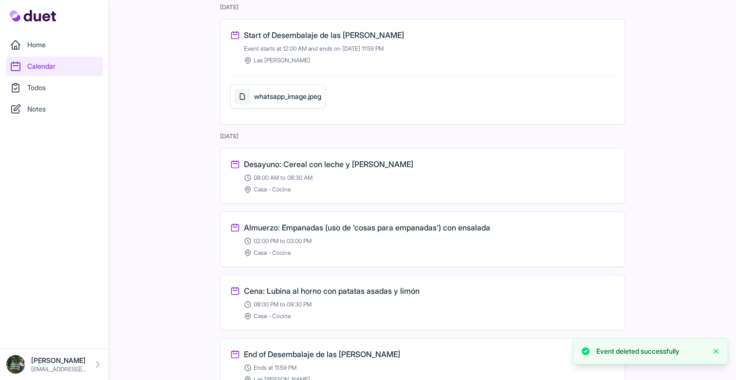
scroll to position [657, 0]
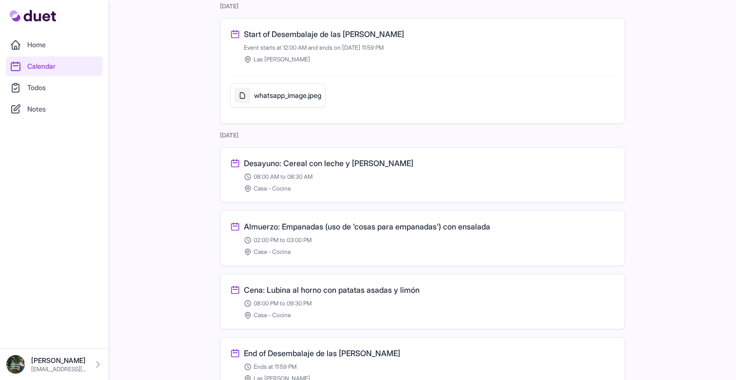
click at [431, 231] on h3 "Almuerzo: Empanadas (uso de 'cosas para empanadas') con ensalada" at bounding box center [367, 226] width 246 height 12
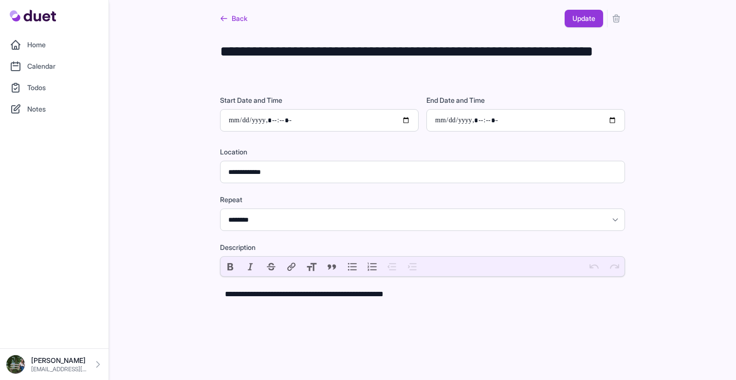
click at [613, 23] on icon "submit" at bounding box center [616, 19] width 10 height 10
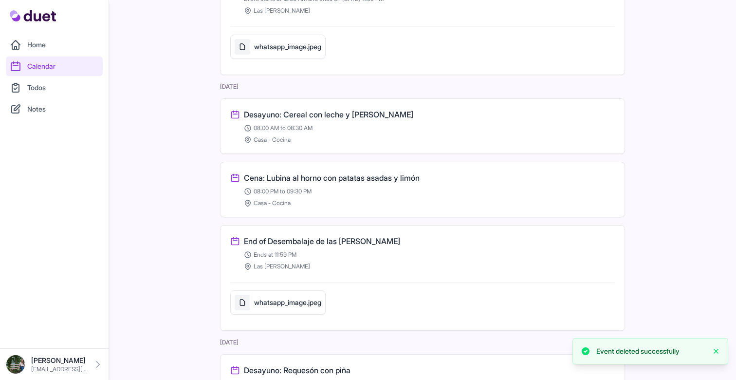
scroll to position [706, 0]
click at [369, 114] on h3 "Desayuno: Cereal con leche y [PERSON_NAME]" at bounding box center [328, 114] width 169 height 12
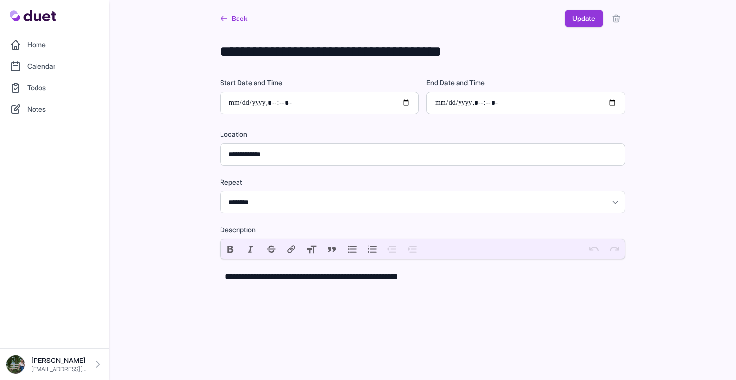
click at [618, 22] on icon "submit" at bounding box center [616, 18] width 6 height 7
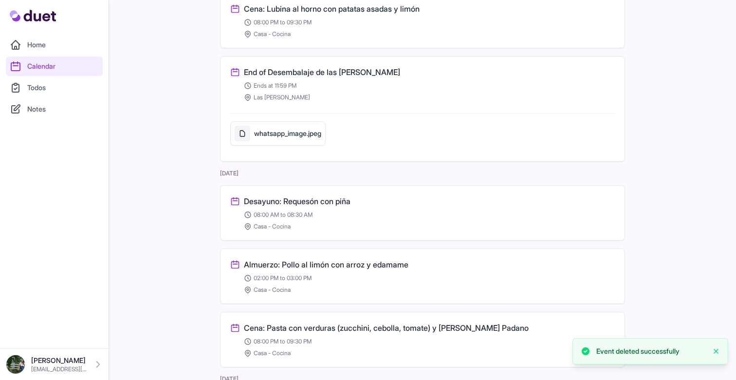
scroll to position [810, 0]
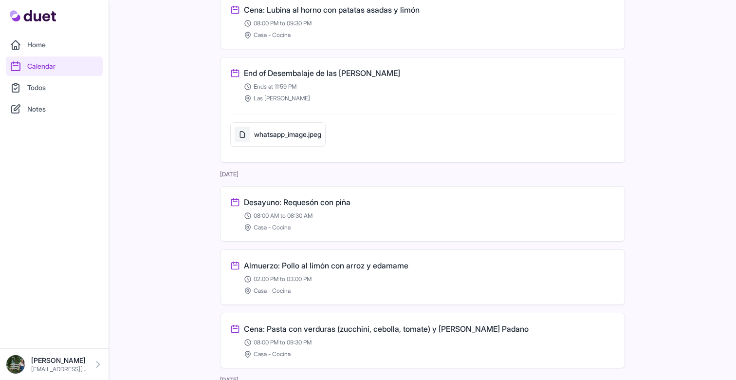
click at [346, 204] on h3 "Desayuno: Requesón con piña" at bounding box center [297, 202] width 107 height 12
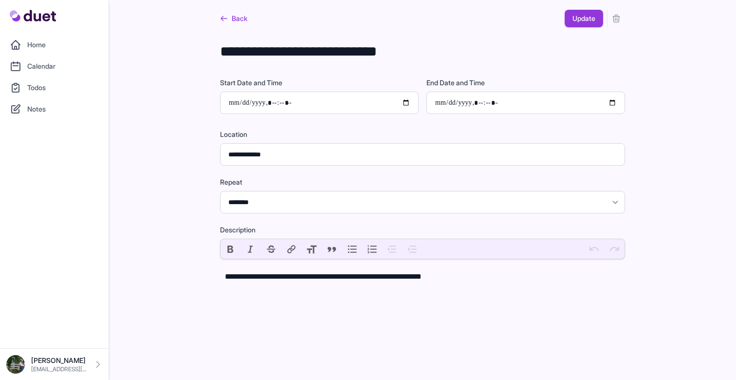
click at [618, 21] on icon "submit" at bounding box center [616, 19] width 10 height 10
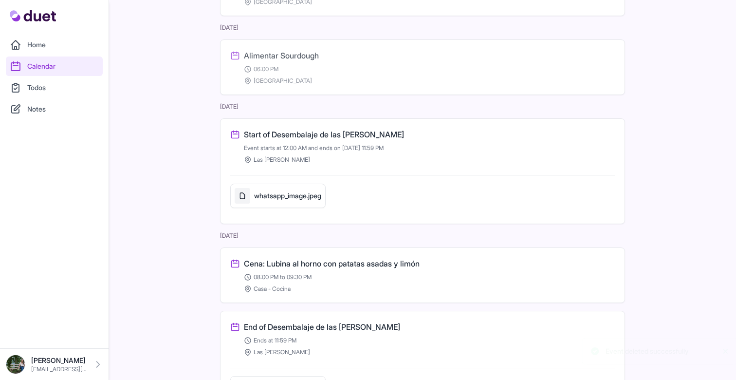
scroll to position [559, 0]
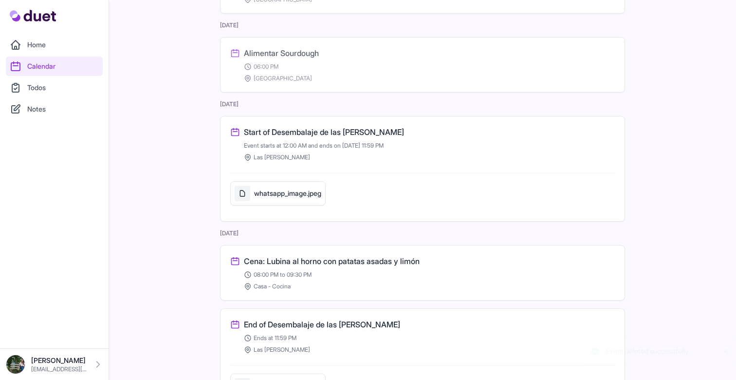
click at [338, 257] on h3 "Cena: Lubina al horno con patatas asadas y limón" at bounding box center [332, 261] width 176 height 12
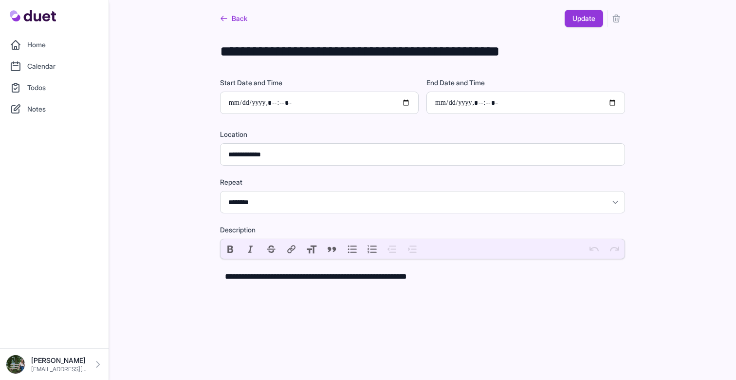
click at [624, 20] on button "submit" at bounding box center [616, 19] width 18 height 18
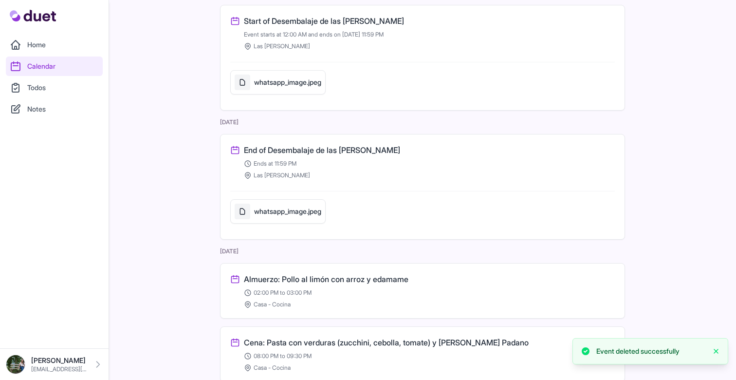
scroll to position [737, 0]
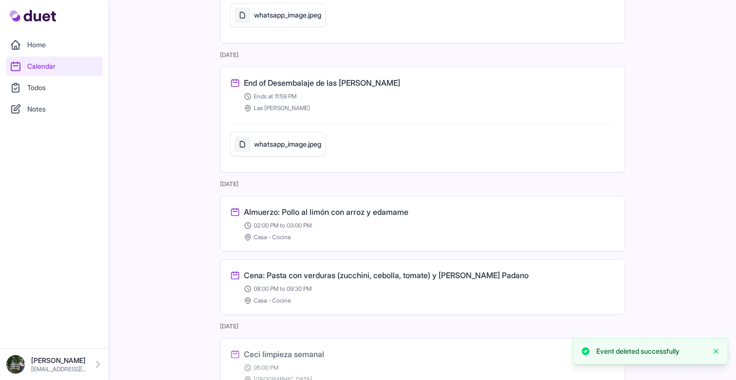
click at [402, 209] on h3 "Almuerzo: Pollo al limón con arroz y edamame" at bounding box center [326, 212] width 165 height 12
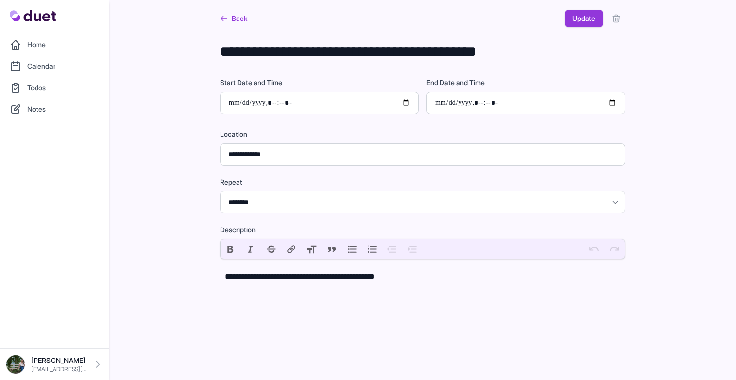
click at [623, 17] on button "submit" at bounding box center [616, 19] width 18 height 18
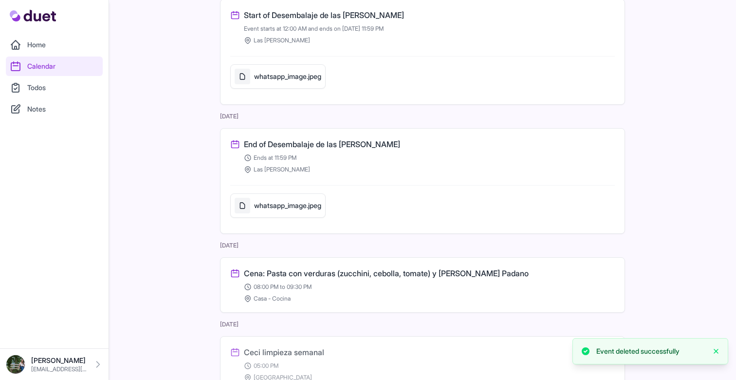
scroll to position [677, 0]
click at [396, 276] on h3 "Cena: Pasta con verduras (zucchini, cebolla, tomate) y [PERSON_NAME] Padano" at bounding box center [386, 272] width 285 height 12
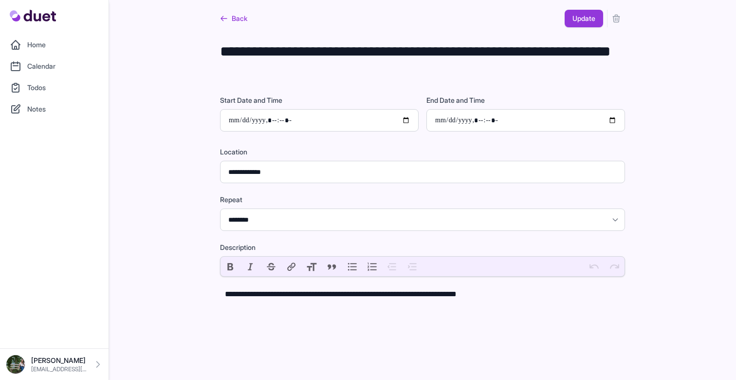
click at [620, 18] on icon "submit" at bounding box center [616, 19] width 10 height 10
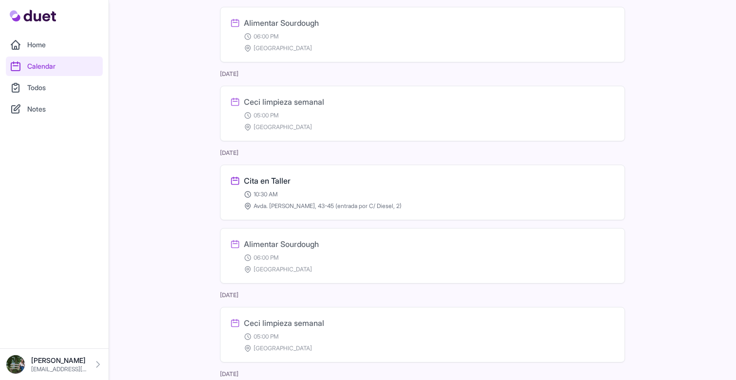
scroll to position [1784, 0]
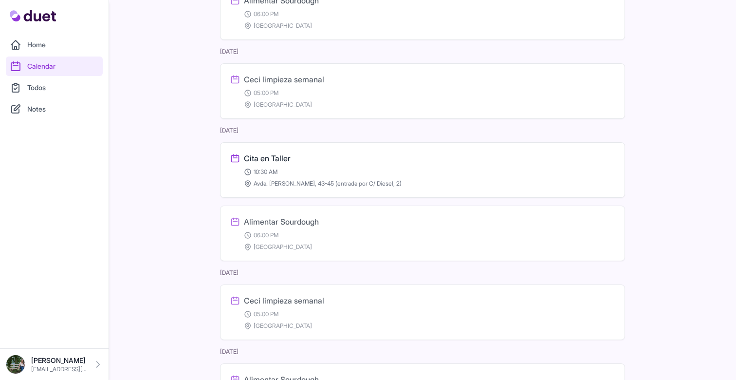
click at [36, 82] on link "Todos" at bounding box center [54, 87] width 97 height 19
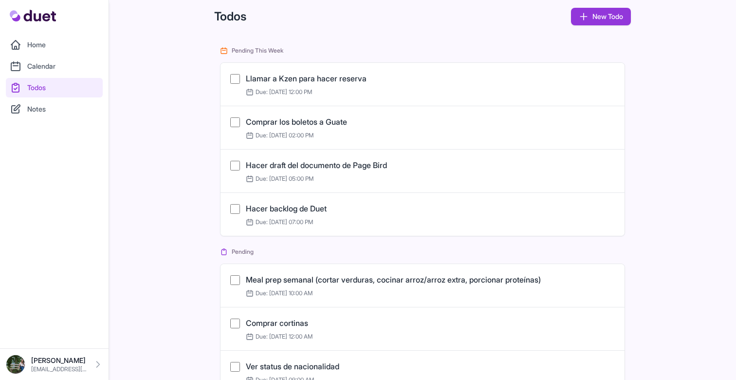
click at [330, 276] on link "Meal prep semanal (cortar verduras, cocinar arroz/arroz extra, porcionar proteí…" at bounding box center [393, 280] width 295 height 10
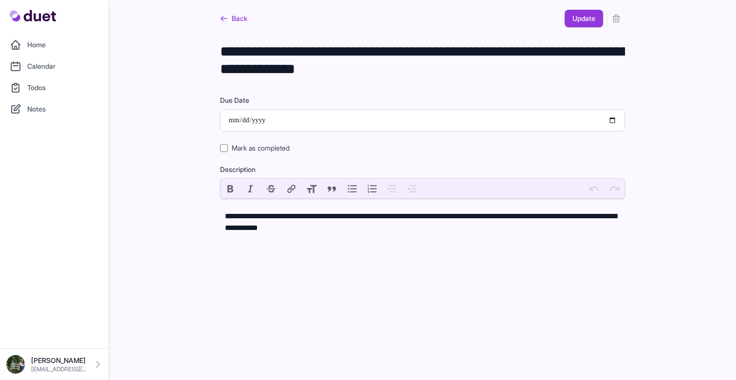
click at [614, 15] on icon "submit" at bounding box center [616, 19] width 10 height 10
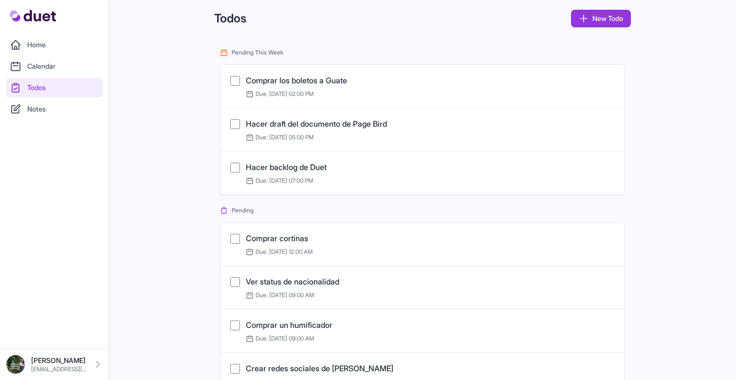
click at [33, 107] on link "Notes" at bounding box center [54, 108] width 97 height 19
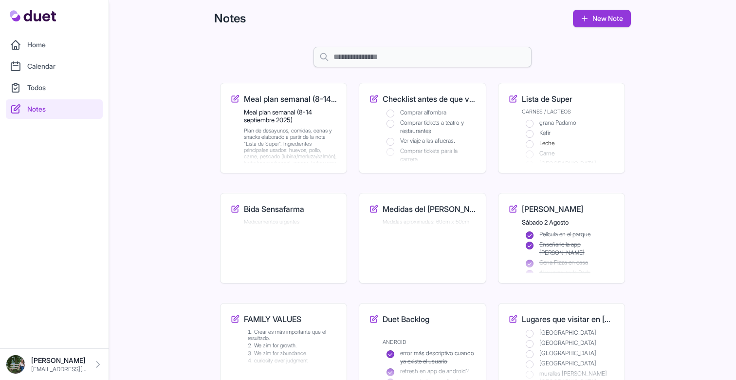
click at [231, 118] on div "Meal plan semanal ([DATE]-[DATE]) Meal plan semanal ([DATE]-[DATE]) Plan de des…" at bounding box center [283, 128] width 107 height 70
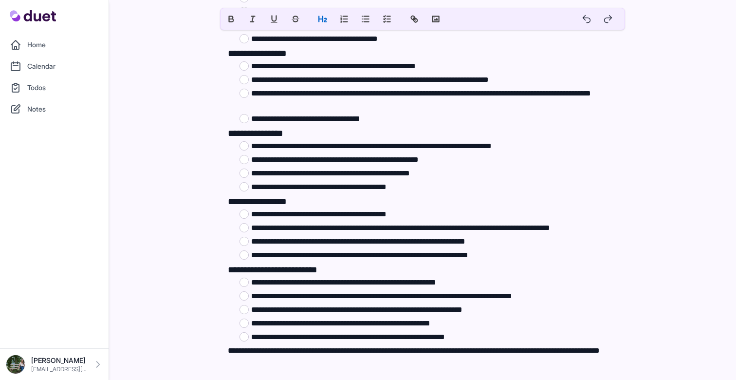
scroll to position [392, 0]
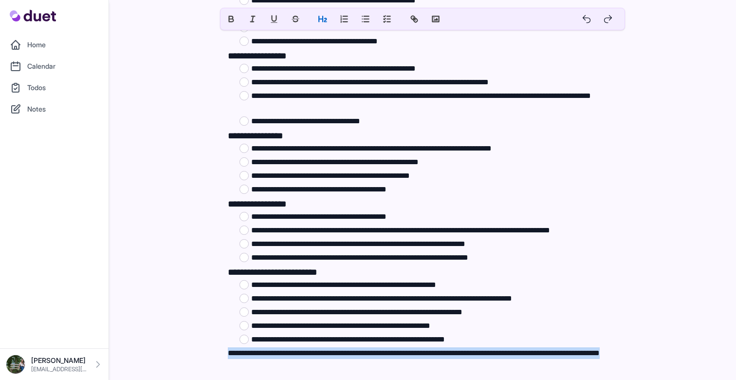
drag, startPoint x: 299, startPoint y: 361, endPoint x: 200, endPoint y: 351, distance: 99.8
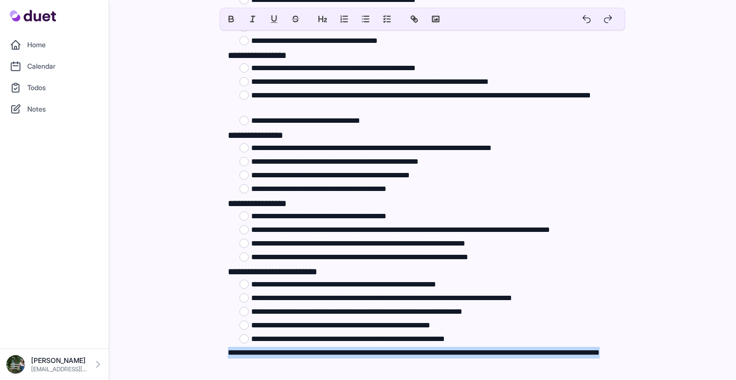
copy p "**********"
